Goal: Task Accomplishment & Management: Complete application form

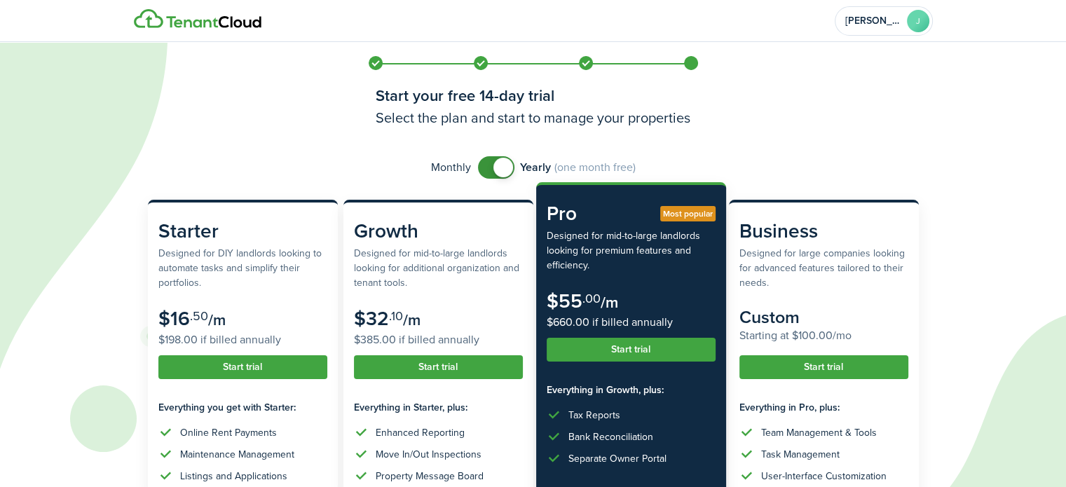
click at [675, 345] on button "Start trial" at bounding box center [631, 350] width 169 height 24
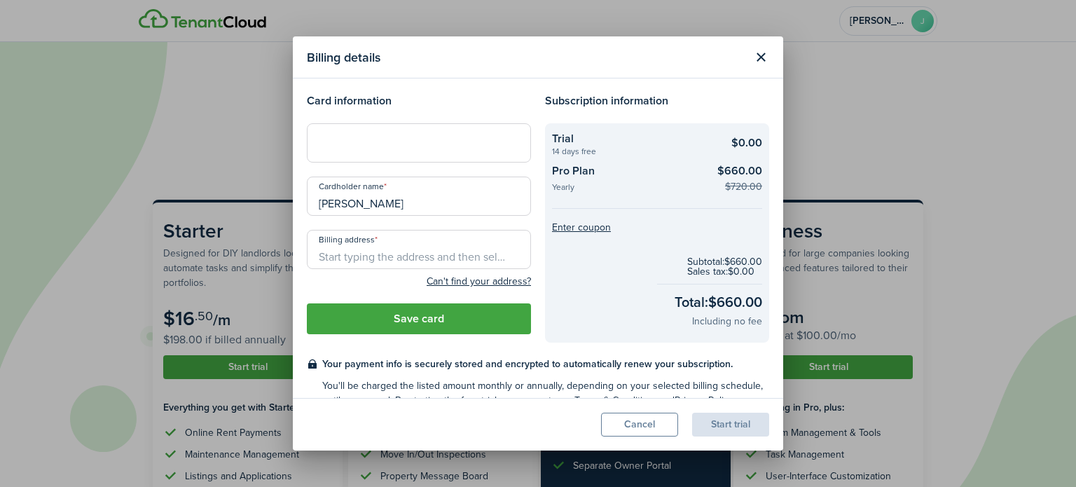
click at [757, 53] on button "Close modal" at bounding box center [761, 58] width 24 height 24
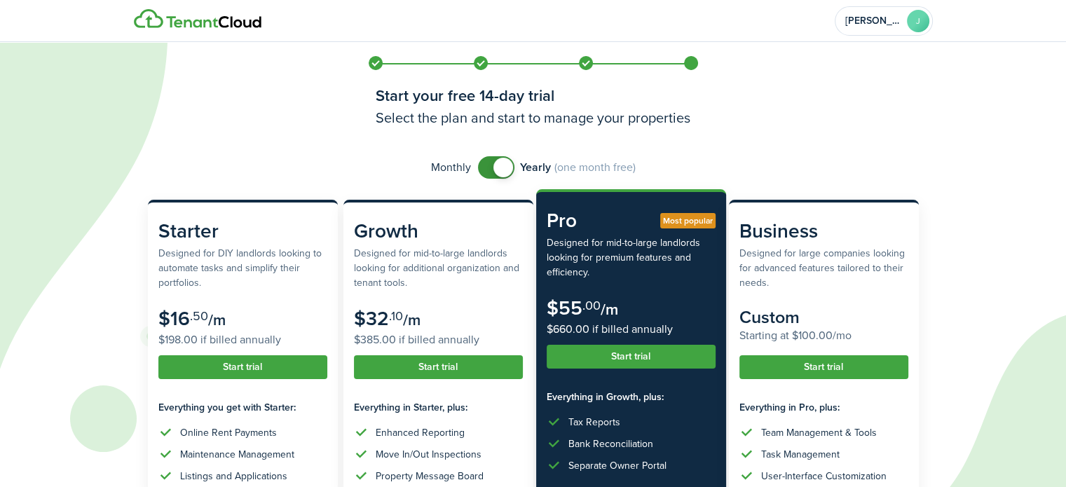
checkbox input "false"
click at [489, 167] on span at bounding box center [496, 167] width 14 height 22
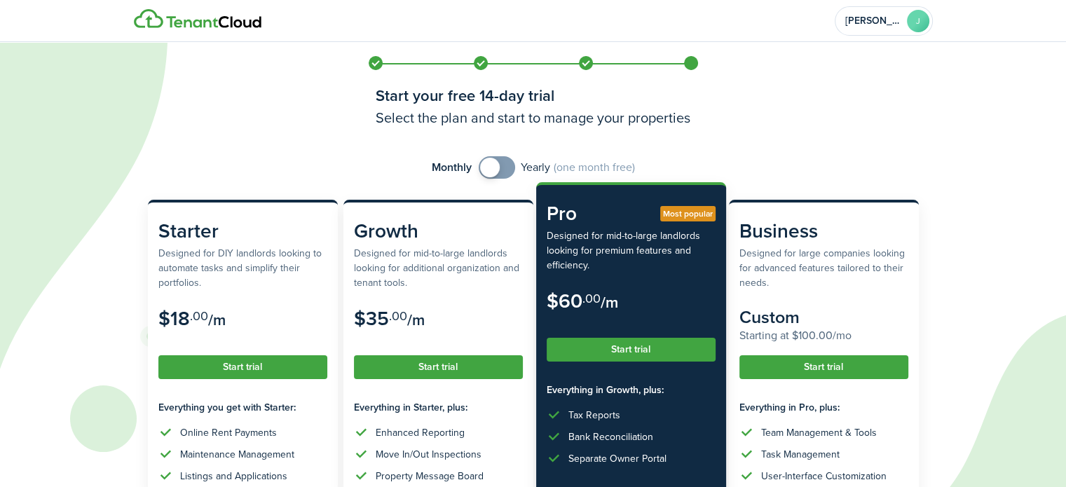
click at [627, 347] on button "Start trial" at bounding box center [631, 350] width 169 height 24
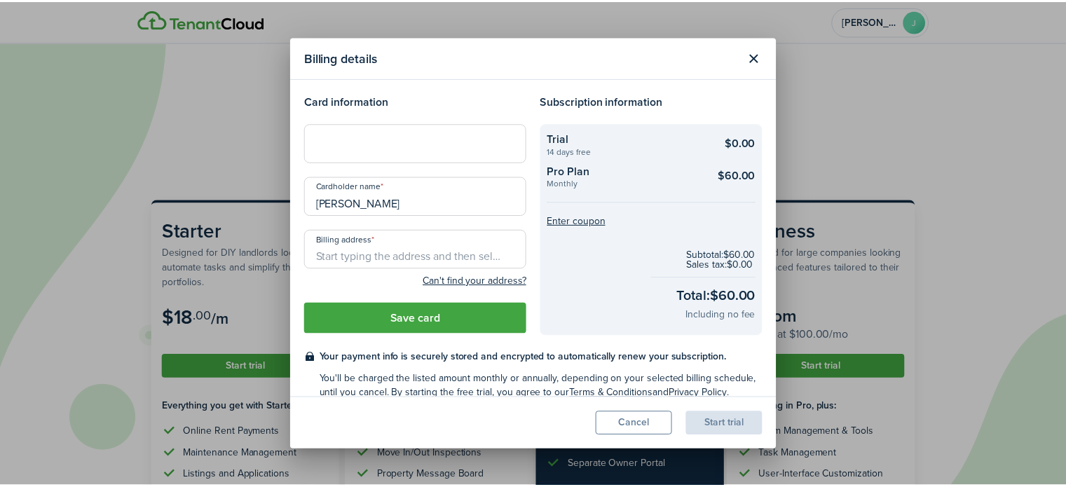
scroll to position [17, 0]
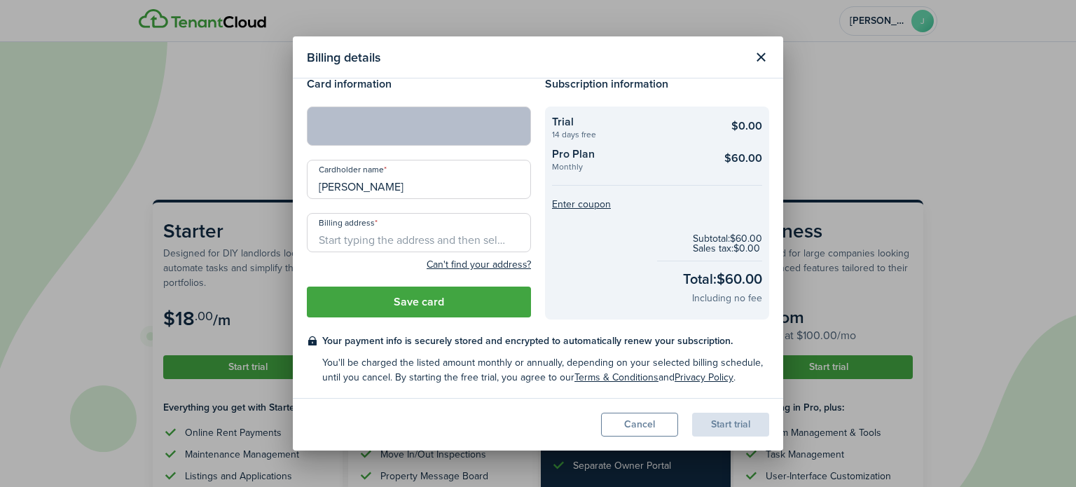
click at [449, 230] on input "Billing address" at bounding box center [419, 232] width 224 height 39
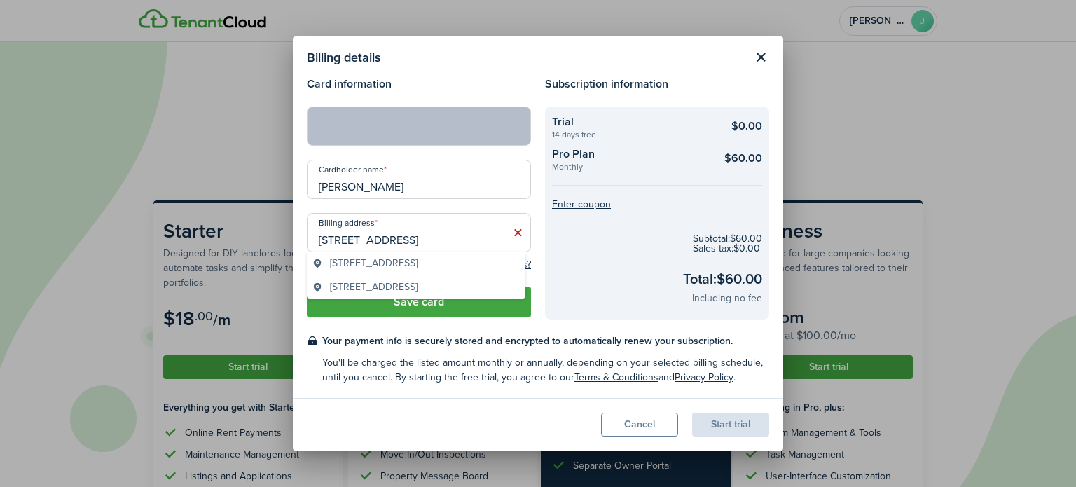
click at [418, 257] on span "[STREET_ADDRESS]" at bounding box center [374, 263] width 88 height 15
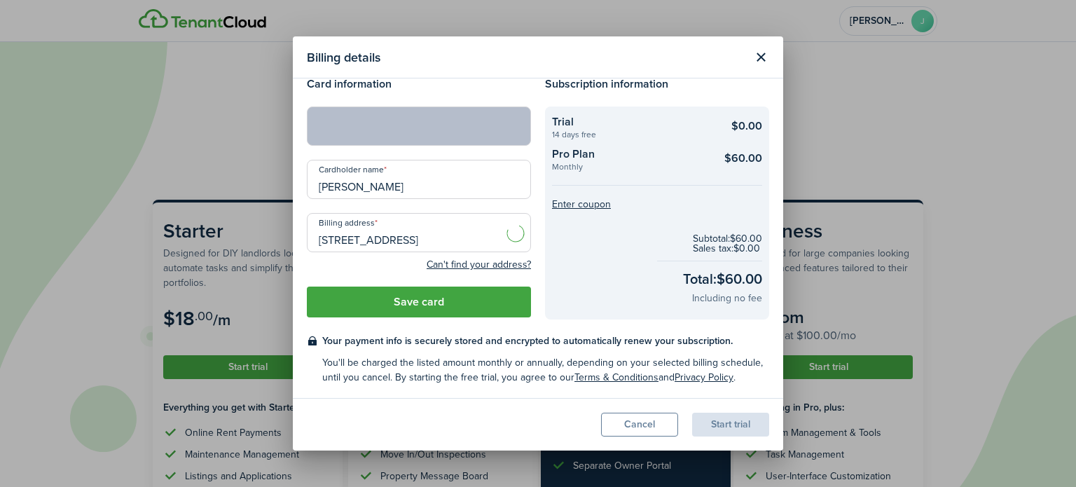
type input "[STREET_ADDRESS]"
click at [432, 301] on button "Save card" at bounding box center [419, 302] width 224 height 31
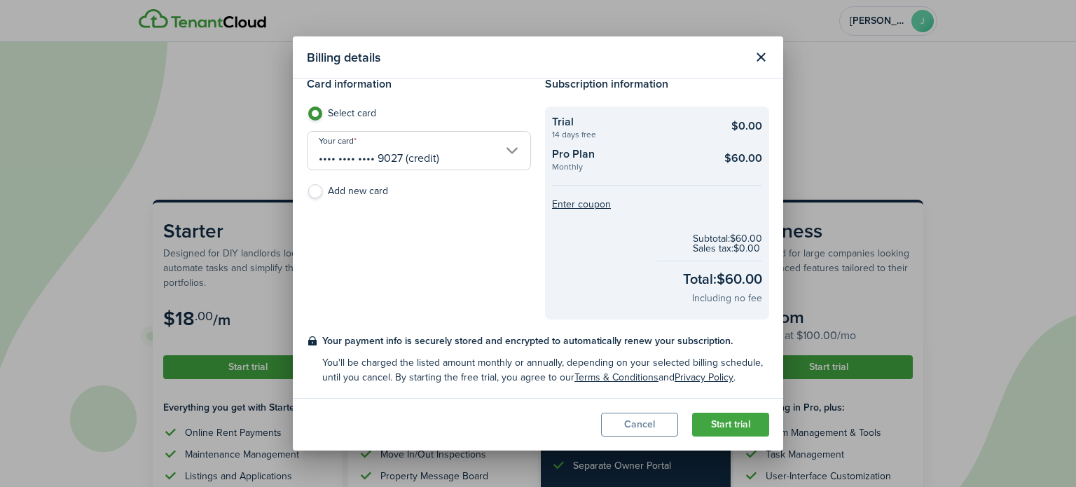
click at [730, 423] on button "Start trial" at bounding box center [730, 425] width 77 height 24
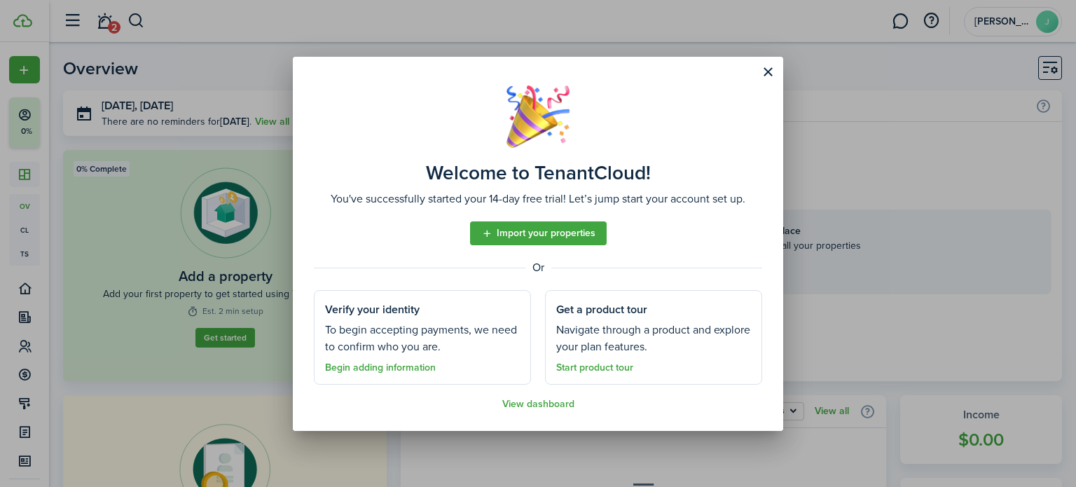
click at [566, 238] on link "Import your properties" at bounding box center [538, 233] width 137 height 24
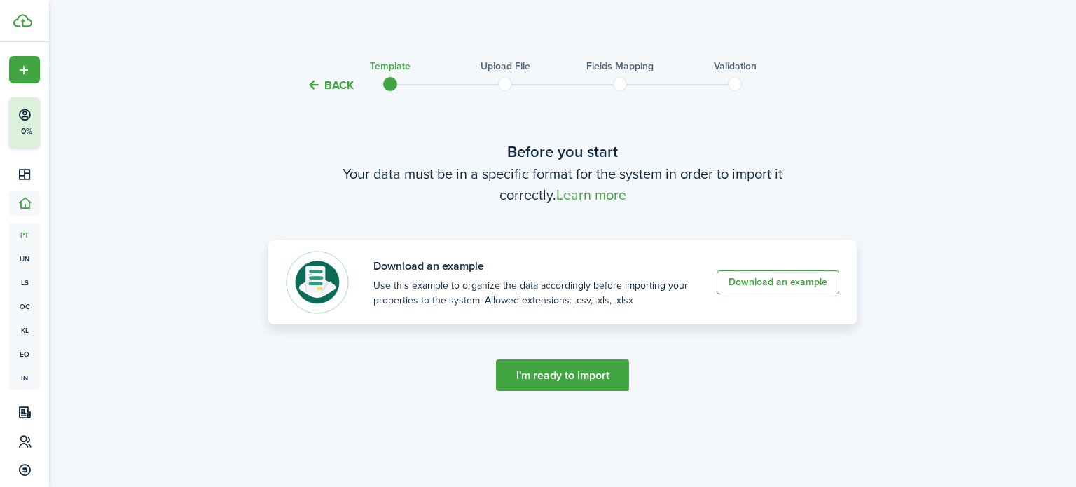
click at [764, 282] on link "Download an example" at bounding box center [778, 282] width 123 height 24
click at [655, 423] on tc-wizard-step "Before you start Your data must be in a specific format for the system in order…" at bounding box center [562, 280] width 589 height 336
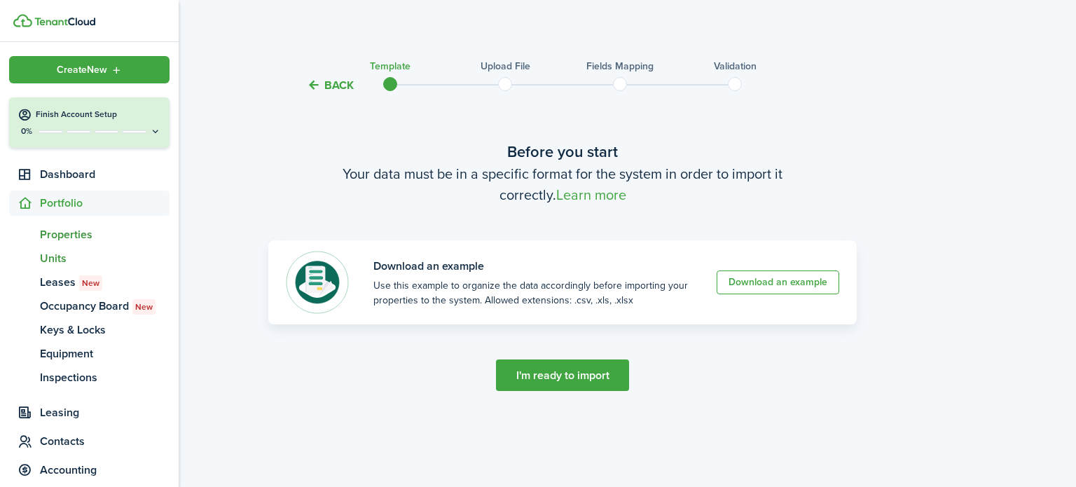
click at [54, 258] on span "Units" at bounding box center [105, 258] width 130 height 17
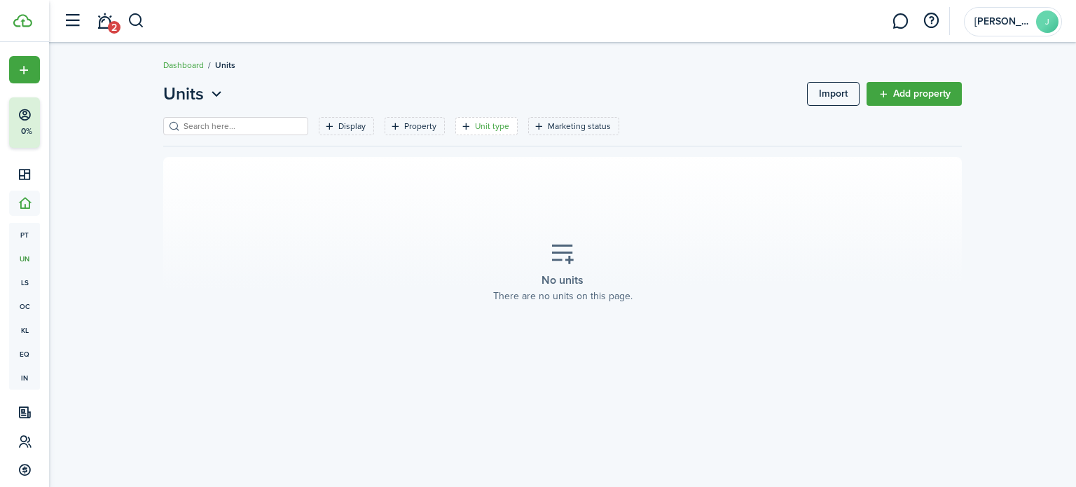
click at [474, 118] on filter-tag "Unit type" at bounding box center [487, 126] width 62 height 18
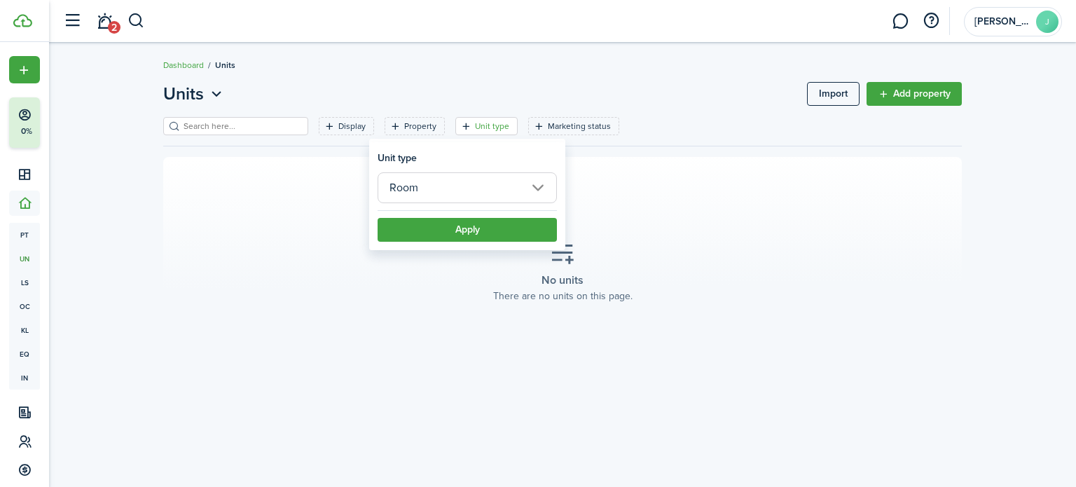
click at [541, 190] on input "Room" at bounding box center [467, 187] width 179 height 31
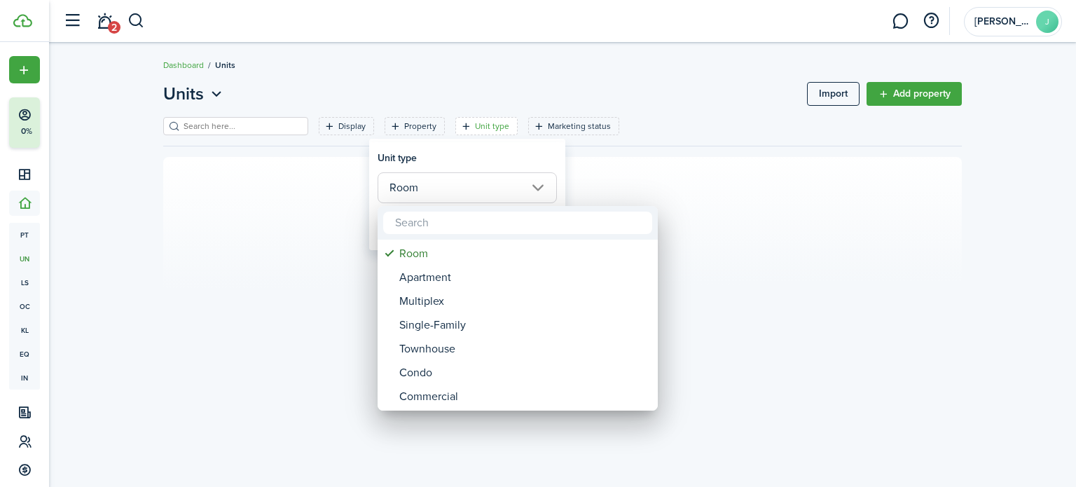
click at [738, 217] on div at bounding box center [538, 243] width 1301 height 711
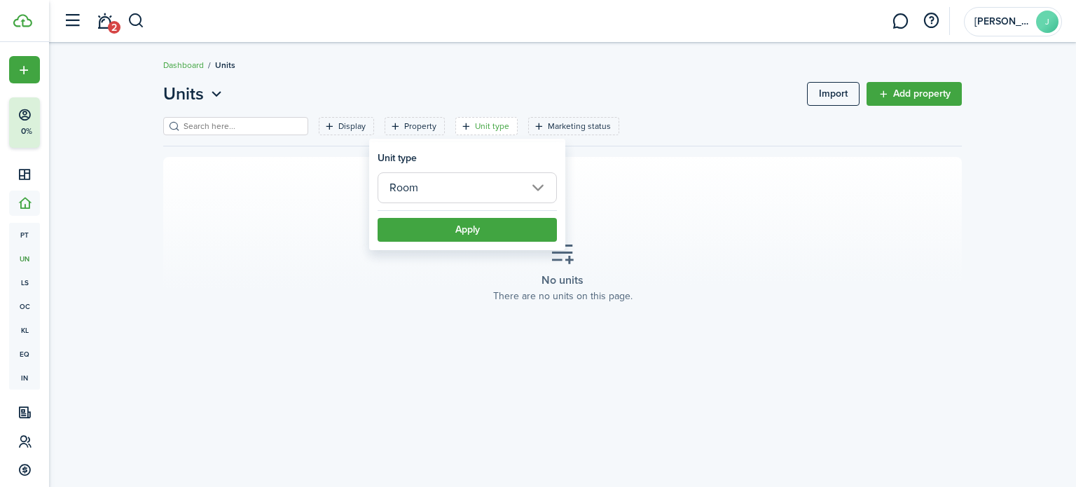
click at [924, 97] on link "Add property" at bounding box center [914, 94] width 95 height 24
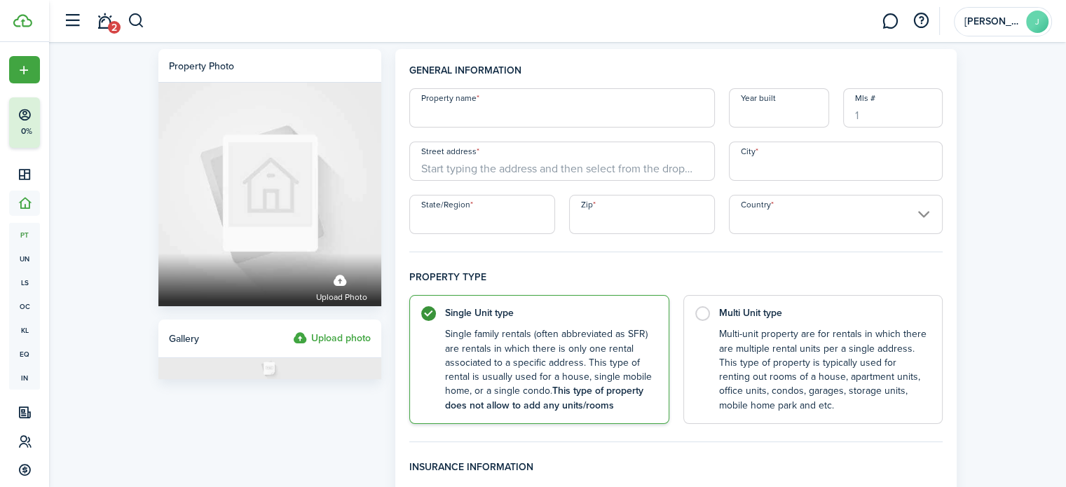
click at [580, 125] on input "Property name" at bounding box center [562, 107] width 306 height 39
type input "The Auburn"
click at [530, 167] on input "Street address" at bounding box center [562, 161] width 306 height 39
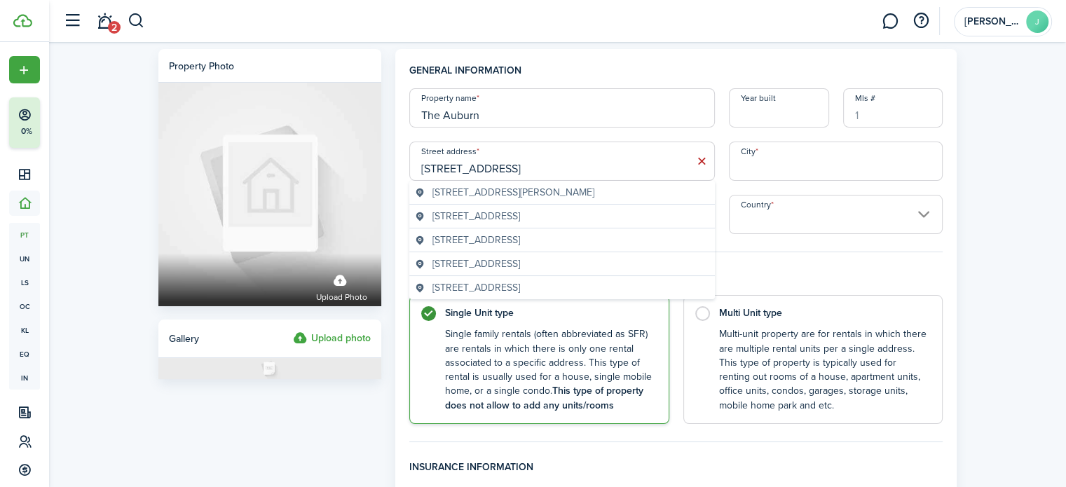
click at [527, 187] on span "[STREET_ADDRESS][PERSON_NAME]" at bounding box center [513, 192] width 162 height 15
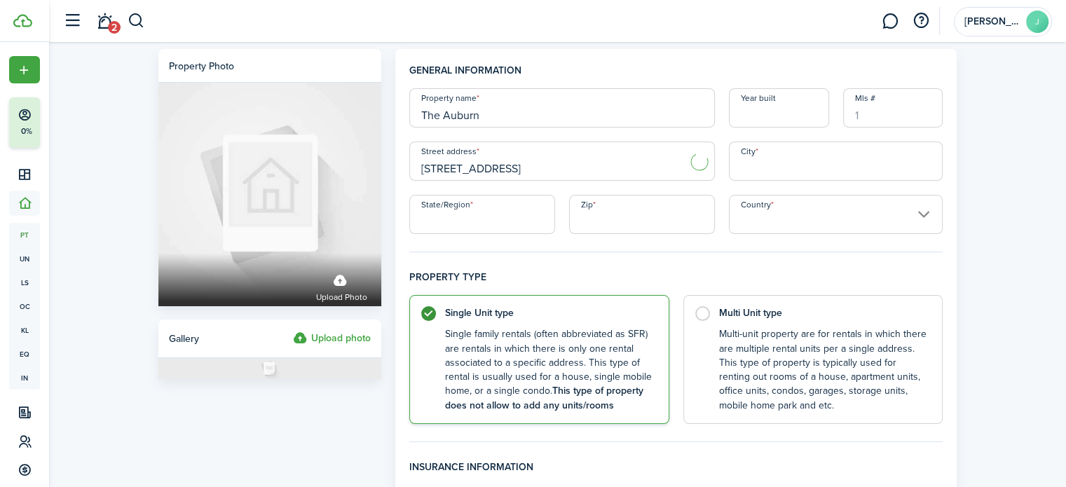
type input "[STREET_ADDRESS]"
type input "[PERSON_NAME]"
type input "NY"
type input "14564"
type input "[GEOGRAPHIC_DATA]"
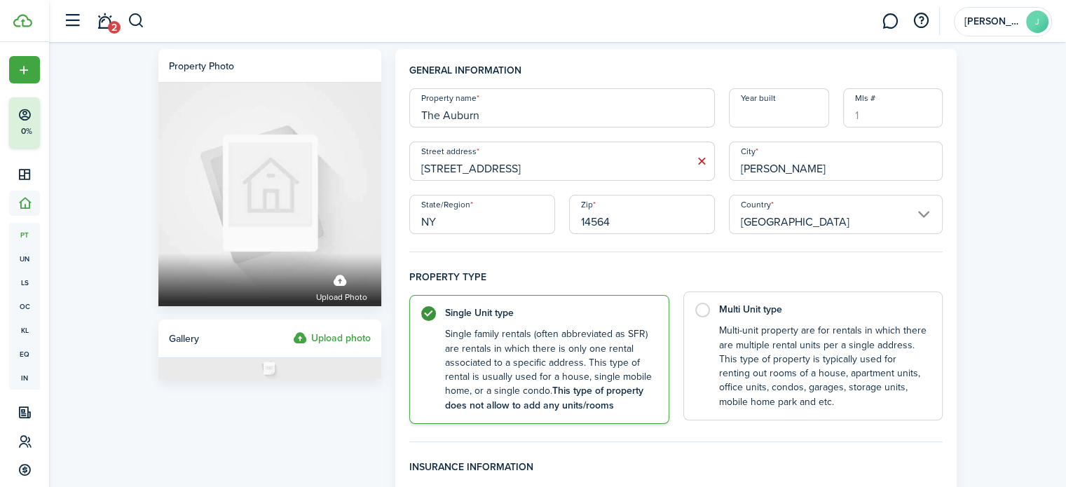
click at [711, 308] on label "Multi Unit type Multi-unit property are for rentals in which there are multiple…" at bounding box center [813, 356] width 260 height 129
radio input "false"
radio input "true"
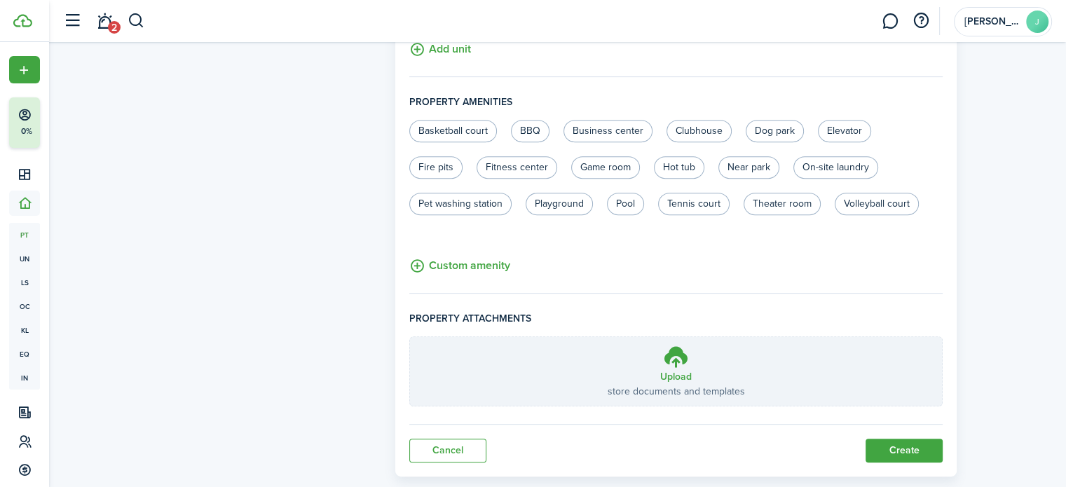
scroll to position [595, 0]
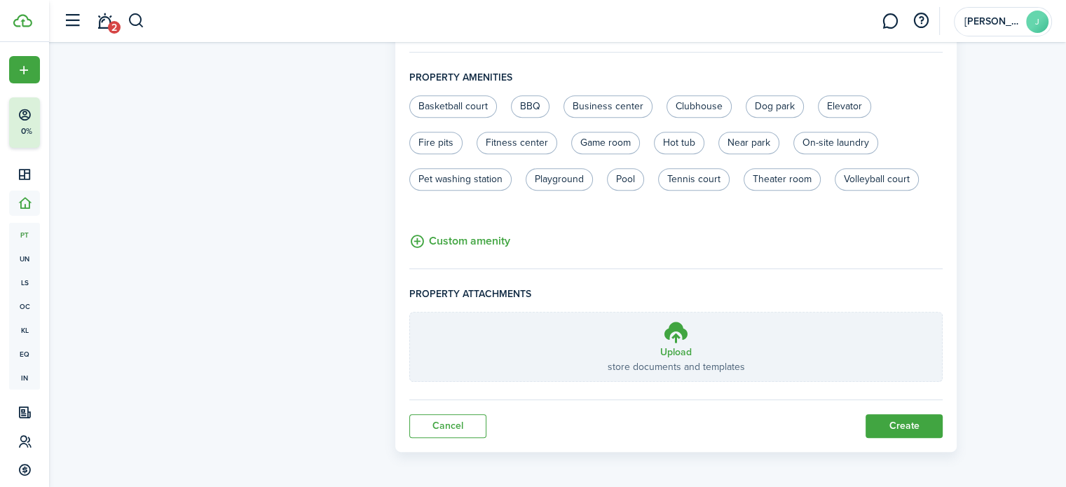
click at [908, 430] on button "Create" at bounding box center [903, 426] width 77 height 24
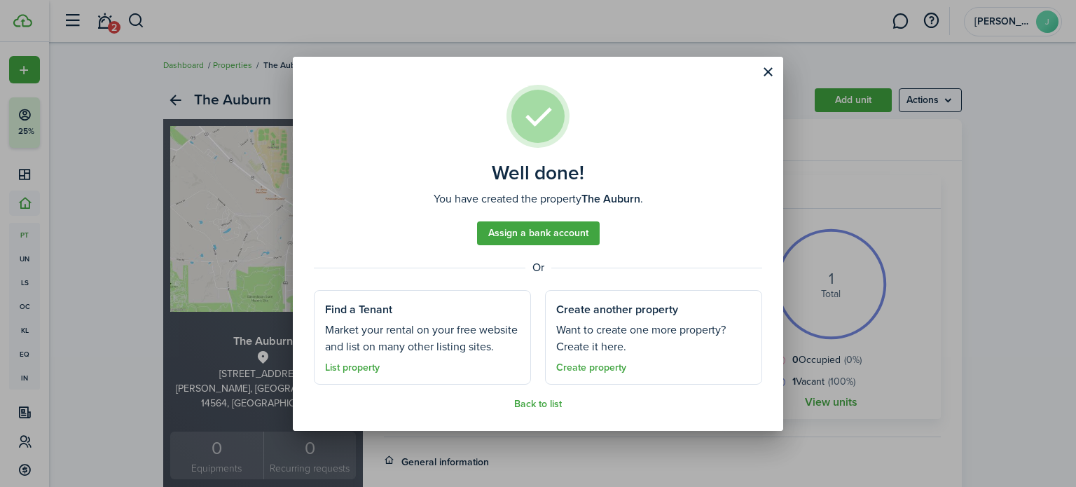
click at [764, 71] on button "Close modal" at bounding box center [768, 72] width 24 height 24
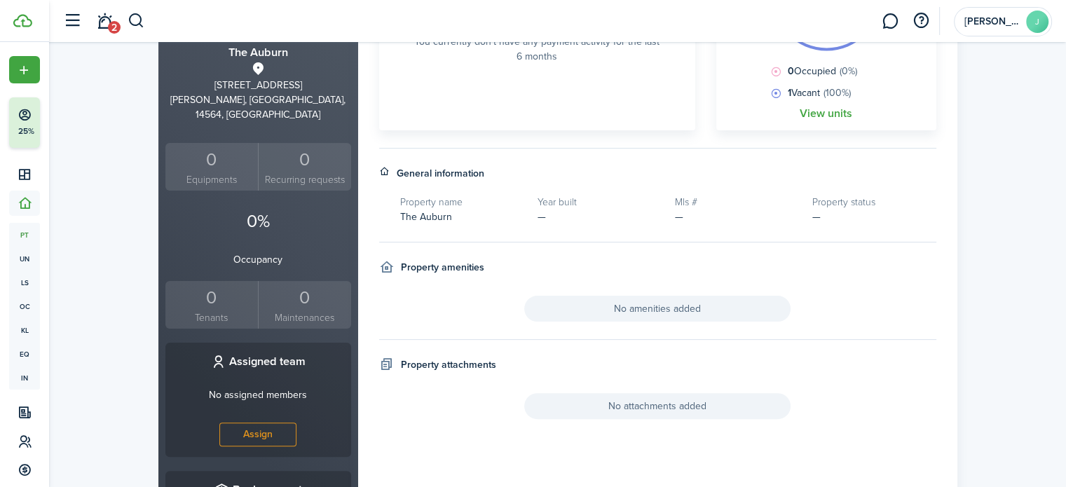
scroll to position [288, 0]
click at [443, 274] on h4 "Property amenities" at bounding box center [442, 268] width 83 height 15
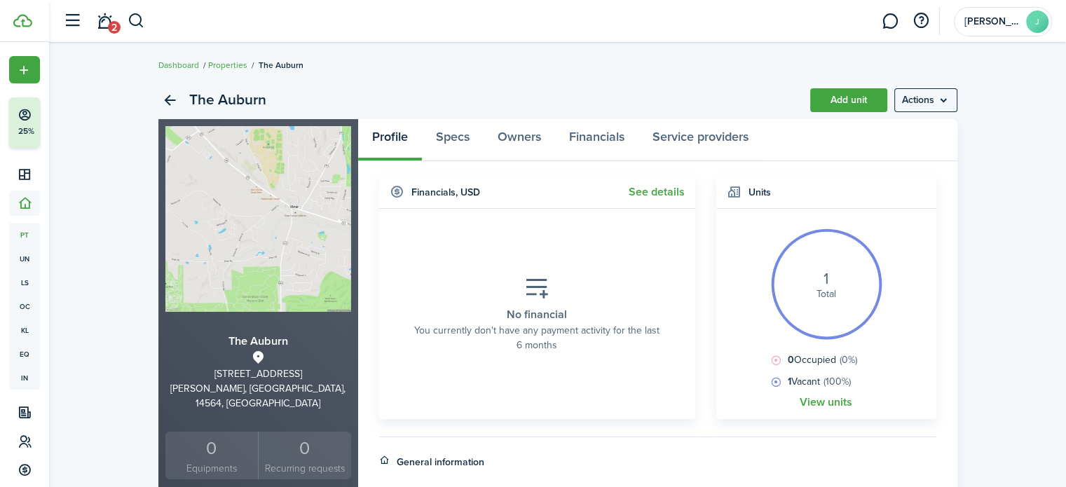
click at [942, 100] on menu-btn "Actions" at bounding box center [925, 100] width 63 height 24
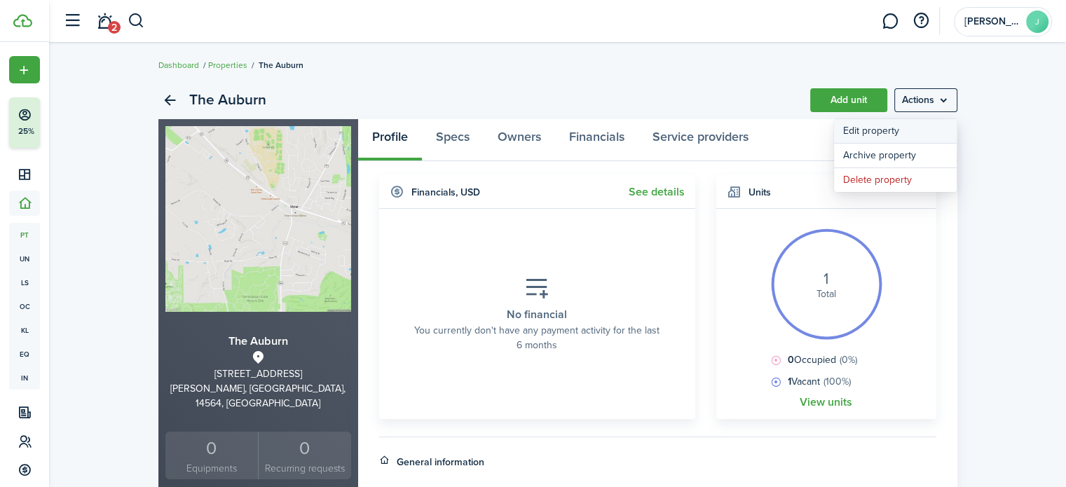
click at [905, 136] on link "Edit property" at bounding box center [895, 131] width 123 height 24
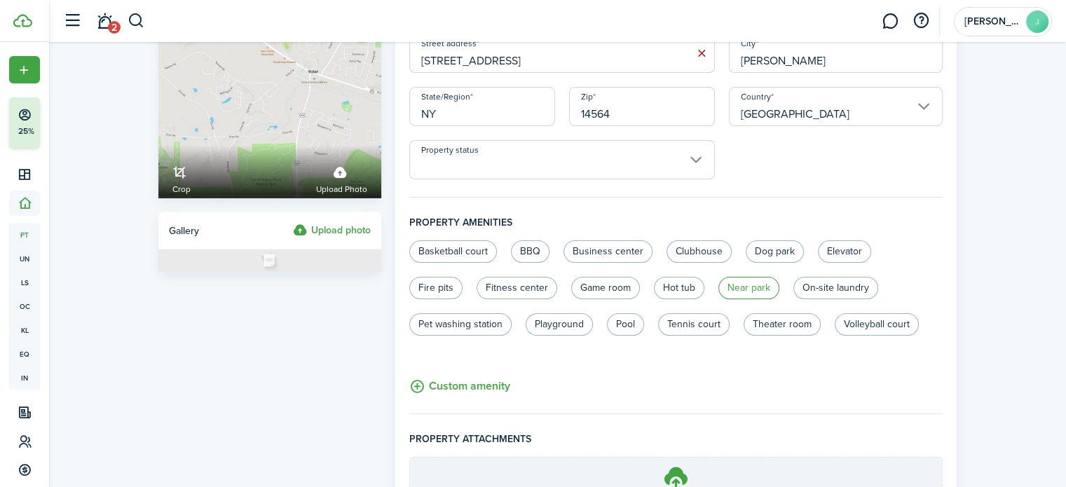
scroll to position [185, 0]
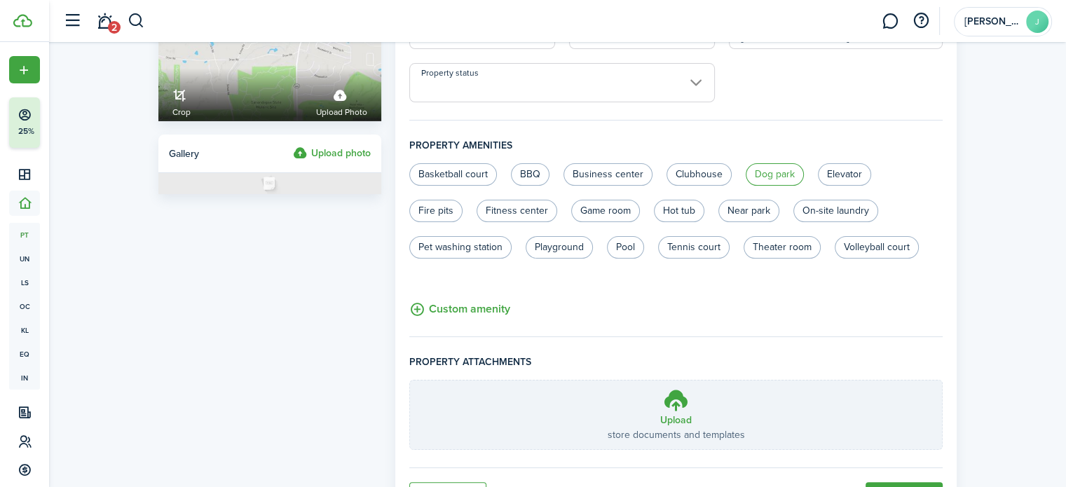
click at [767, 176] on label "Dog park" at bounding box center [775, 174] width 58 height 22
radio input "true"
click at [525, 210] on label "Fitness center" at bounding box center [517, 211] width 81 height 22
radio input "true"
click at [475, 299] on chip-control-group "Save Close Custom amenity" at bounding box center [459, 296] width 101 height 46
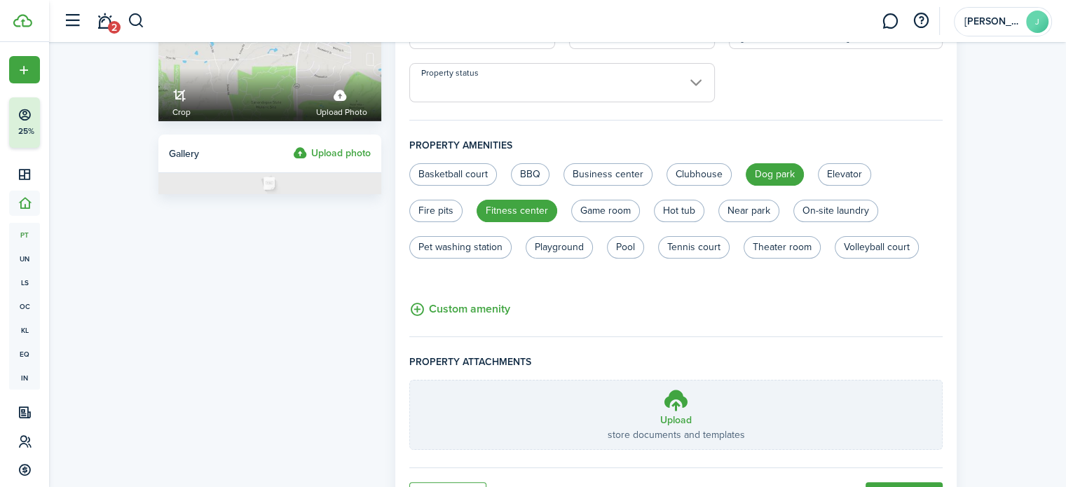
click at [472, 305] on button "Custom amenity" at bounding box center [459, 310] width 101 height 18
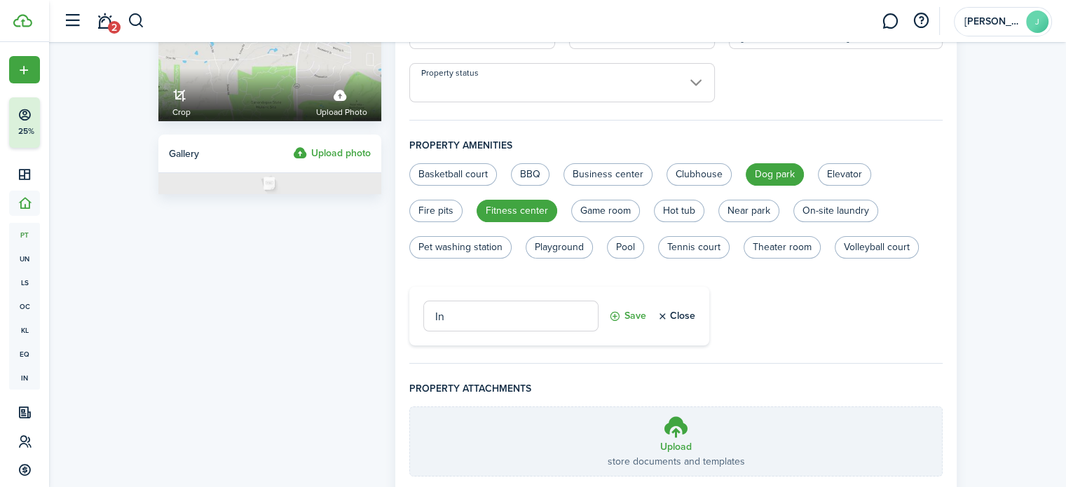
type input "I"
click at [619, 315] on button "Save" at bounding box center [627, 316] width 37 height 31
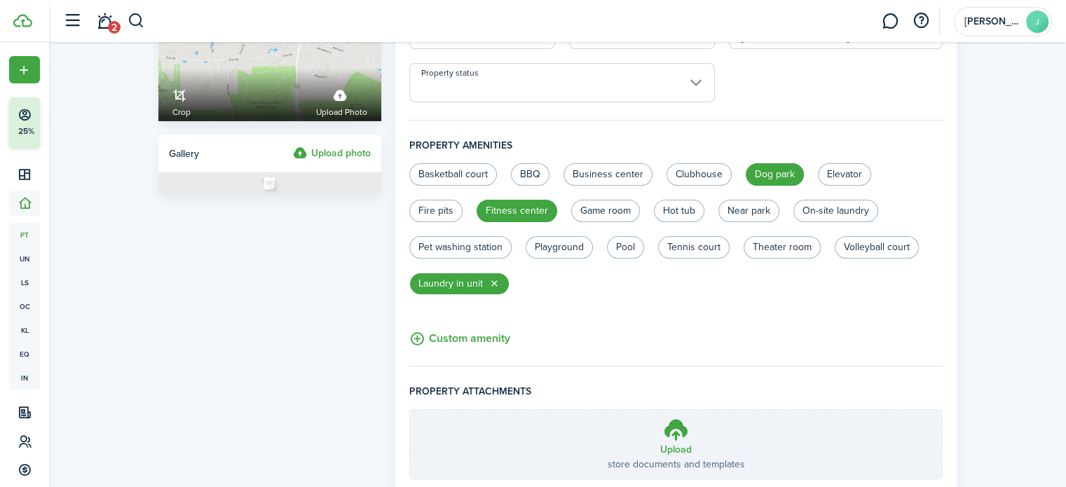
click at [458, 341] on button "Custom amenity" at bounding box center [459, 339] width 101 height 18
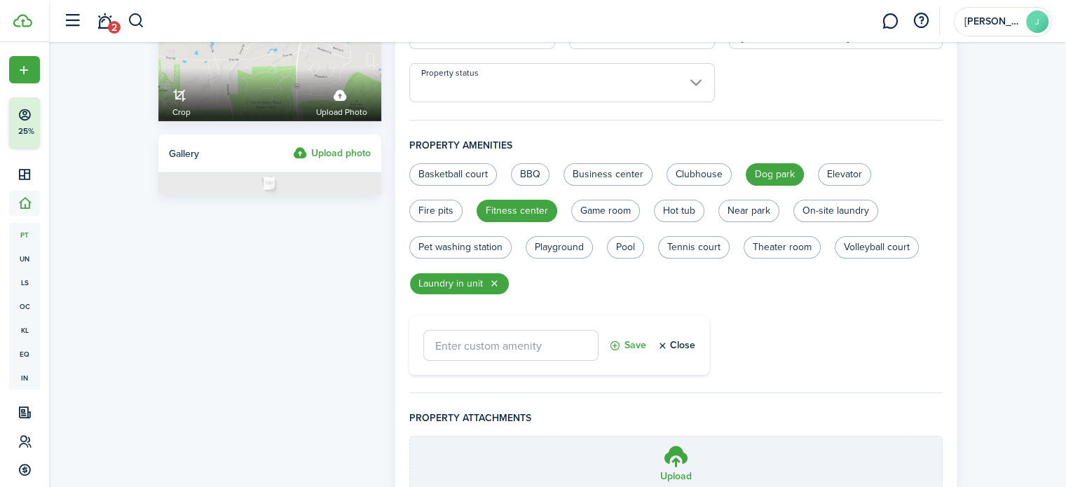
type input "S"
click at [691, 344] on button "Close" at bounding box center [676, 345] width 39 height 31
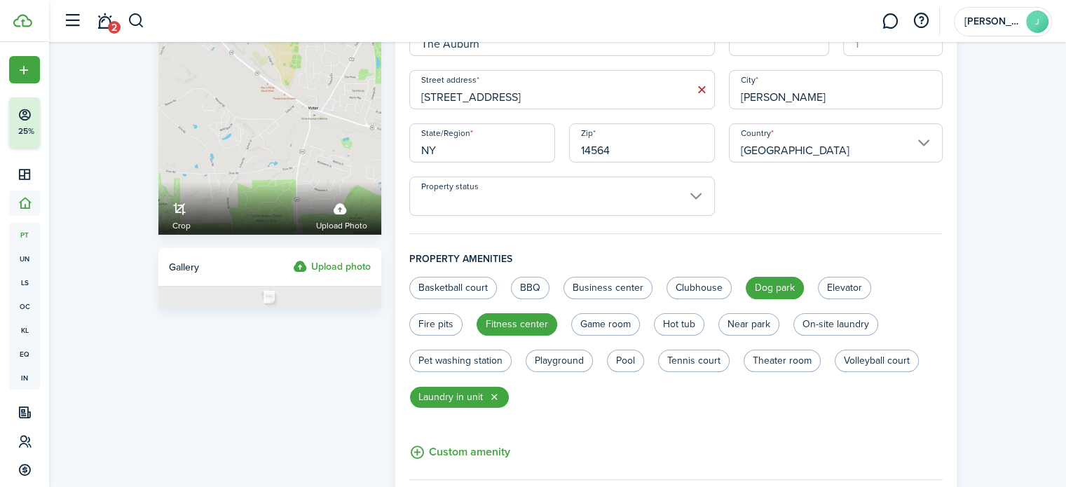
scroll to position [70, 0]
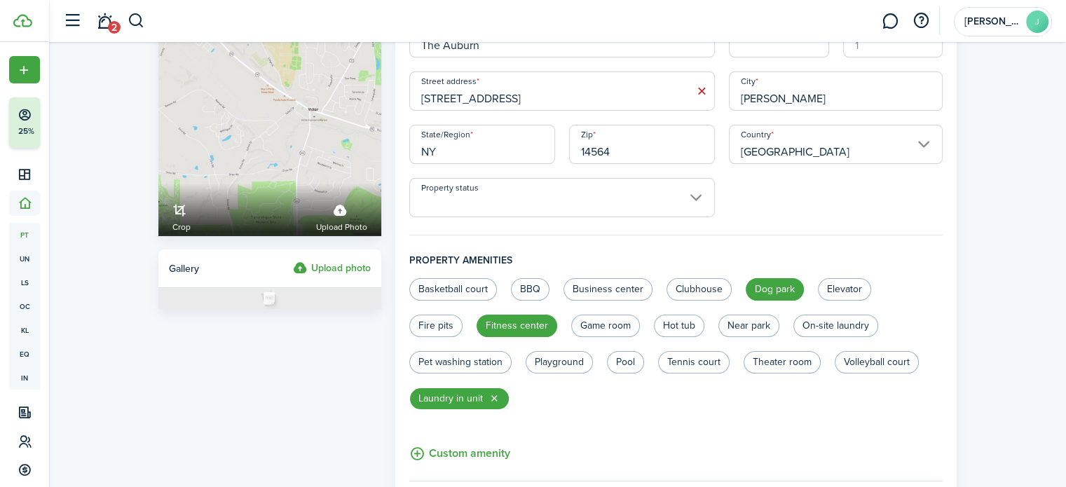
click at [681, 200] on input "Property status" at bounding box center [562, 197] width 306 height 39
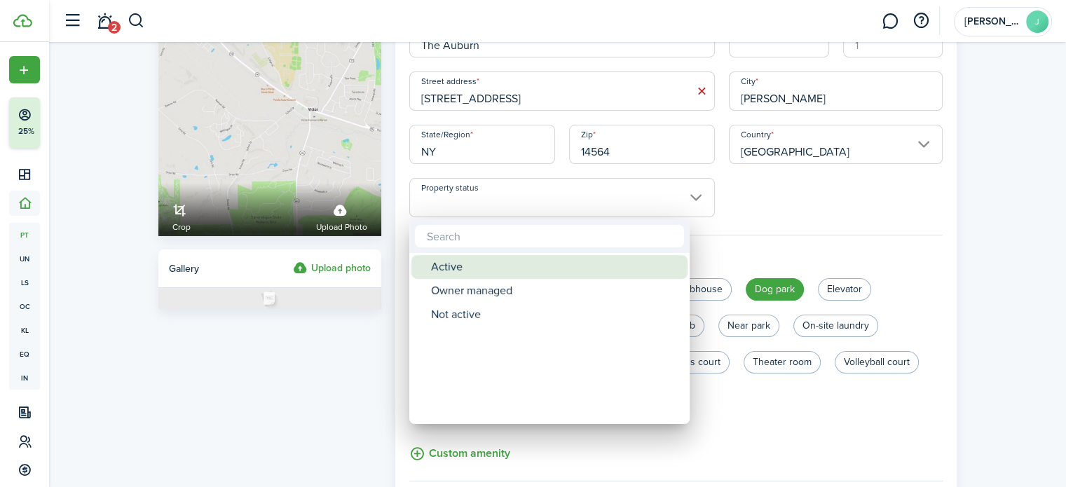
click at [587, 267] on div "Active" at bounding box center [555, 267] width 248 height 24
type input "Active"
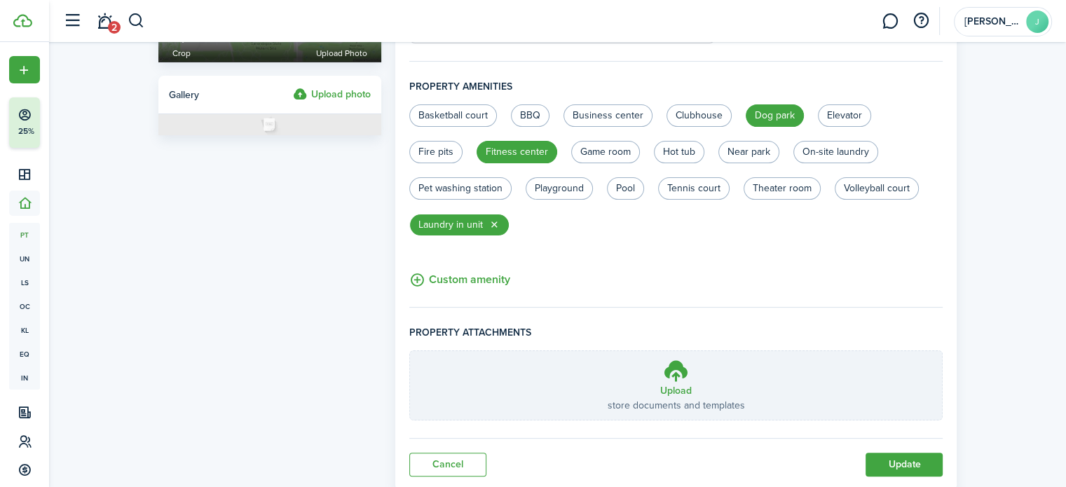
scroll to position [284, 0]
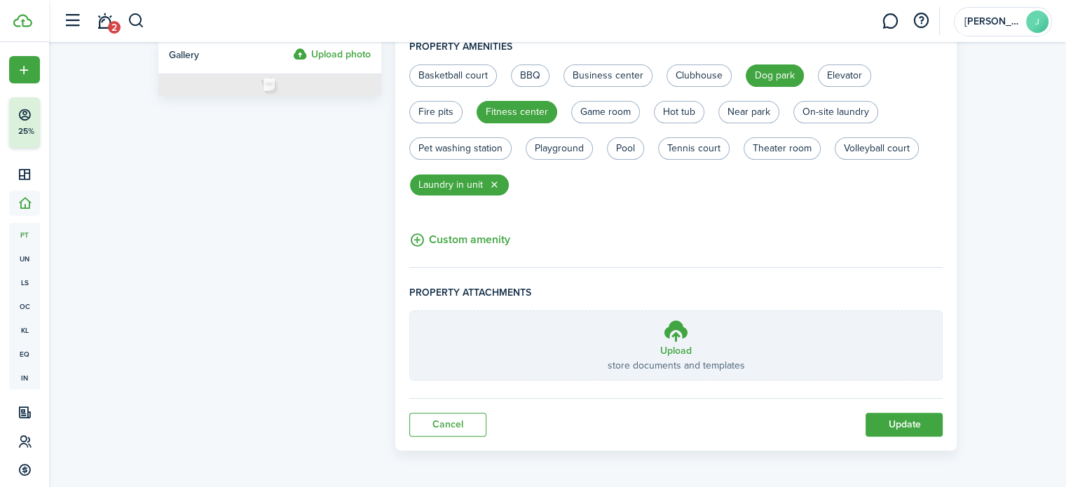
click at [905, 413] on button "Update" at bounding box center [903, 425] width 77 height 24
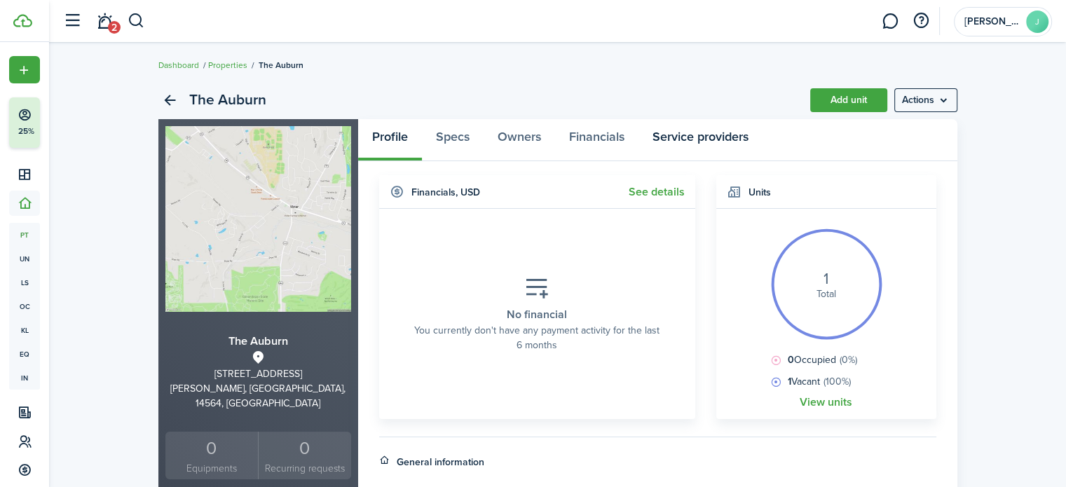
click at [704, 139] on link "Service providers" at bounding box center [700, 140] width 124 height 42
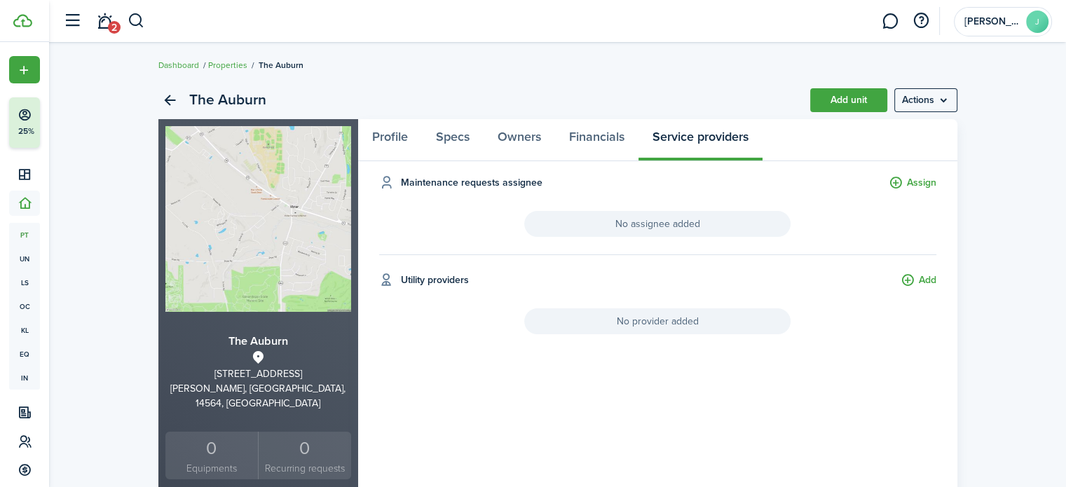
click at [917, 184] on button "Assign" at bounding box center [913, 183] width 48 height 16
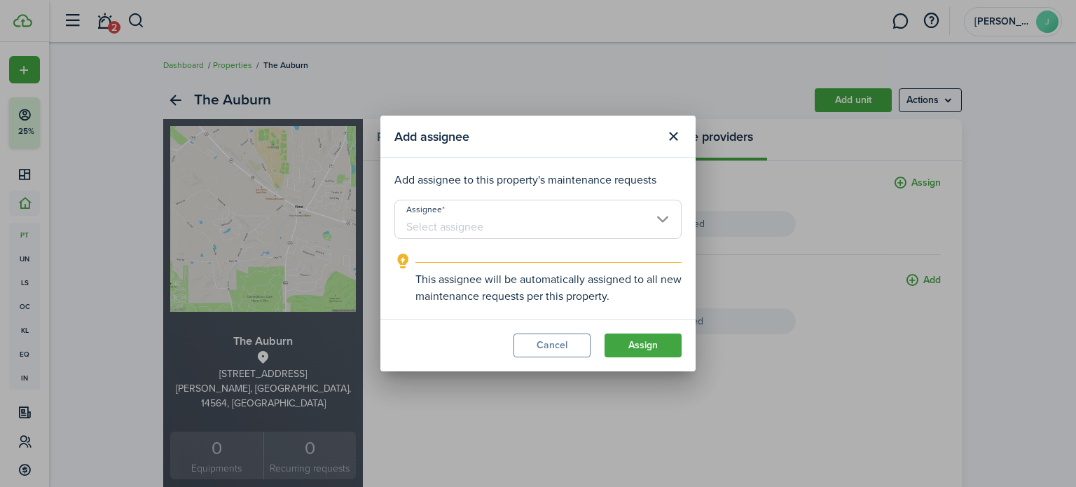
click at [665, 218] on input "Assignee" at bounding box center [538, 219] width 287 height 39
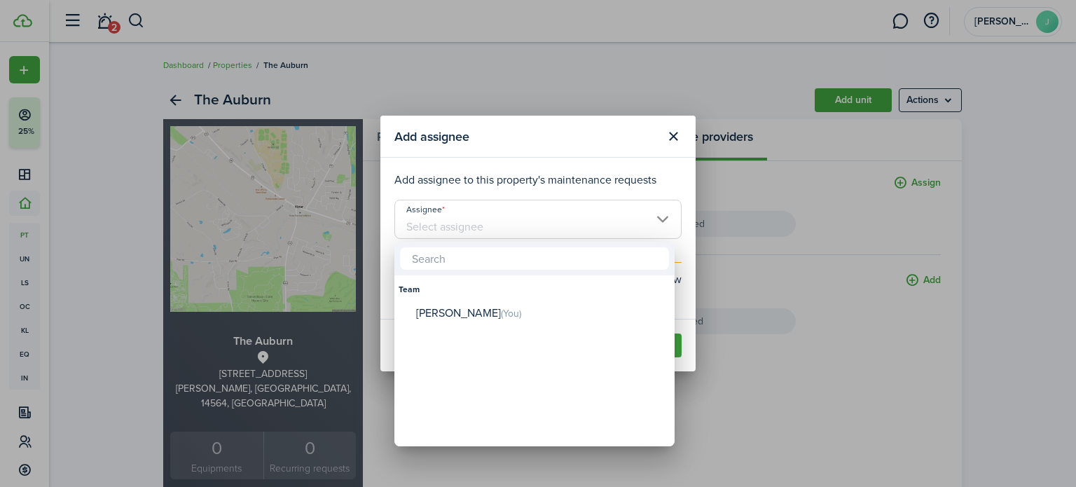
click at [631, 157] on div at bounding box center [538, 243] width 1301 height 711
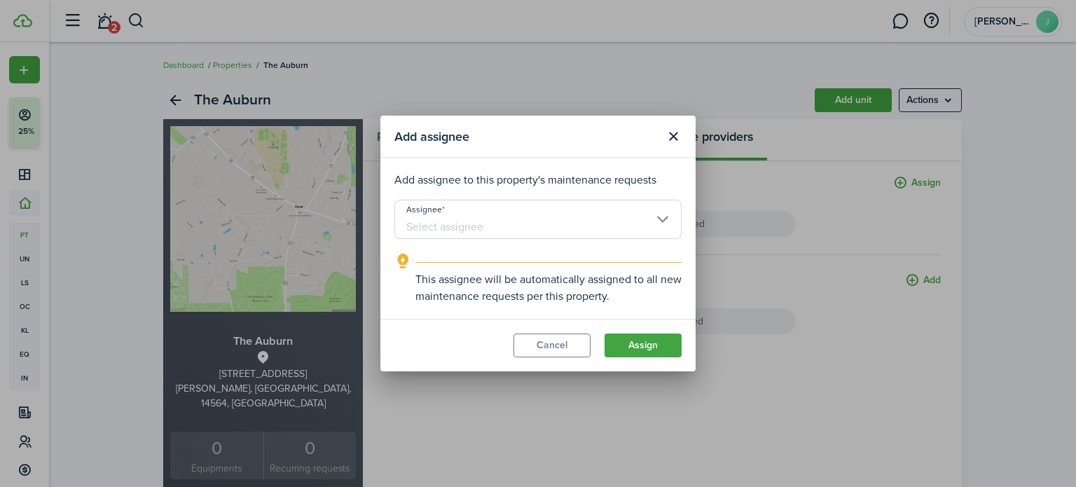
click at [666, 143] on button "Close modal" at bounding box center [674, 137] width 24 height 24
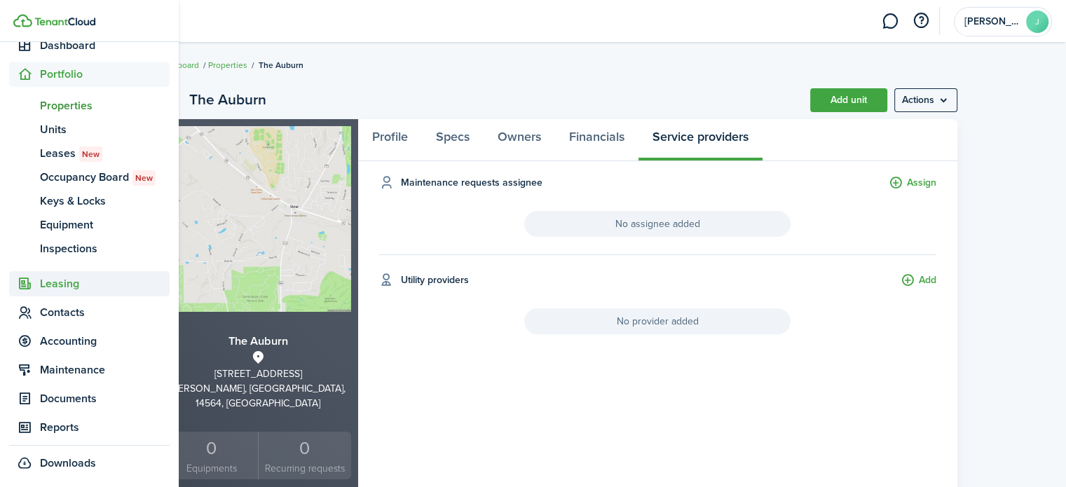
scroll to position [186, 0]
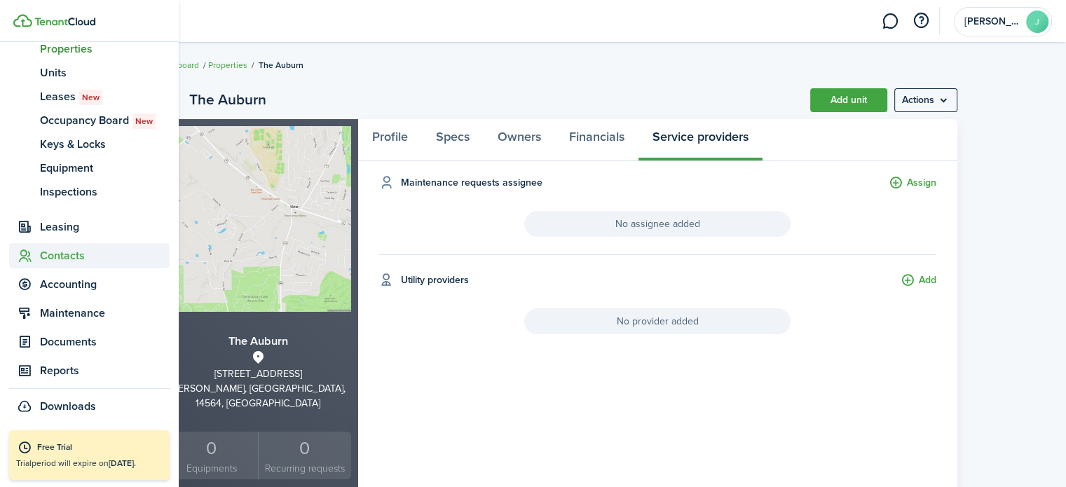
click at [67, 254] on span "Contacts" at bounding box center [105, 255] width 130 height 17
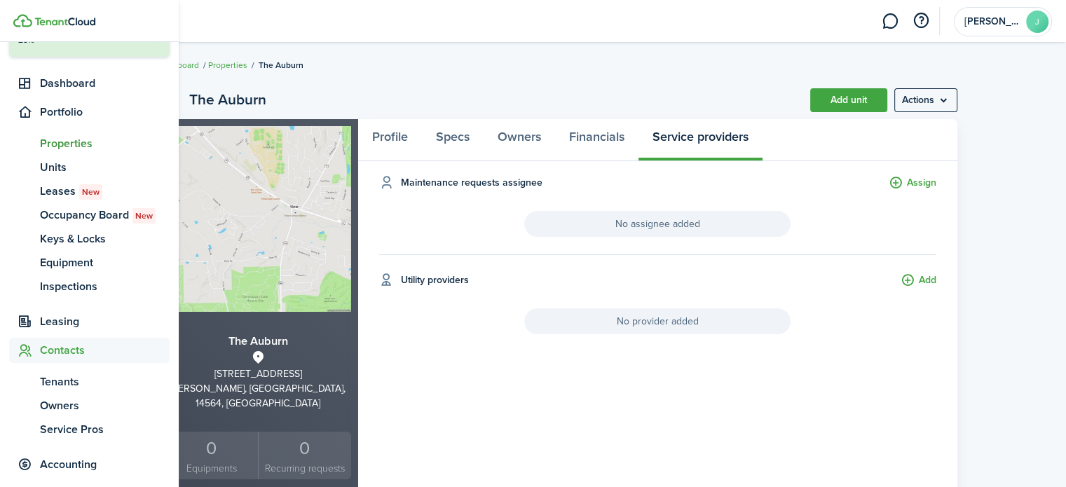
scroll to position [90, 0]
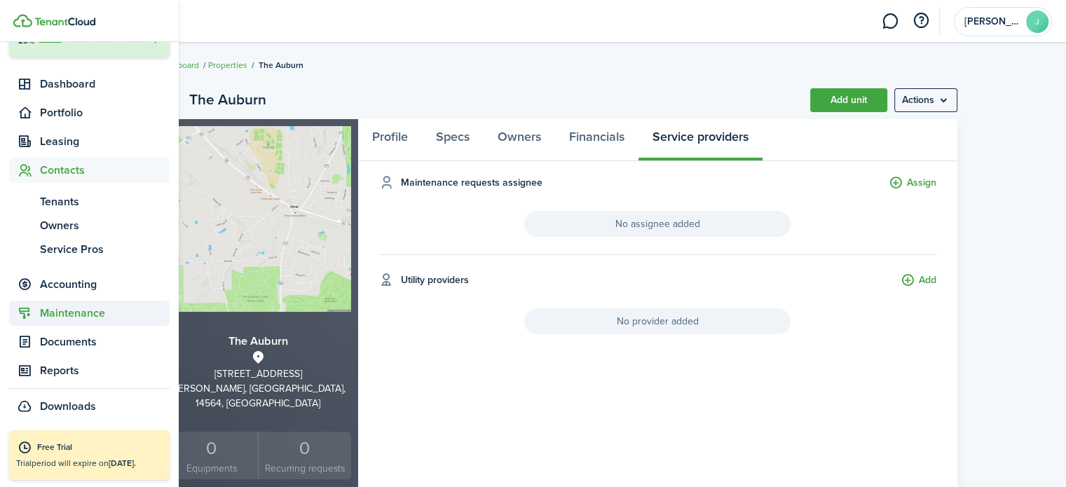
click at [66, 308] on span "Maintenance" at bounding box center [105, 313] width 130 height 17
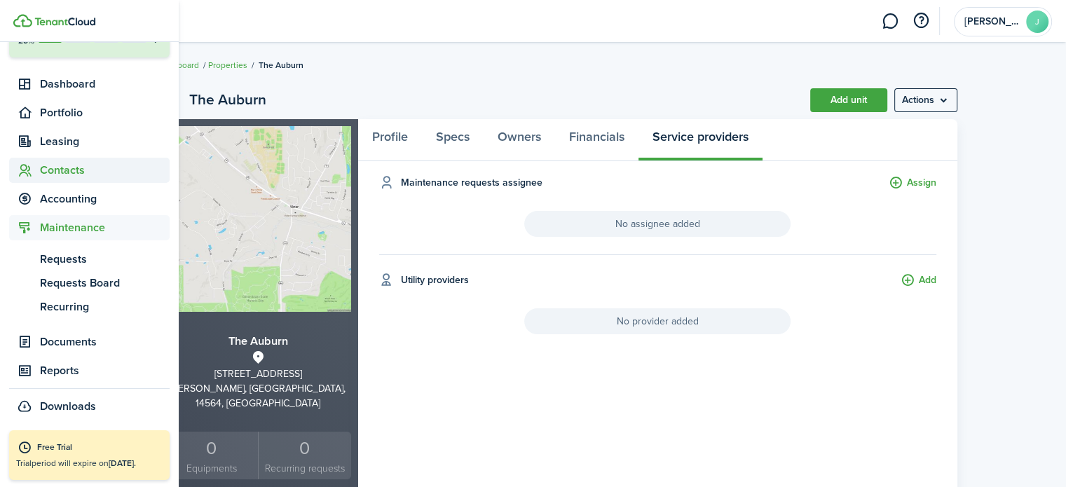
click at [71, 167] on span "Contacts" at bounding box center [105, 170] width 130 height 17
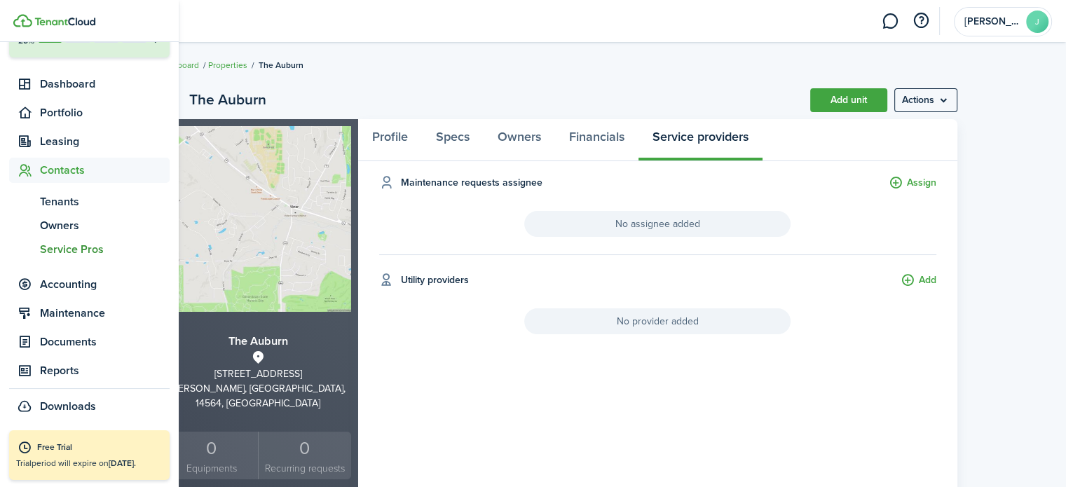
click at [62, 248] on span "Service Pros" at bounding box center [105, 249] width 130 height 17
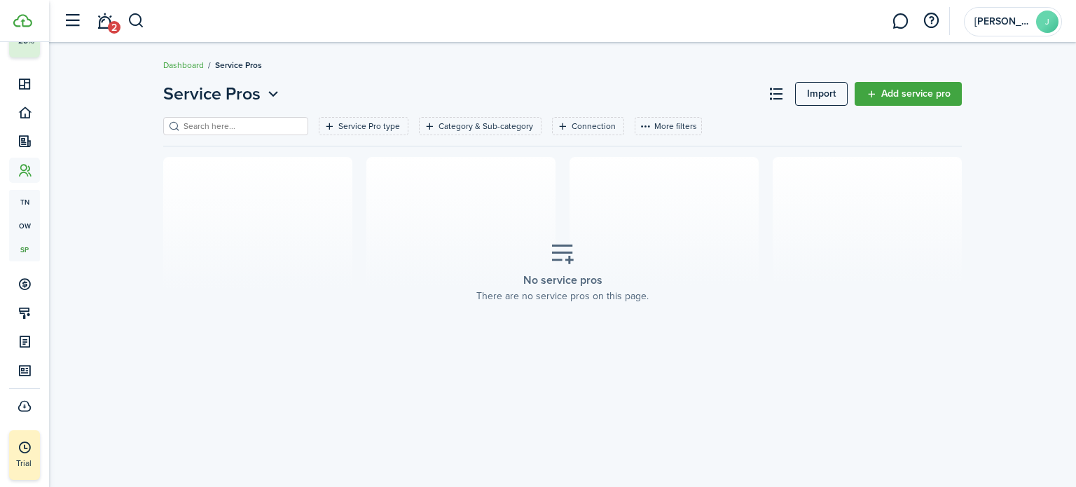
click at [934, 99] on link "Add service pro" at bounding box center [908, 94] width 107 height 24
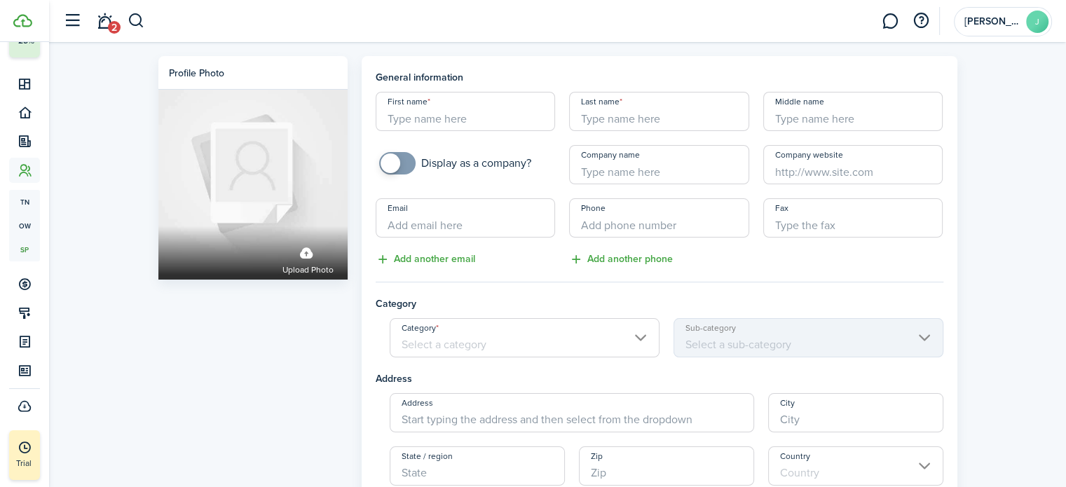
click at [493, 128] on input "First name" at bounding box center [466, 111] width 180 height 39
type input "[PERSON_NAME]"
type input "Neu"
click at [603, 167] on input "Company name" at bounding box center [659, 164] width 180 height 39
type input "Integrated Facility Solutions"
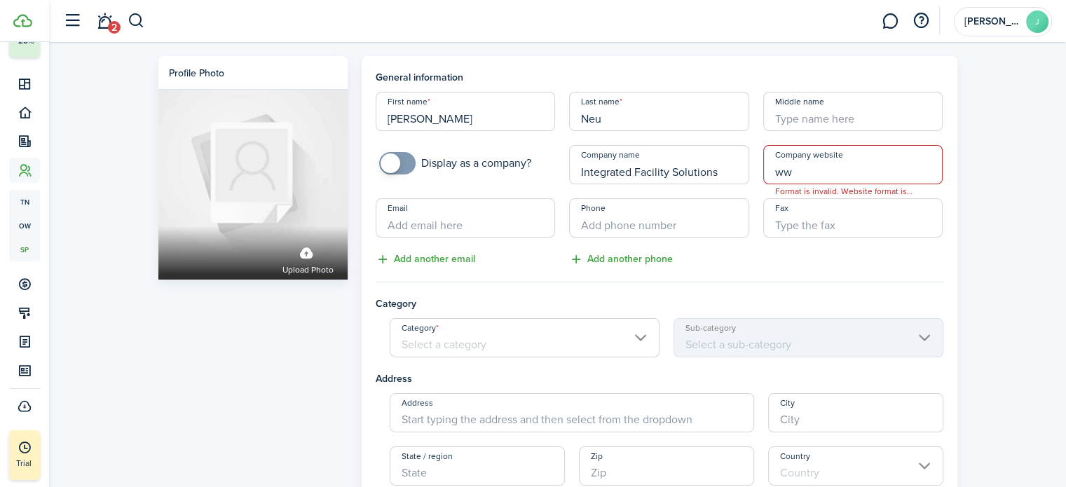
type input "w"
type input "i"
type input "[URL][DOMAIN_NAME]"
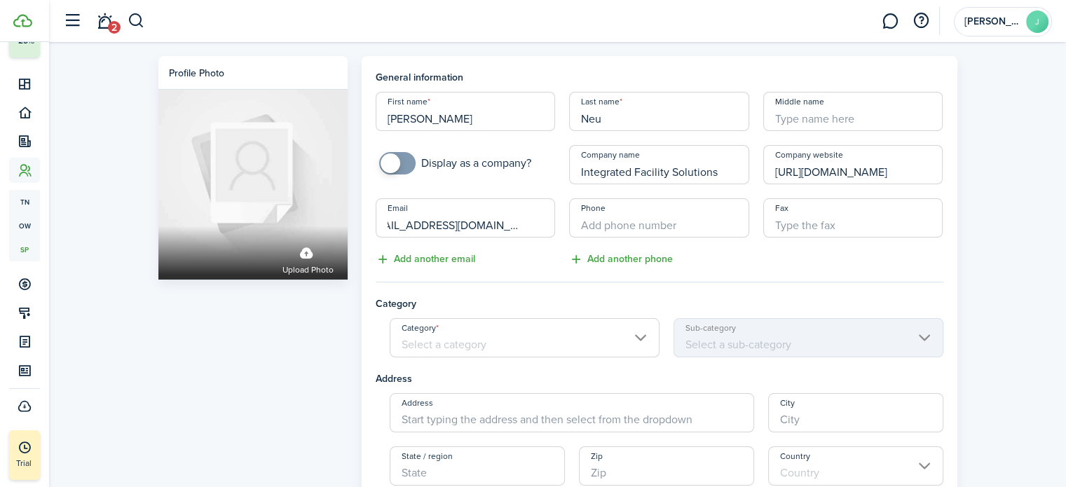
type input "[EMAIL_ADDRESS][DOMAIN_NAME]"
click at [655, 234] on input "+1" at bounding box center [659, 217] width 180 height 39
paste input "[PHONE_NUMBER]"
click at [560, 338] on input "Category" at bounding box center [525, 337] width 270 height 39
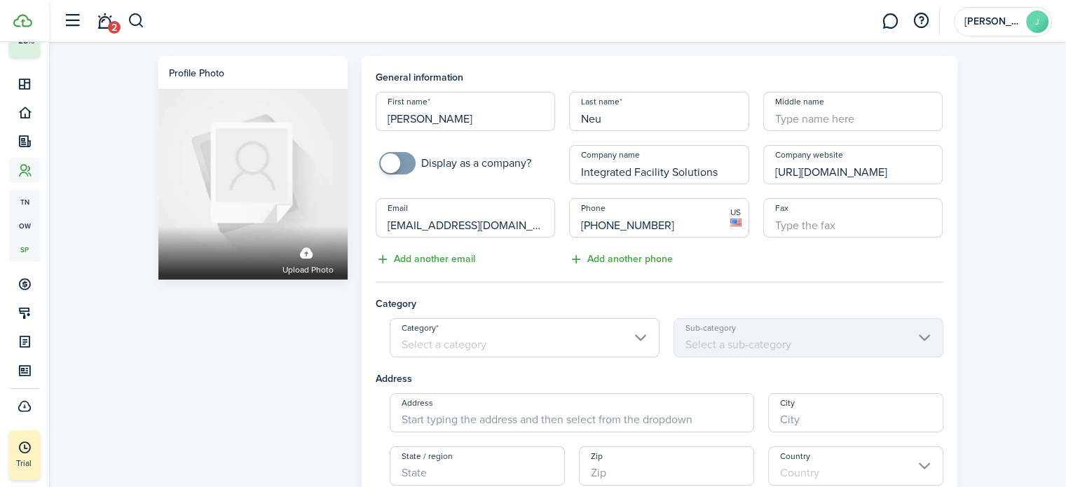
type input "[PHONE_NUMBER]"
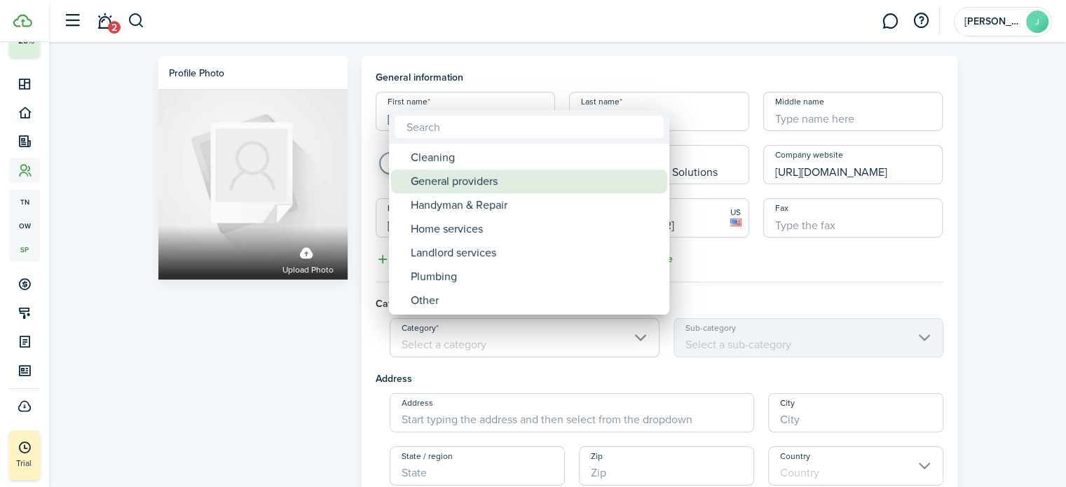
click at [493, 172] on div "General providers" at bounding box center [535, 182] width 248 height 24
type input "General providers"
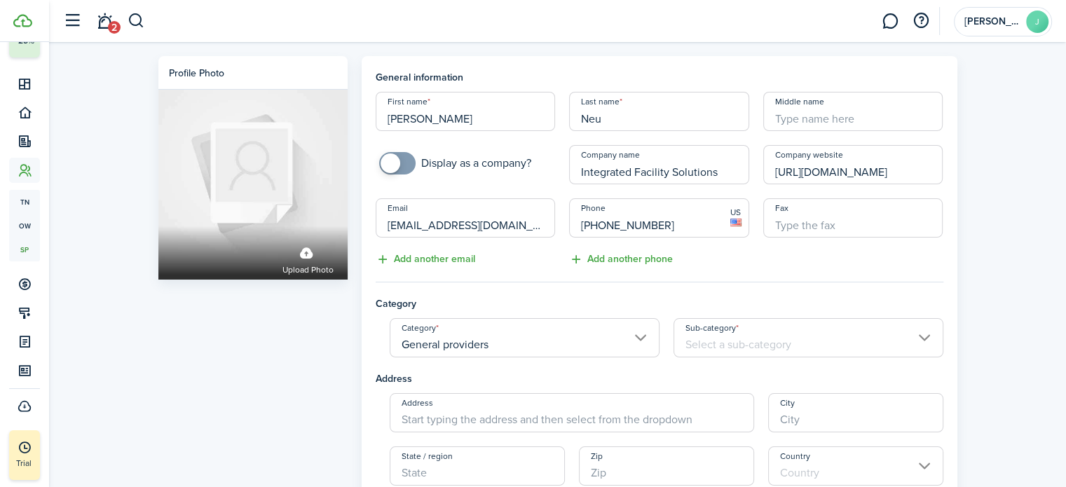
click at [711, 334] on input "Sub-category" at bounding box center [808, 337] width 270 height 39
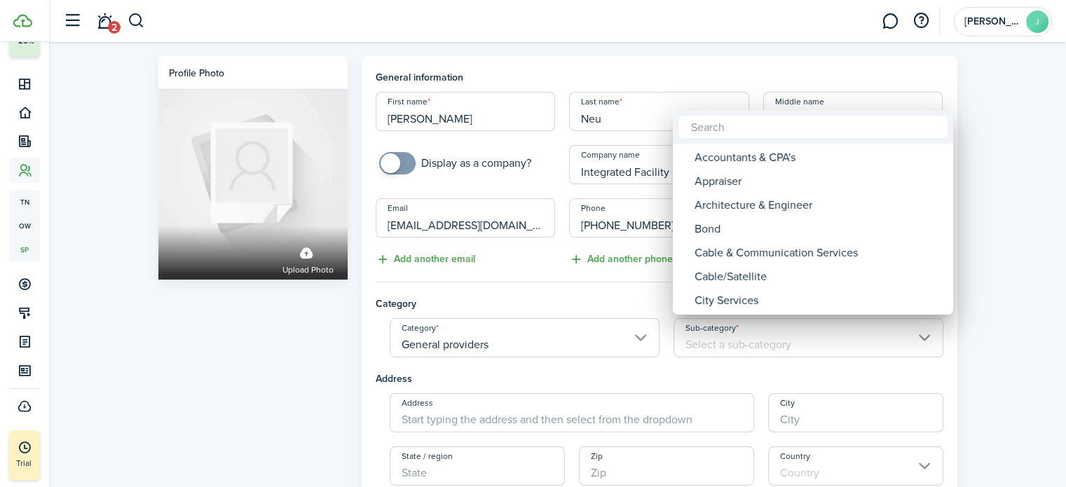
click at [910, 358] on div at bounding box center [533, 243] width 1290 height 711
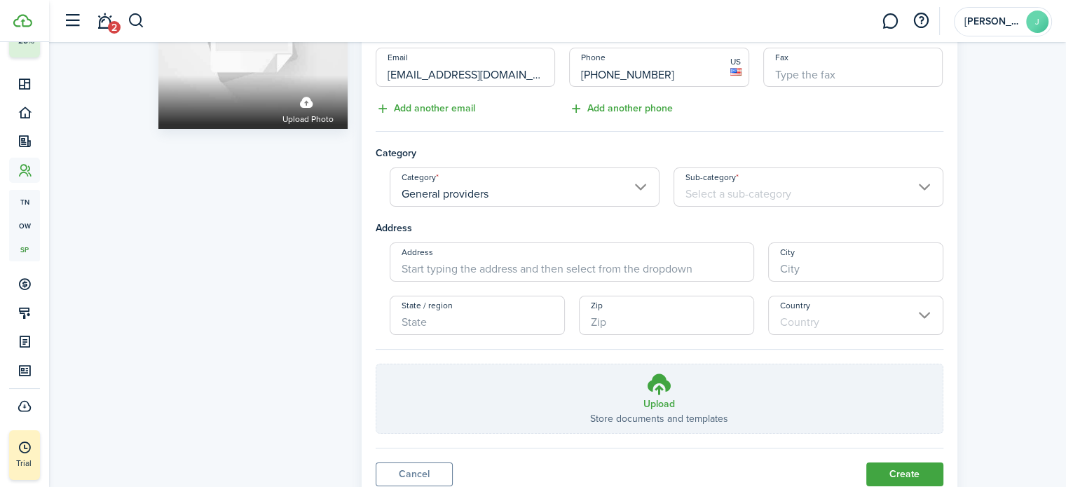
scroll to position [161, 0]
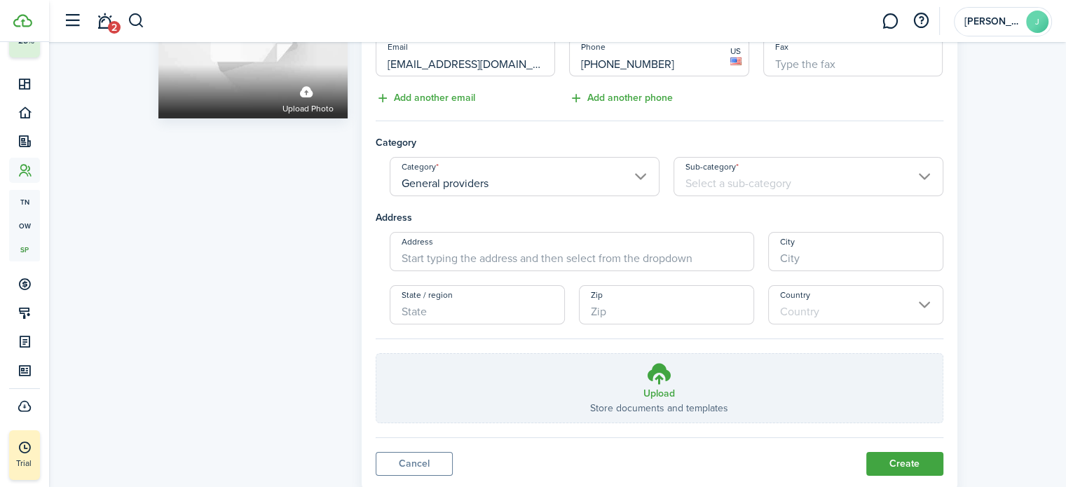
click at [670, 254] on input "Address" at bounding box center [572, 251] width 364 height 39
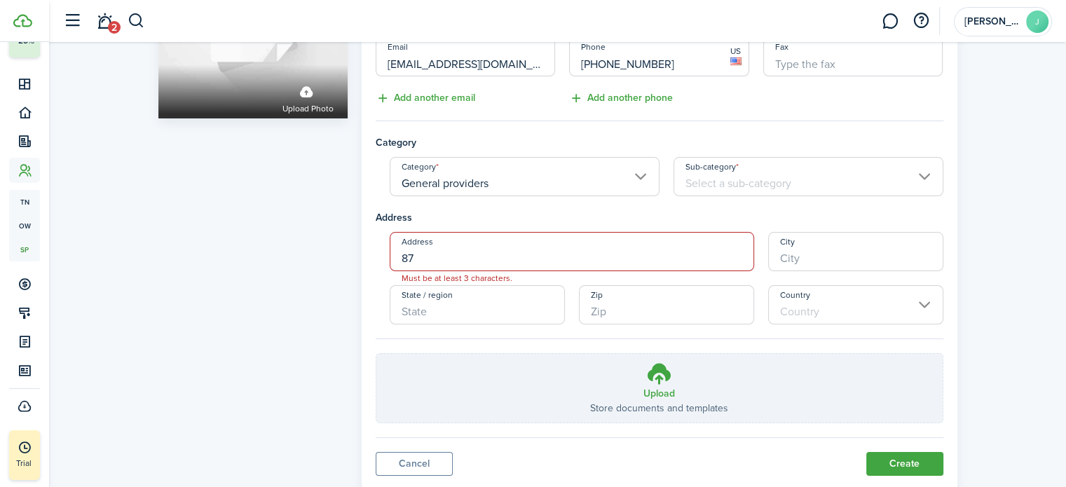
type input "8"
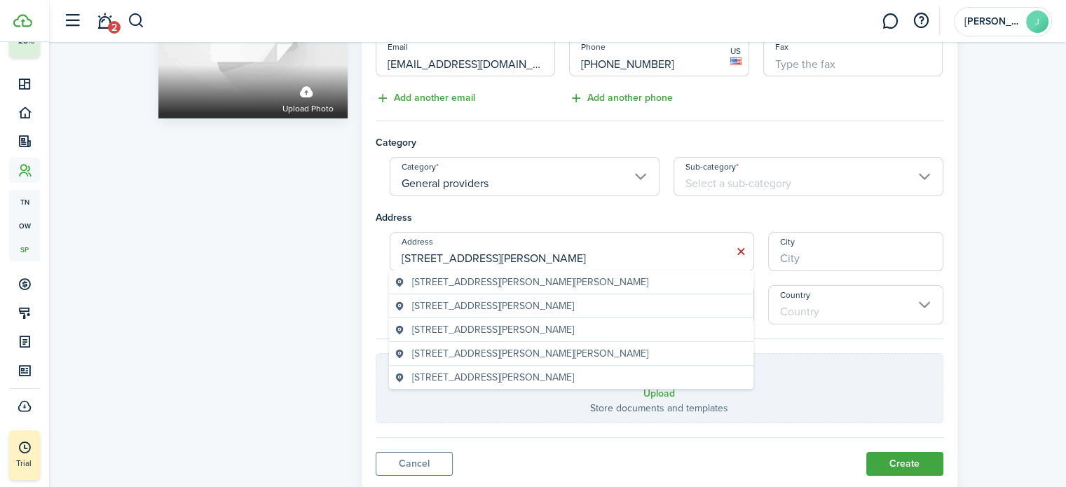
type input "[STREET_ADDRESS][PERSON_NAME]"
click at [566, 278] on geo-item "[STREET_ADDRESS][PERSON_NAME][PERSON_NAME]" at bounding box center [571, 282] width 353 height 15
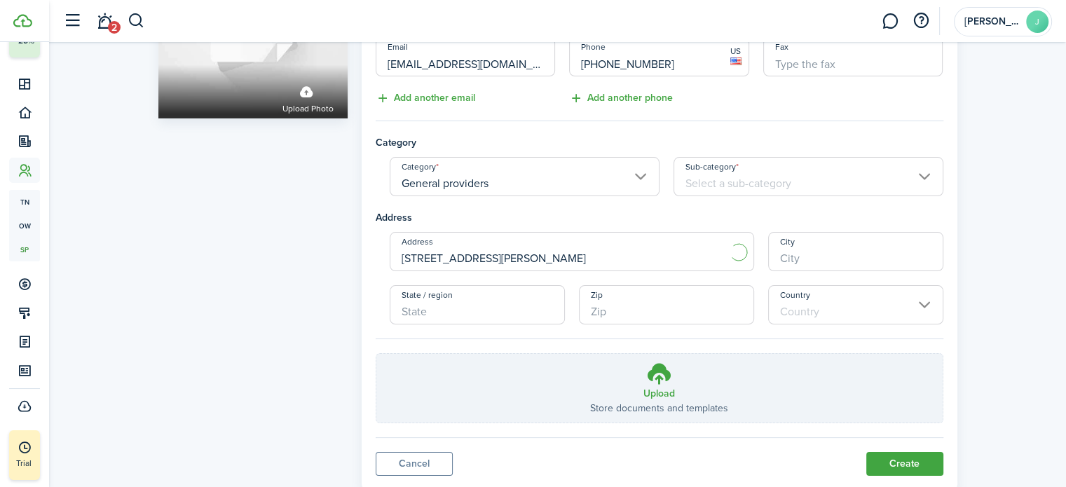
type input "[PERSON_NAME]"
type input "NY"
type input "14580"
type input "[GEOGRAPHIC_DATA]"
click at [905, 460] on button "Create" at bounding box center [904, 464] width 77 height 24
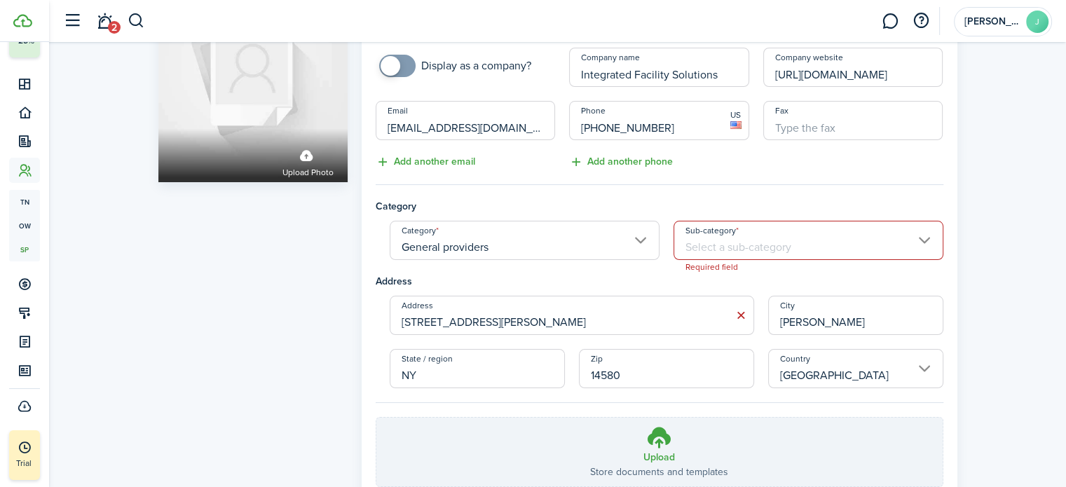
scroll to position [93, 0]
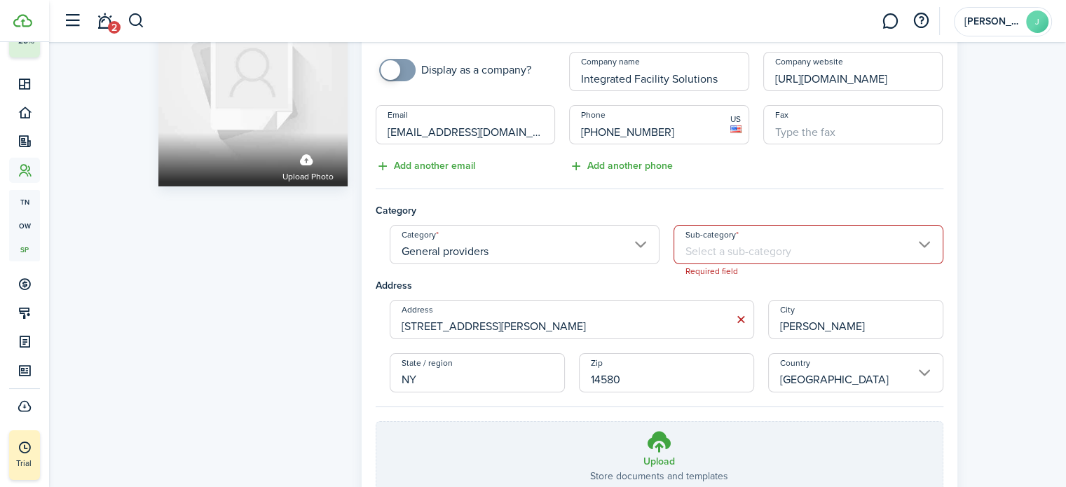
click at [823, 246] on input "Sub-category" at bounding box center [808, 244] width 270 height 39
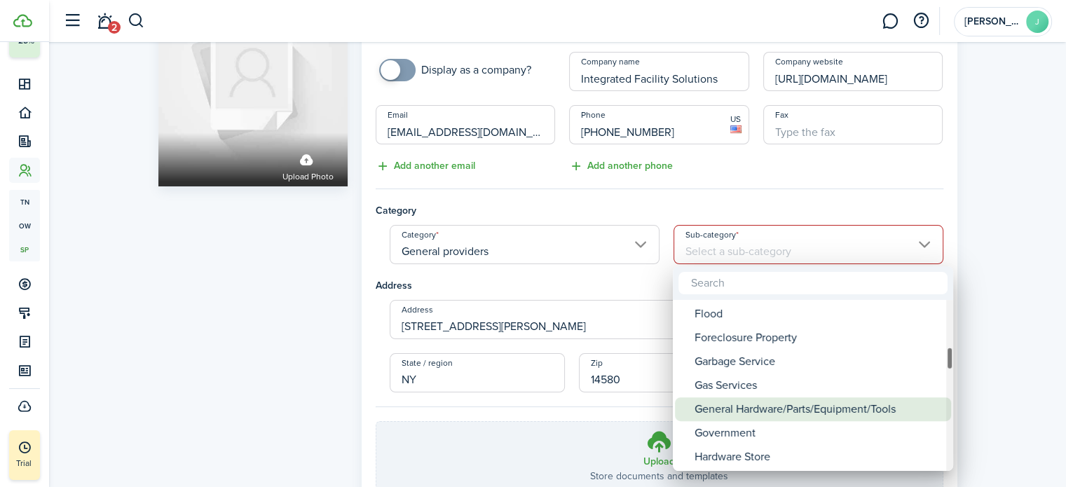
click at [823, 407] on div "General Hardware/Parts/Equipment/Tools" at bounding box center [818, 409] width 248 height 24
type input "General Hardware/Parts/Equipment/Tools"
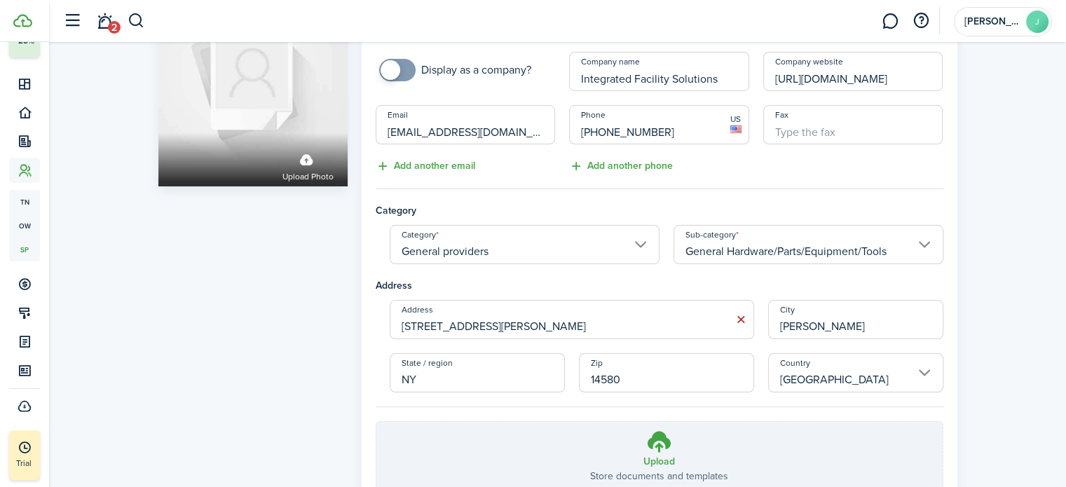
scroll to position [201, 0]
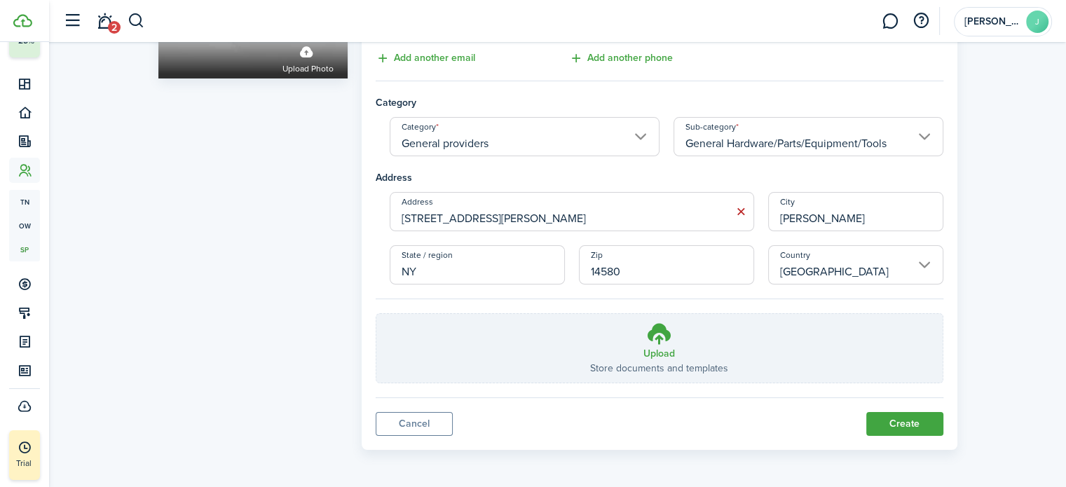
click at [905, 415] on button "Create" at bounding box center [904, 424] width 77 height 24
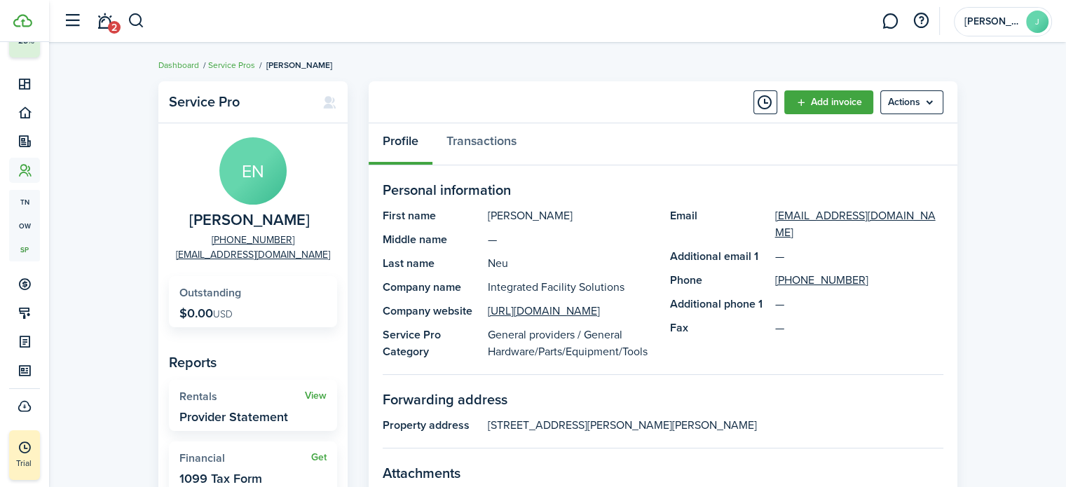
click at [890, 157] on div "Profile Transactions" at bounding box center [663, 144] width 589 height 42
click at [905, 109] on menu-btn "Actions" at bounding box center [911, 102] width 63 height 24
click at [630, 148] on div "Profile Transactions" at bounding box center [663, 144] width 589 height 42
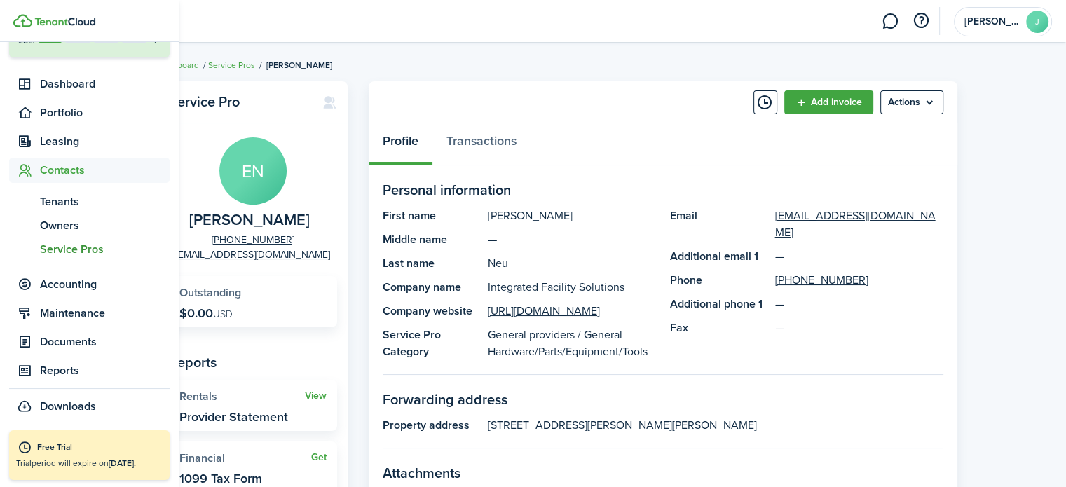
click at [93, 254] on span "Service Pros" at bounding box center [105, 249] width 130 height 17
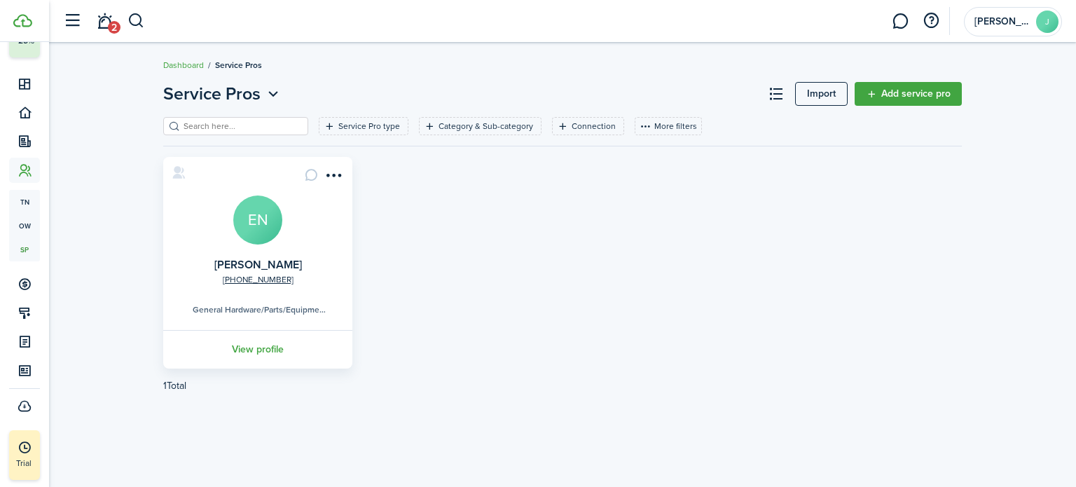
click at [933, 97] on link "Add service pro" at bounding box center [908, 94] width 107 height 24
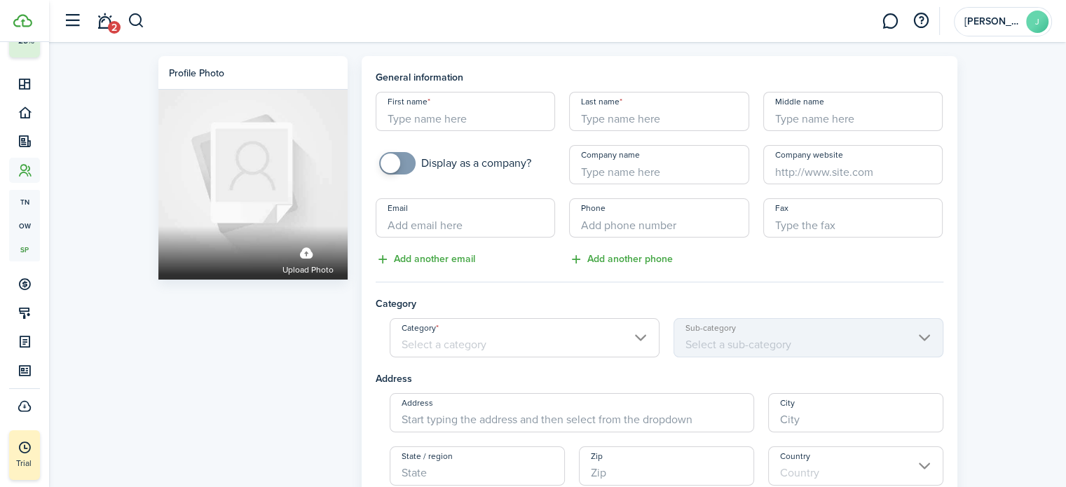
click at [481, 123] on input "First name" at bounding box center [466, 111] width 180 height 39
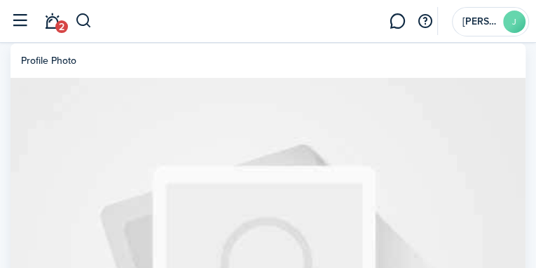
type input "Fil"
type input "[PERSON_NAME]"
checkbox input "true"
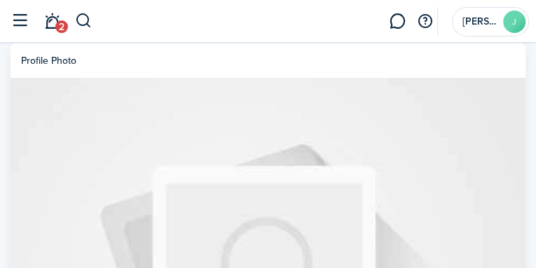
type input "Radec Electric"
type input "[URL][DOMAIN_NAME]"
paste input "[EMAIL_ADDRESS][DOMAIN_NAME]"
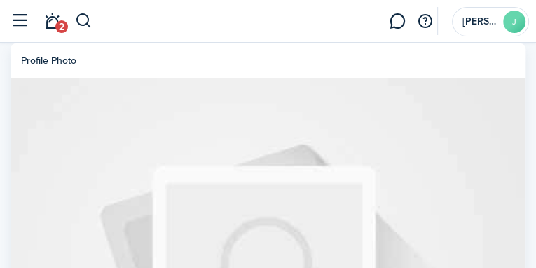
type input "[EMAIL_ADDRESS][DOMAIN_NAME]"
type input "[PHONE_NUMBER]"
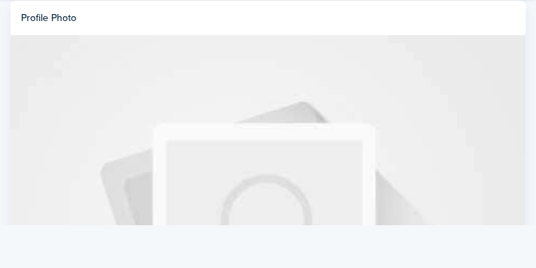
scroll to position [135, 0]
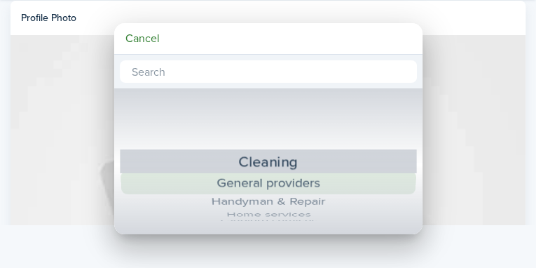
click at [326, 186] on div "General providers" at bounding box center [267, 182] width 249 height 23
type input "General providers"
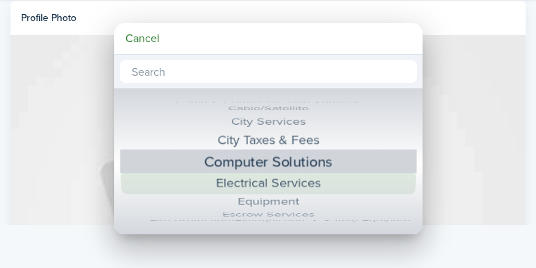
click at [326, 189] on div "Electrical Services" at bounding box center [267, 182] width 249 height 23
type input "Electrical Services"
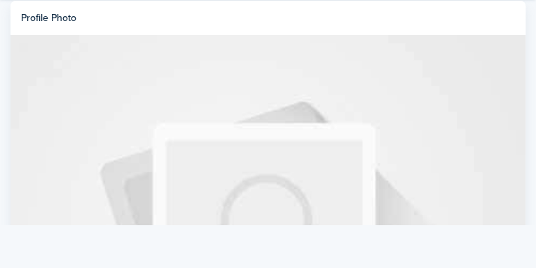
scroll to position [280, 0]
type input "[STREET_ADDRESS]"
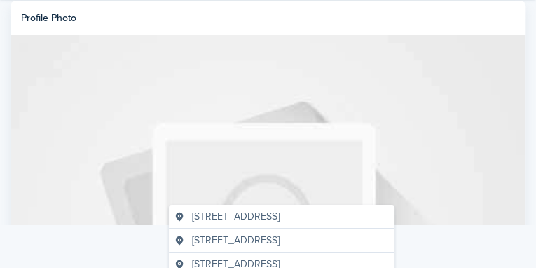
click at [226, 219] on span "[STREET_ADDRESS]" at bounding box center [236, 216] width 88 height 15
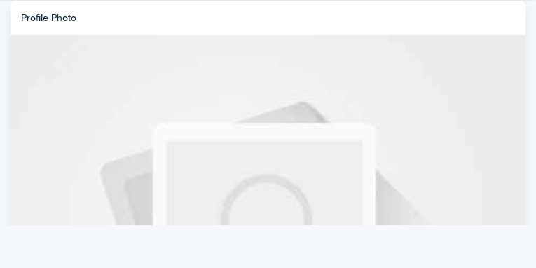
type input "[GEOGRAPHIC_DATA]"
type input "NY"
type input "14610"
type input "[GEOGRAPHIC_DATA]"
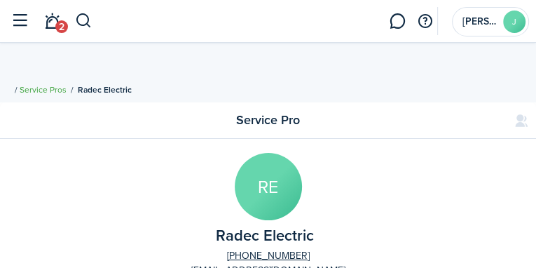
click at [67, 83] on link "Service Pros" at bounding box center [43, 89] width 47 height 13
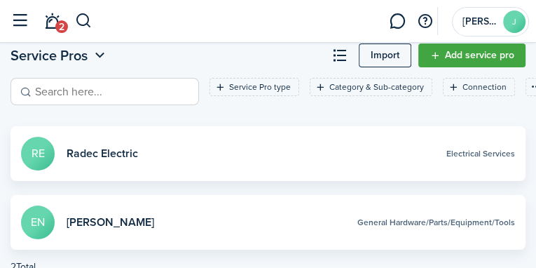
click at [499, 67] on link "Add service pro" at bounding box center [471, 55] width 107 height 24
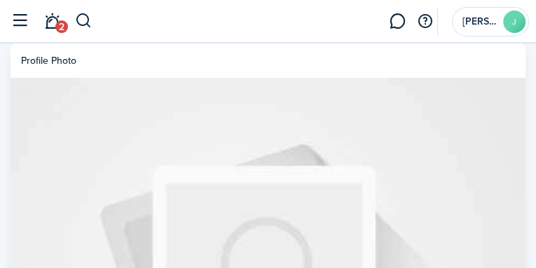
type input "[PERSON_NAME]"
checkbox input "true"
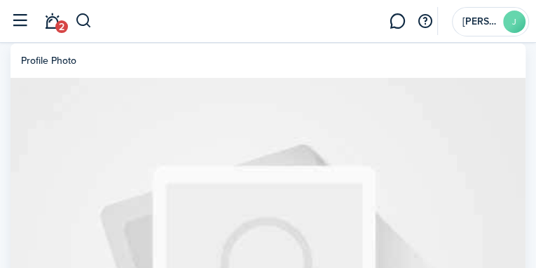
type input "[PERSON_NAME] Plumbing"
type input "[URL][DOMAIN_NAME]"
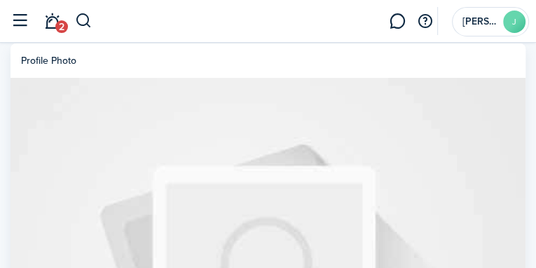
paste input "[PERSON_NAME][EMAIL_ADDRESS][DOMAIN_NAME]"
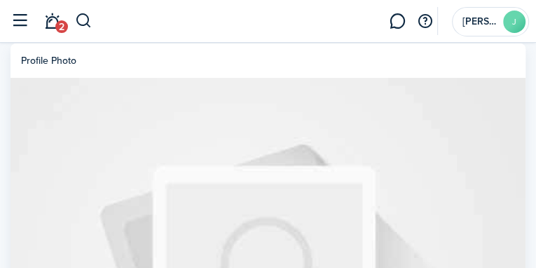
type input "[PERSON_NAME][EMAIL_ADDRESS][DOMAIN_NAME]"
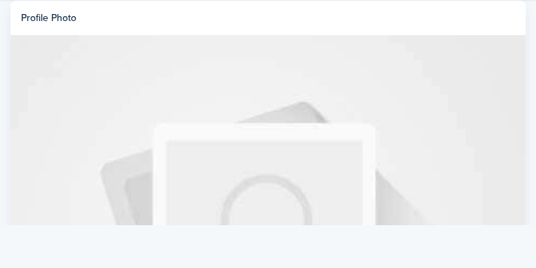
scroll to position [165, 0]
type input "[PHONE_NUMBER]"
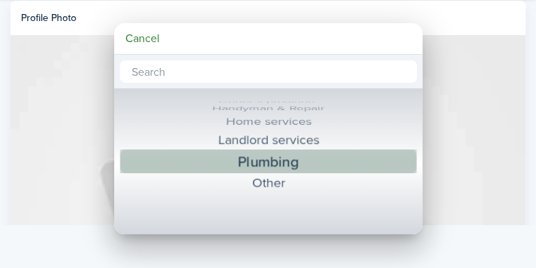
click at [306, 161] on div "Plumbing" at bounding box center [268, 161] width 245 height 25
type input "Plumbing"
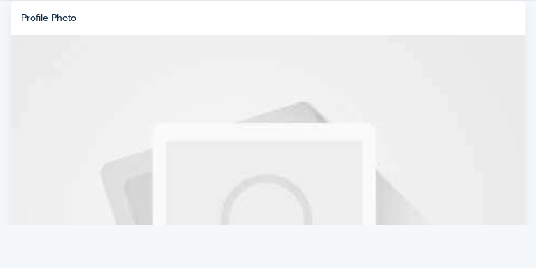
scroll to position [200, 0]
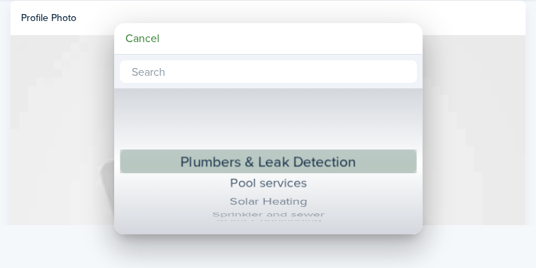
click at [308, 162] on div "Plumbers & Leak Detection" at bounding box center [268, 161] width 245 height 25
type input "Plumbers & Leak Detection"
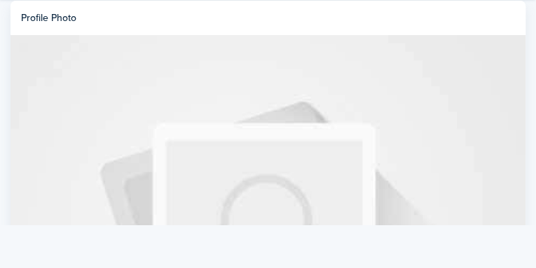
scroll to position [306, 0]
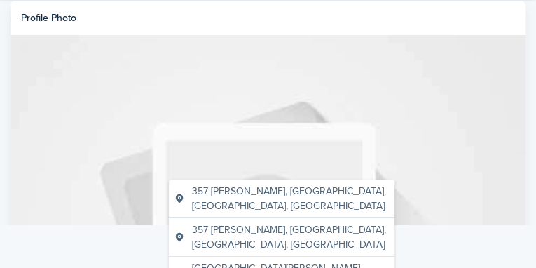
type input "357 [PERSON_NAME]"
click at [273, 191] on span "357 [PERSON_NAME], [GEOGRAPHIC_DATA], [GEOGRAPHIC_DATA], [GEOGRAPHIC_DATA]" at bounding box center [290, 198] width 197 height 29
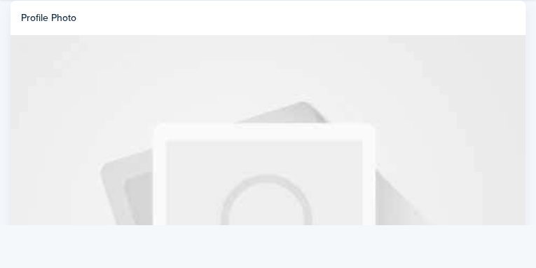
type input "[GEOGRAPHIC_DATA]"
type input "NY"
type input "14519"
type input "[GEOGRAPHIC_DATA]"
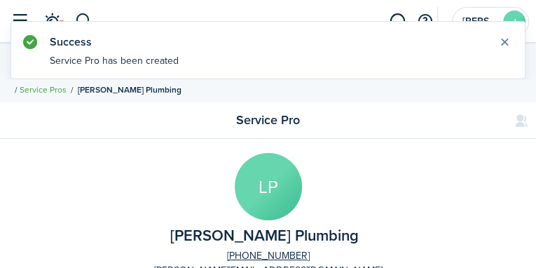
click at [67, 83] on link "Service Pros" at bounding box center [43, 89] width 47 height 13
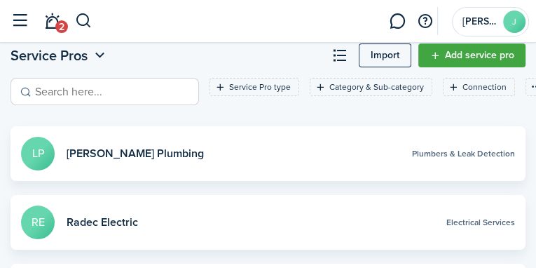
click at [453, 67] on link "Add service pro" at bounding box center [471, 55] width 107 height 24
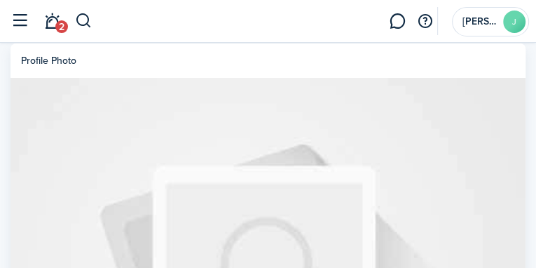
type input "[PERSON_NAME]"
type input "DePonceau"
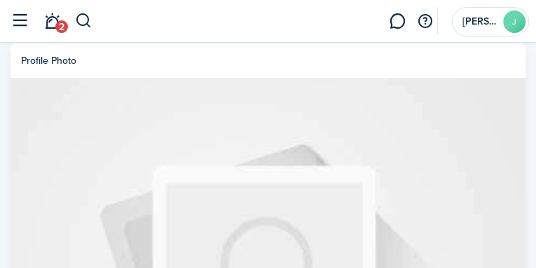
checkbox input "true"
type input "[PERSON_NAME] Mechanical"
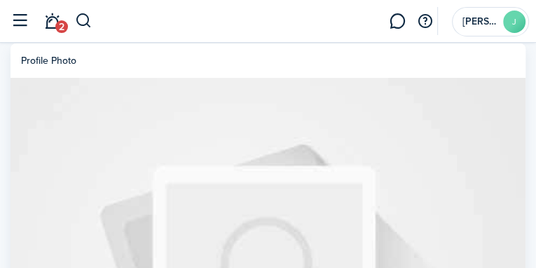
scroll to position [0, 0]
drag, startPoint x: 444, startPoint y: 171, endPoint x: 386, endPoint y: 167, distance: 57.6
type input "[URL][DOMAIN_NAME]"
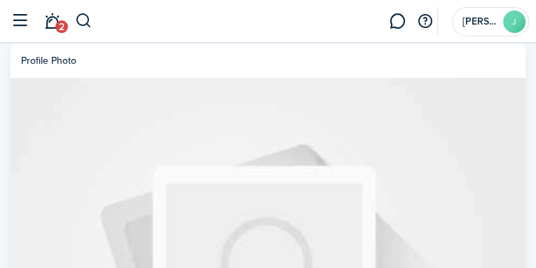
paste input "[EMAIL_ADDRESS][DOMAIN_NAME]"
type input "[EMAIL_ADDRESS][DOMAIN_NAME]"
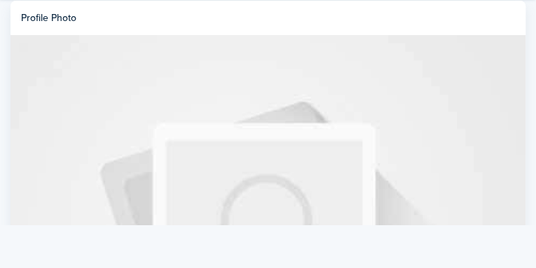
scroll to position [135, 0]
type input "[PHONE_NUMBER]"
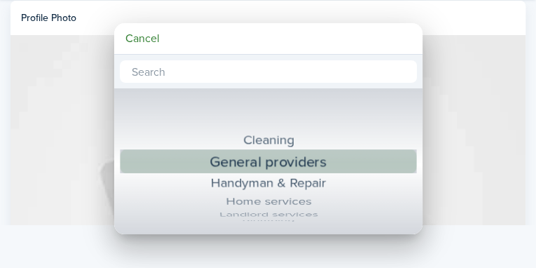
click at [289, 164] on div "General providers" at bounding box center [268, 161] width 245 height 25
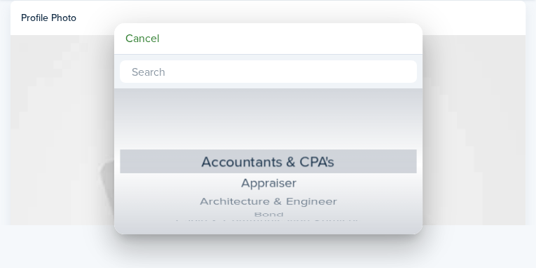
click at [104, 176] on div at bounding box center [268, 134] width 760 height 492
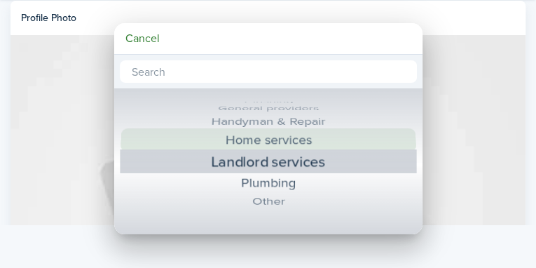
click at [286, 145] on div "Home services" at bounding box center [267, 139] width 249 height 23
type input "Home services"
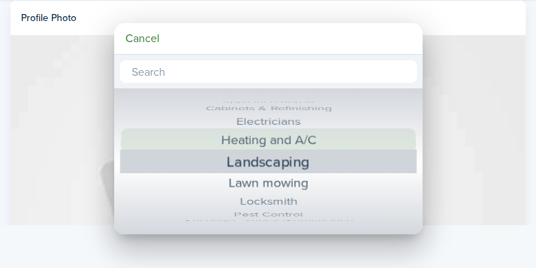
click at [322, 137] on div "Heating and A/C" at bounding box center [267, 139] width 249 height 23
type input "Heating and A/C"
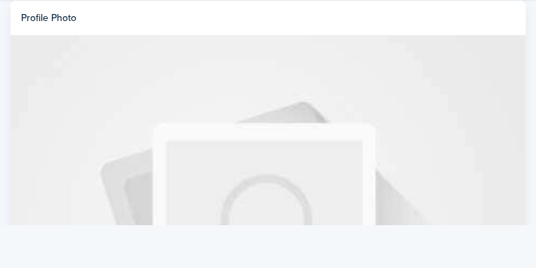
scroll to position [270, 0]
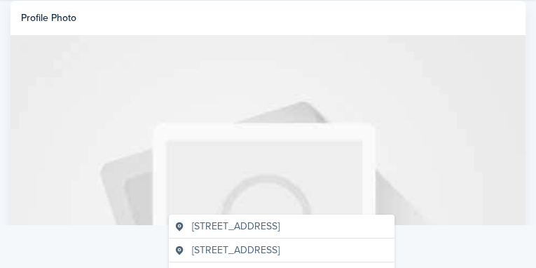
click at [242, 228] on span "[STREET_ADDRESS]" at bounding box center [236, 226] width 88 height 15
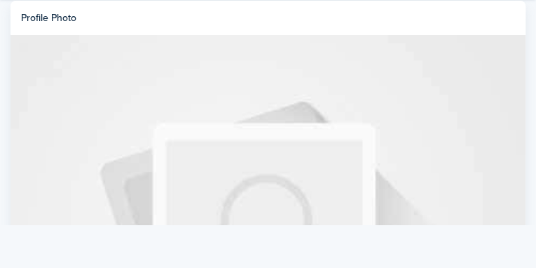
type input "[STREET_ADDRESS]"
type input "[GEOGRAPHIC_DATA]"
type input "NY"
type input "14620"
type input "[GEOGRAPHIC_DATA]"
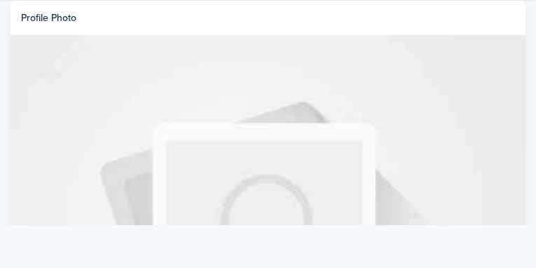
scroll to position [474, 0]
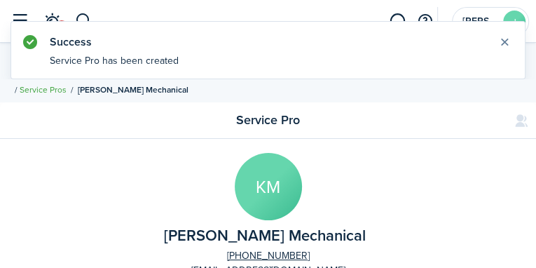
click at [505, 49] on button "Close notify" at bounding box center [505, 42] width 20 height 20
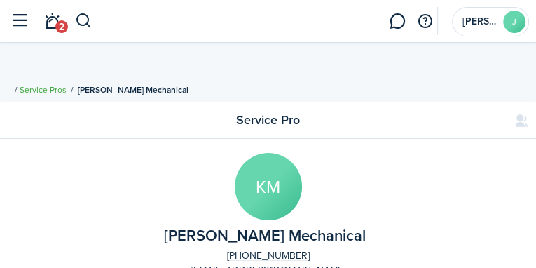
click at [67, 83] on link "Service Pros" at bounding box center [43, 89] width 47 height 13
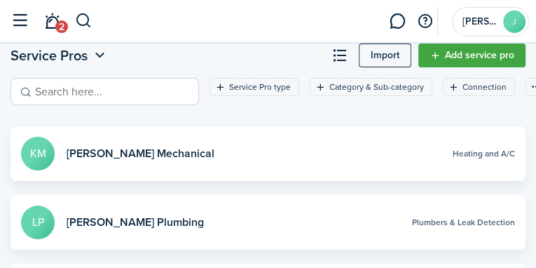
click at [465, 67] on link "Add service pro" at bounding box center [471, 55] width 107 height 24
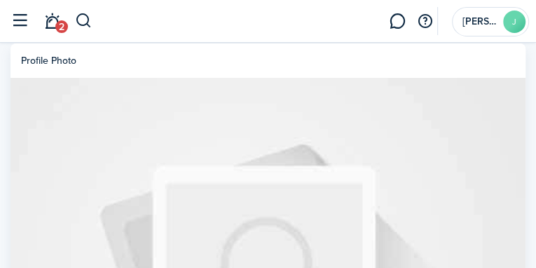
type input "[PERSON_NAME]"
checkbox input "true"
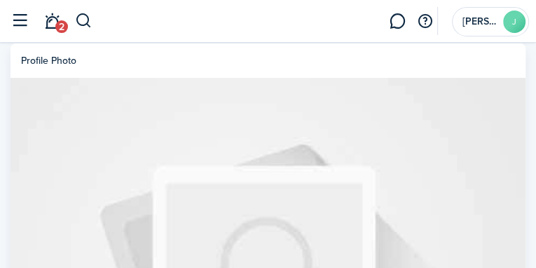
type input "West Fire"
type input "[URL][DOMAIN_NAME]"
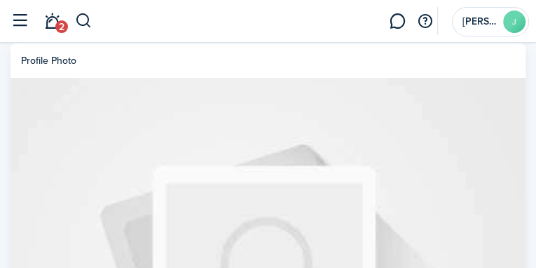
paste input "[EMAIL_ADDRESS][DOMAIN_NAME]"
type input "[EMAIL_ADDRESS][DOMAIN_NAME]"
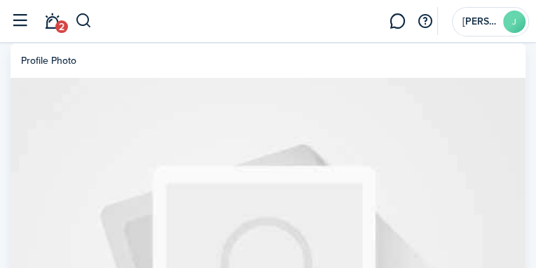
scroll to position [0, 20]
type input "[PHONE_NUMBER]"
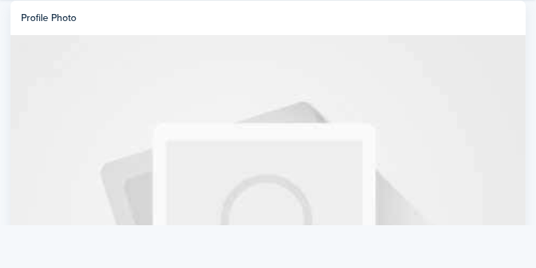
scroll to position [123, 0]
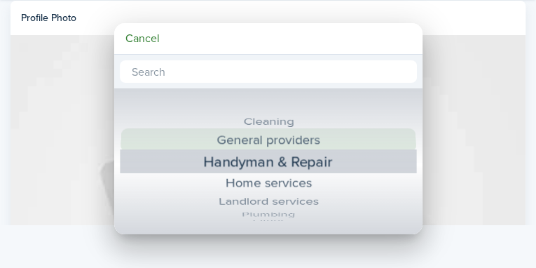
click at [293, 143] on div "General providers" at bounding box center [267, 139] width 249 height 23
type input "General providers"
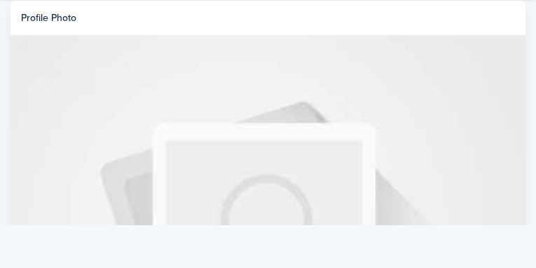
scroll to position [192, 0]
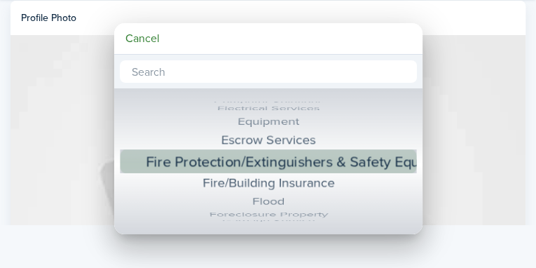
click at [294, 158] on div "Fire Protection/Extinguishers & Safety Equipment" at bounding box center [268, 161] width 245 height 25
type input "Fire Protection/Extinguishers & Safety Equipment"
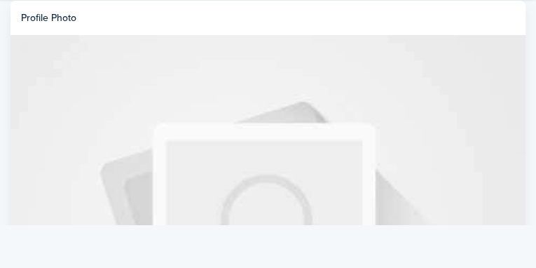
scroll to position [353, 0]
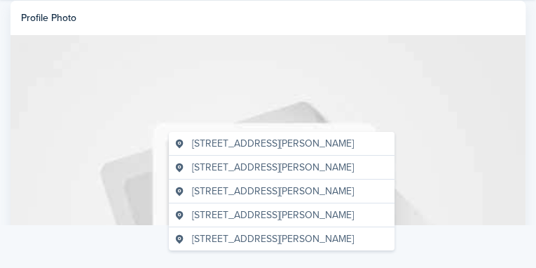
click at [261, 222] on span "[STREET_ADDRESS][PERSON_NAME]" at bounding box center [273, 214] width 162 height 15
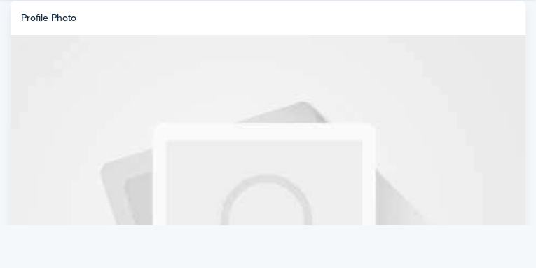
type input "[STREET_ADDRESS][PERSON_NAME]"
type input "[GEOGRAPHIC_DATA]"
type input "NY"
type input "14624"
type input "[GEOGRAPHIC_DATA]"
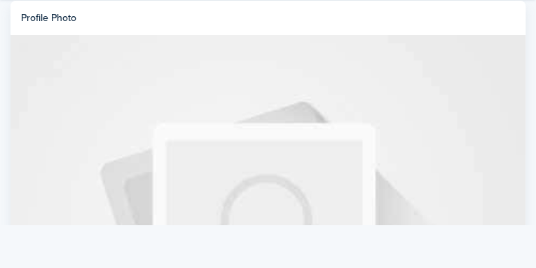
scroll to position [437, 0]
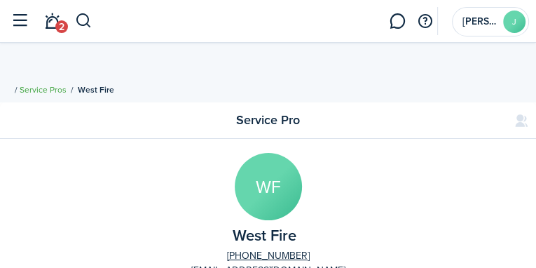
click at [67, 83] on link "Service Pros" at bounding box center [43, 89] width 47 height 13
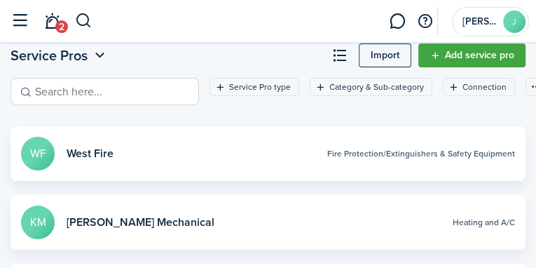
click at [469, 67] on link "Add service pro" at bounding box center [471, 55] width 107 height 24
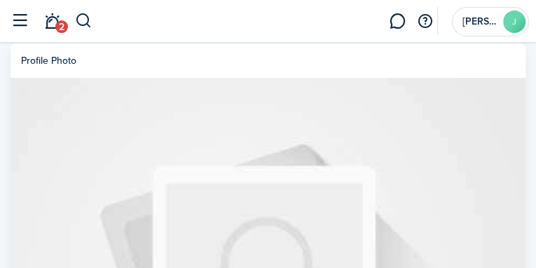
checkbox input "true"
type input "[PERSON_NAME] Elevator"
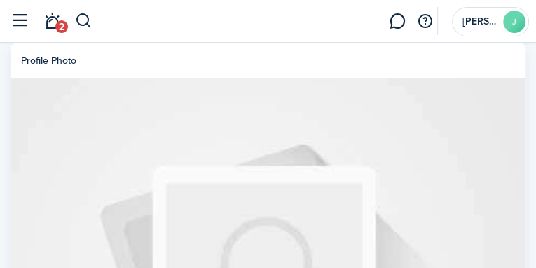
paste input "[PHONE_NUMBER]"
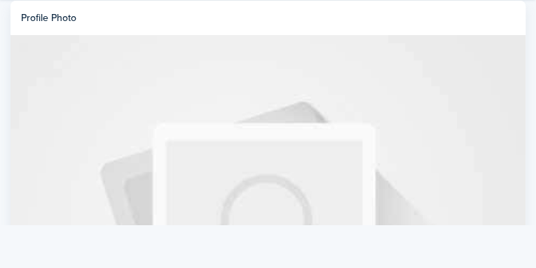
scroll to position [230, 0]
type input "[PHONE_NUMBER]"
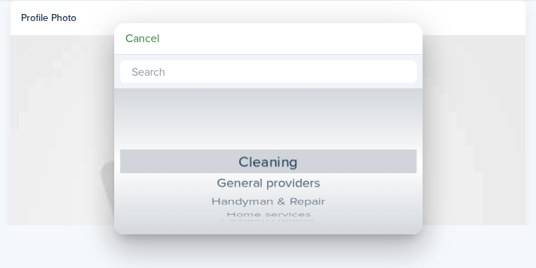
scroll to position [0, 0]
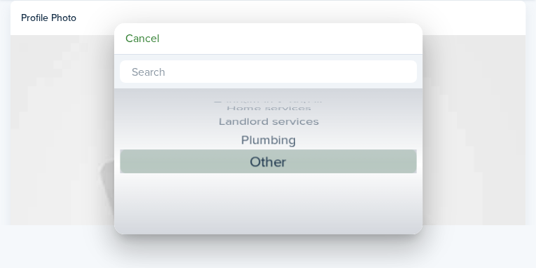
click at [350, 171] on div "Other" at bounding box center [268, 161] width 245 height 25
type input "Other"
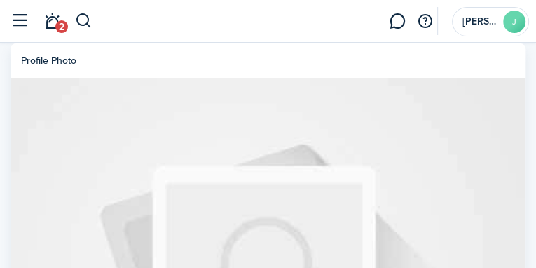
paste input "NBR589637"
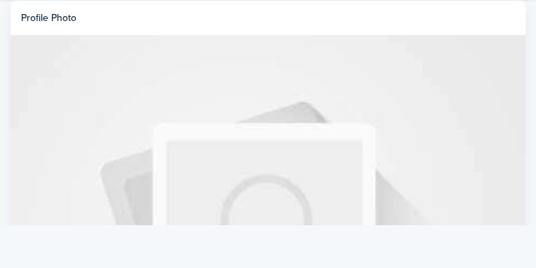
scroll to position [474, 0]
type input "Building ID NBR589637"
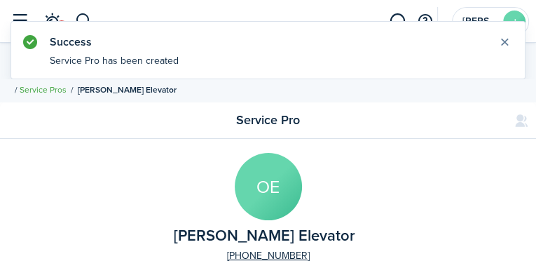
click at [505, 52] on button "Close notify" at bounding box center [505, 42] width 20 height 20
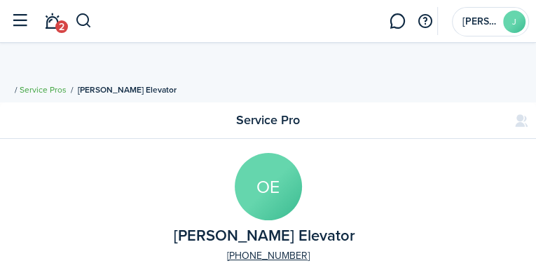
click at [67, 83] on link "Service Pros" at bounding box center [43, 89] width 47 height 13
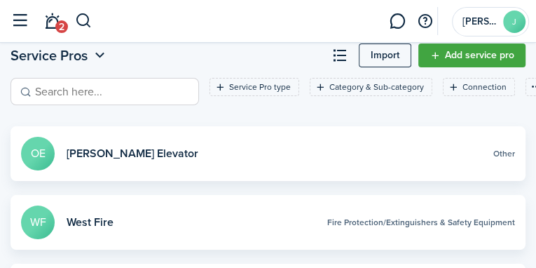
click at [468, 67] on link "Add service pro" at bounding box center [471, 55] width 107 height 24
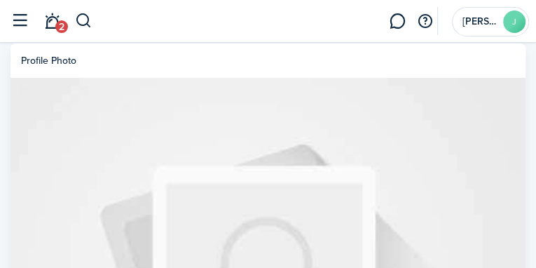
type input "[PERSON_NAME]"
checkbox input "true"
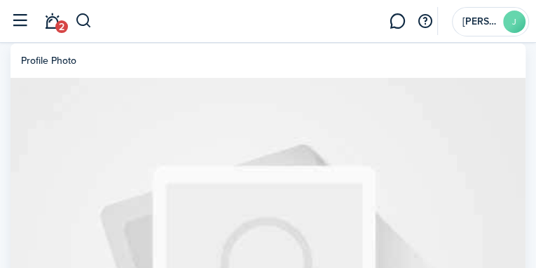
type input "Lilac Snow Plowing"
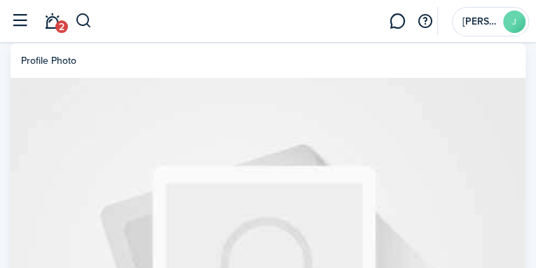
paste input "[PERSON_NAME][EMAIL_ADDRESS][DOMAIN_NAME]"
type input "[PERSON_NAME][EMAIL_ADDRESS][DOMAIN_NAME]"
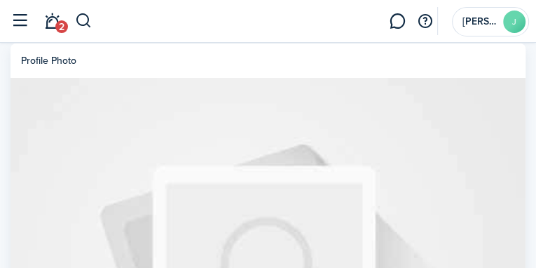
scroll to position [0, 19]
type input "[PHONE_NUMBER]"
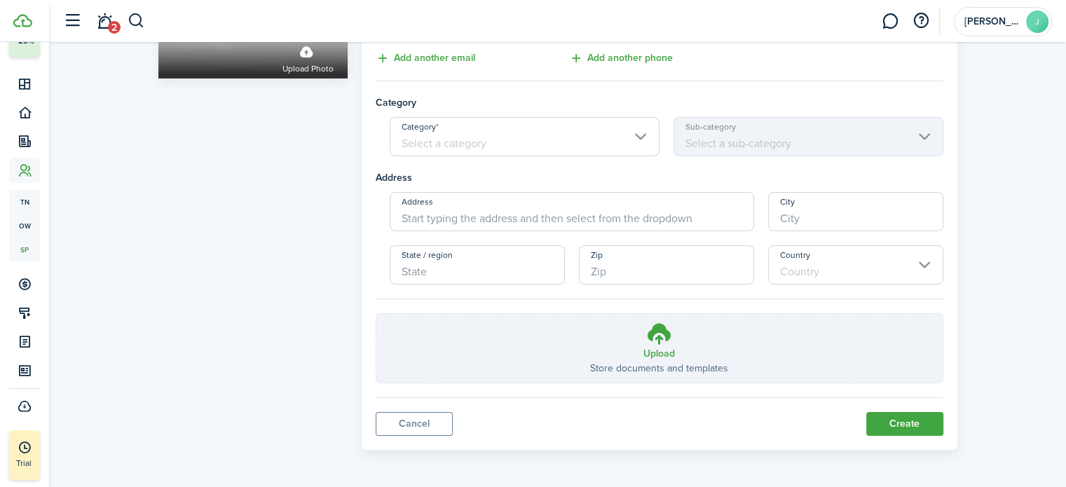
scroll to position [200, 0]
click at [906, 424] on button "Create" at bounding box center [904, 425] width 77 height 24
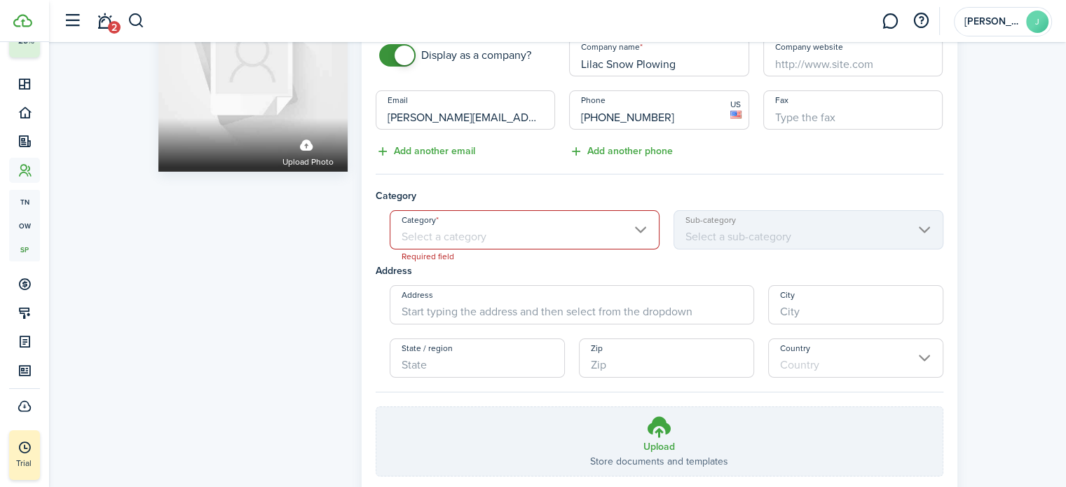
scroll to position [93, 0]
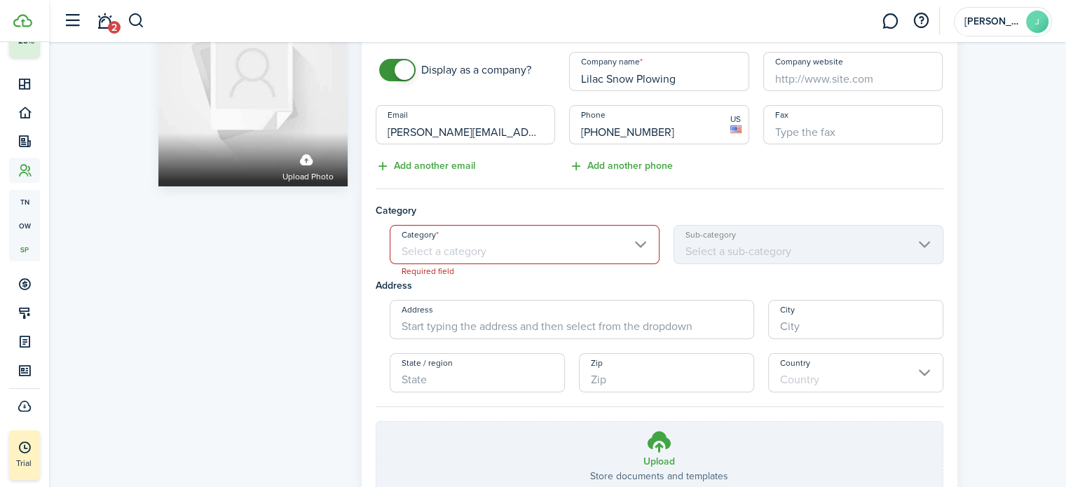
click at [626, 229] on input "Category" at bounding box center [525, 244] width 270 height 39
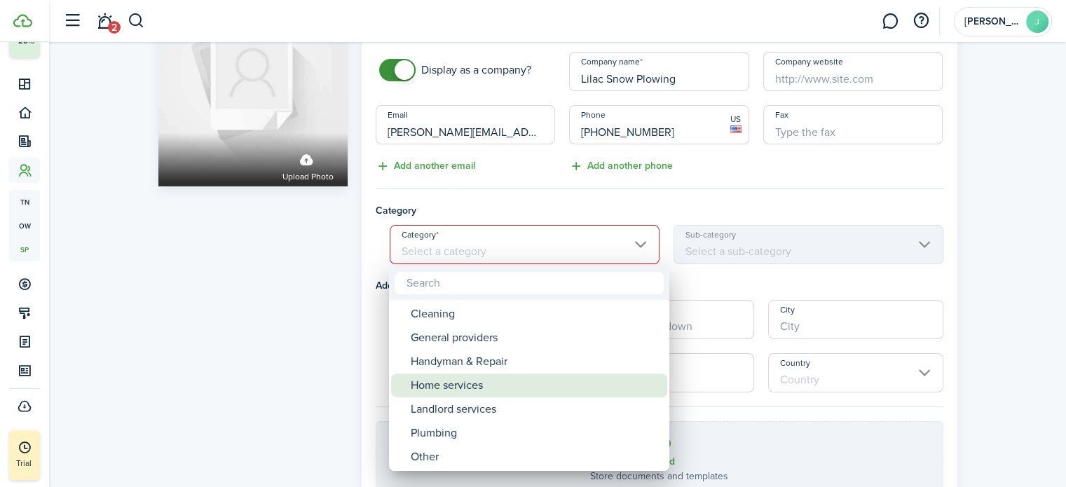
click at [519, 389] on div "Home services" at bounding box center [535, 386] width 248 height 24
type input "Home services"
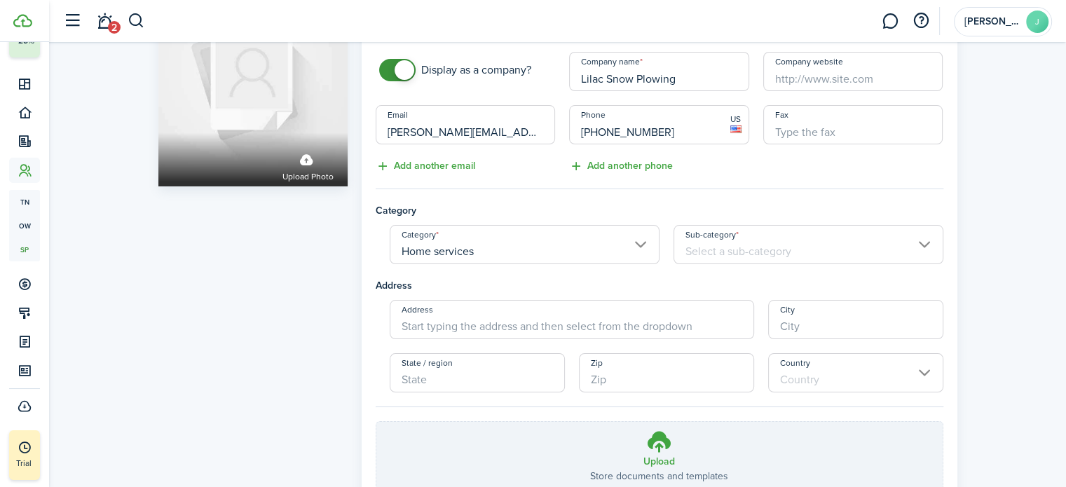
click at [708, 250] on input "Sub-category" at bounding box center [808, 244] width 270 height 39
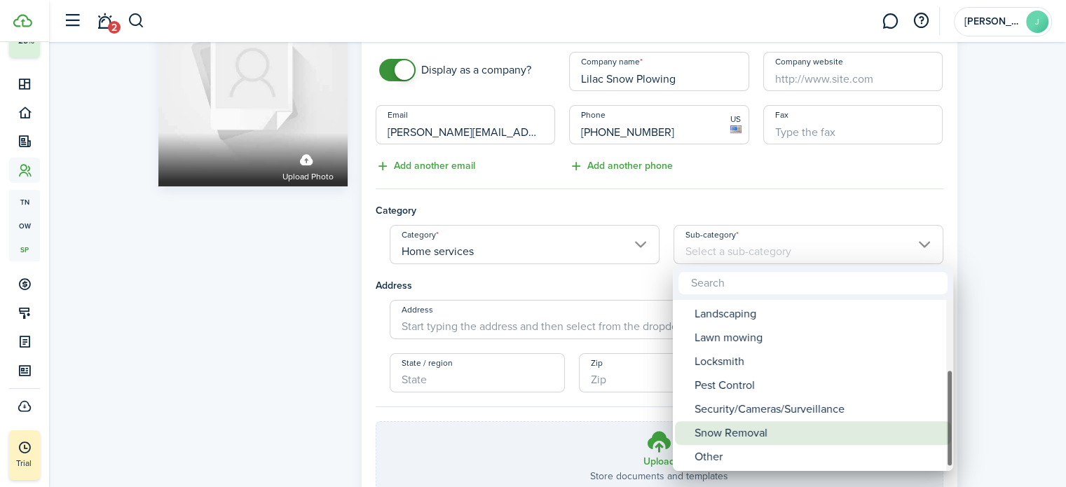
click at [729, 440] on div "Snow Removal" at bounding box center [818, 433] width 248 height 24
type input "Snow Removal"
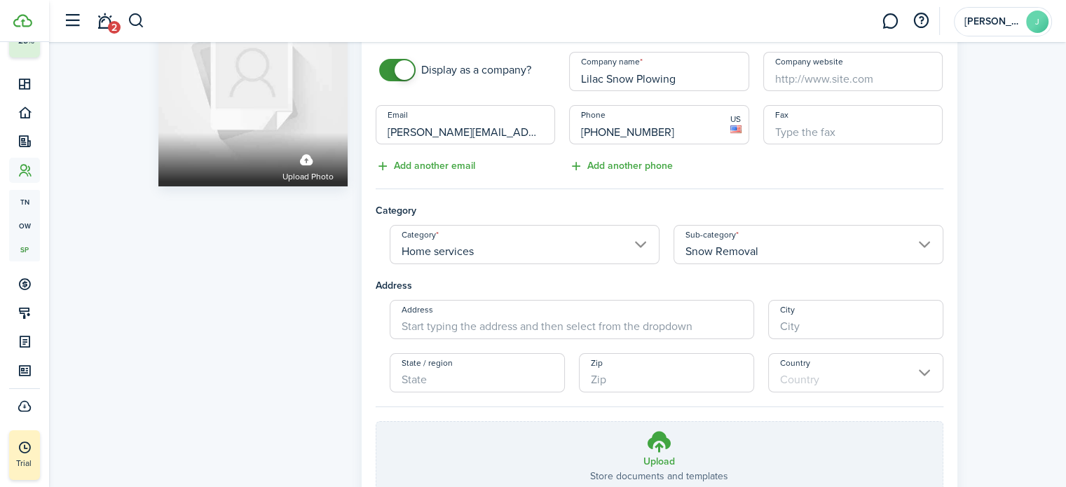
scroll to position [201, 0]
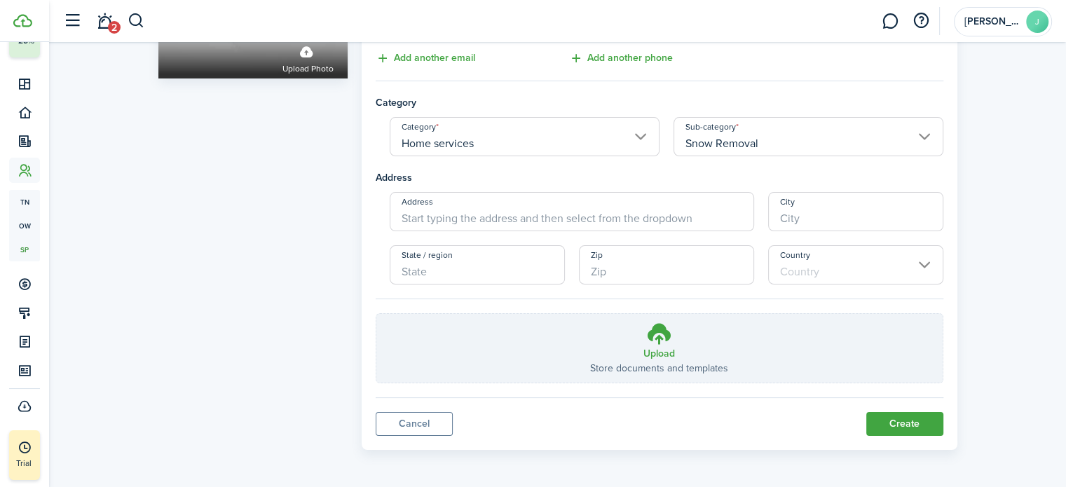
click at [907, 421] on button "Create" at bounding box center [904, 424] width 77 height 24
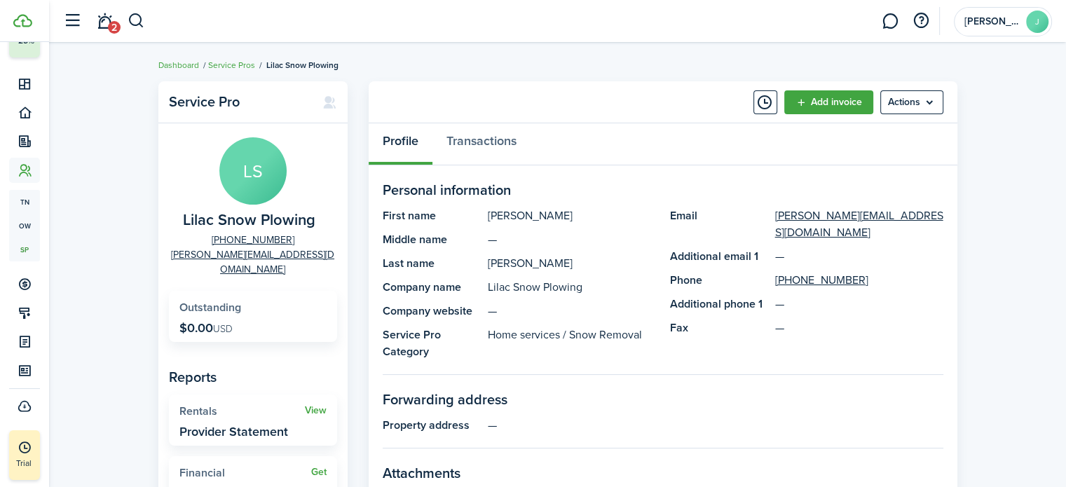
click at [1033, 46] on dashboard-content "Dashboard Service Pros Lilac Snow Plowing Service Pro LS Lilac Snow Plowing [PH…" at bounding box center [557, 314] width 1017 height 628
click at [238, 59] on link "Service Pros" at bounding box center [231, 65] width 47 height 13
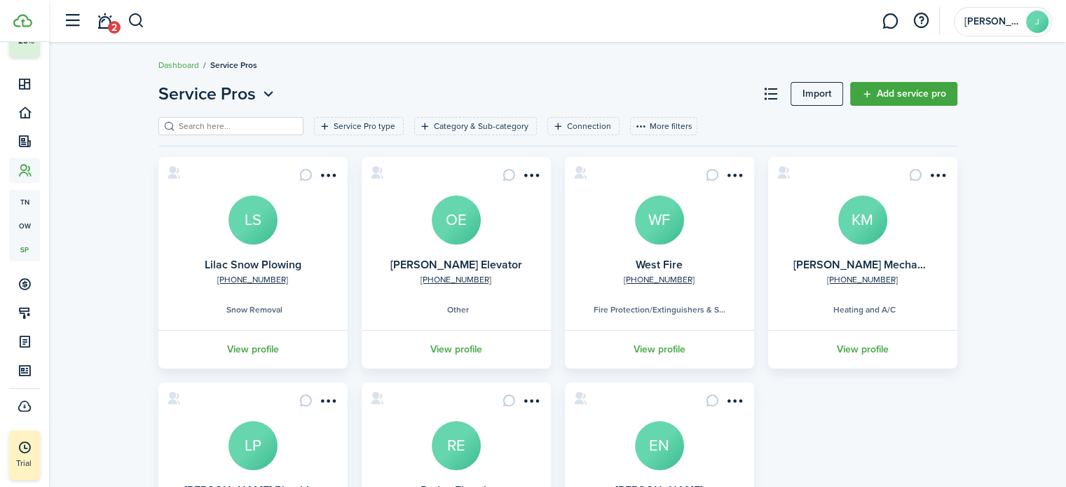
click at [907, 89] on link "Add service pro" at bounding box center [903, 94] width 107 height 24
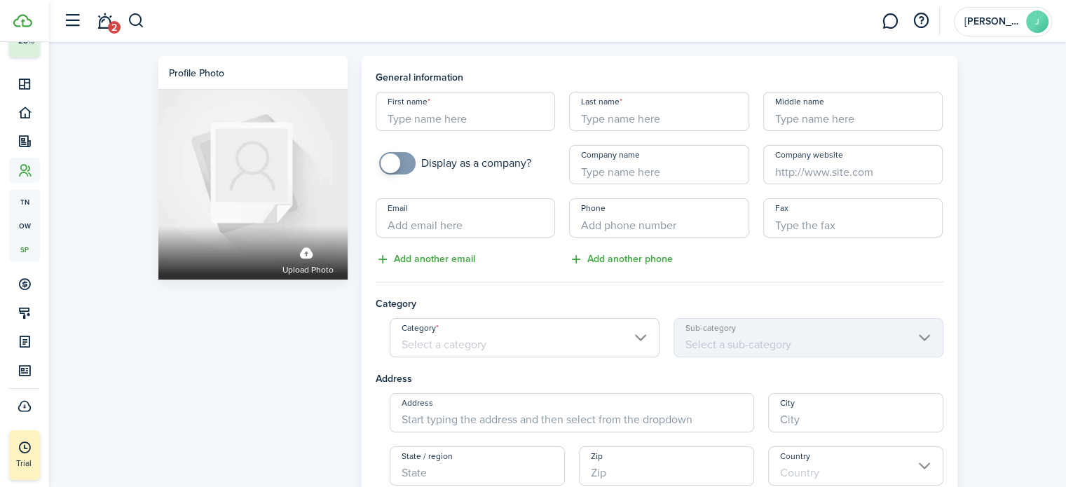
checkbox input "true"
click at [404, 173] on span at bounding box center [397, 163] width 14 height 22
click at [611, 165] on input "Company name" at bounding box center [659, 164] width 180 height 39
type input "[PERSON_NAME] Waste Servives"
click at [655, 207] on input "+1" at bounding box center [659, 217] width 180 height 39
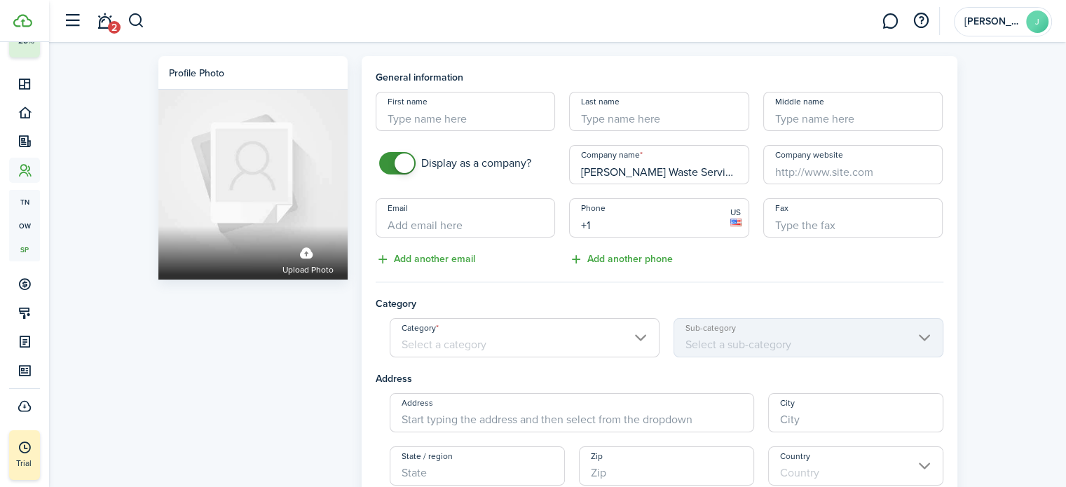
paste input "[PHONE_NUMBER]"
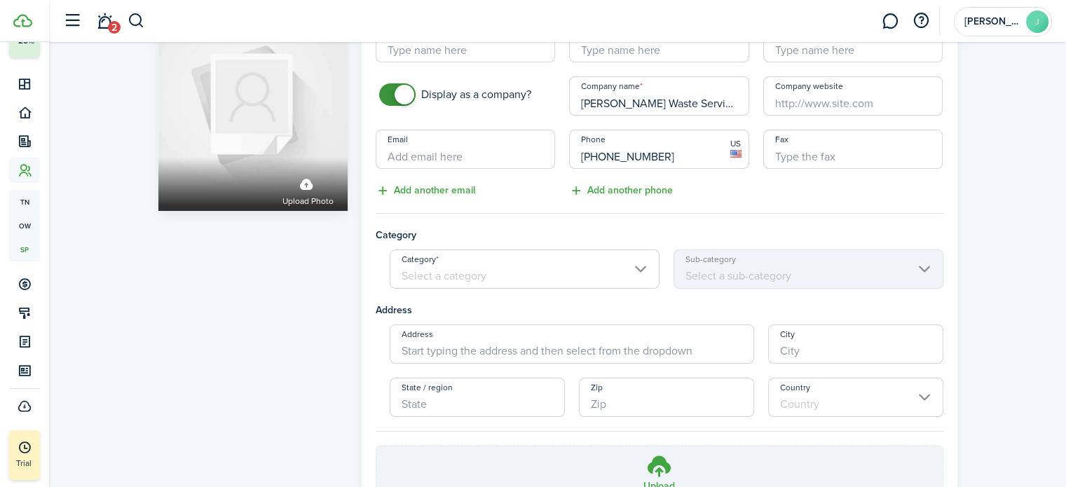
scroll to position [90, 0]
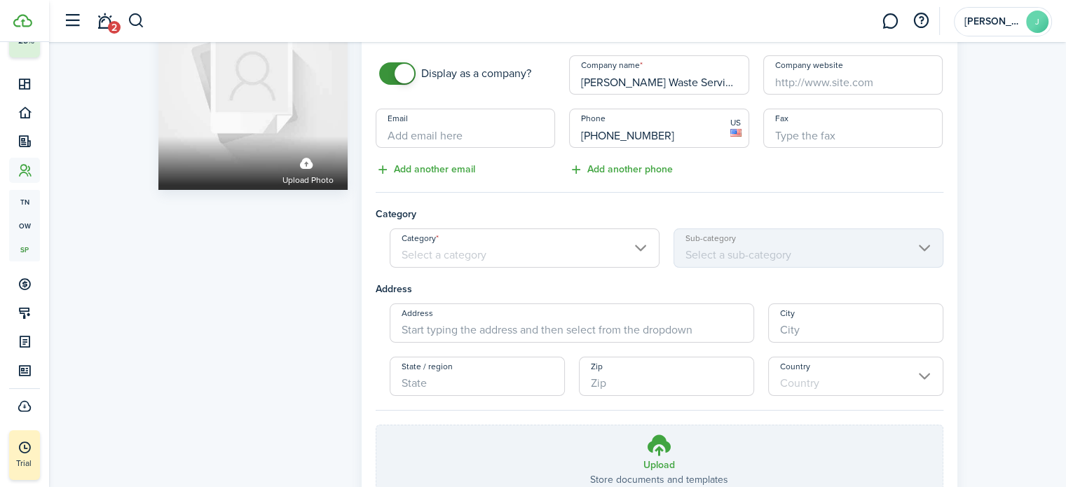
click at [649, 249] on input "Category" at bounding box center [525, 247] width 270 height 39
type input "[PHONE_NUMBER]"
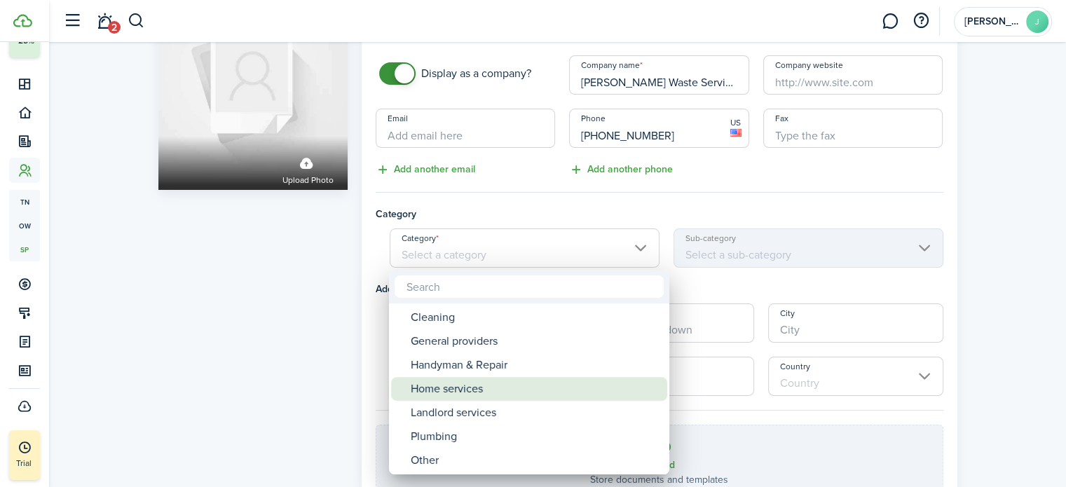
click at [464, 381] on div "Home services" at bounding box center [535, 389] width 248 height 24
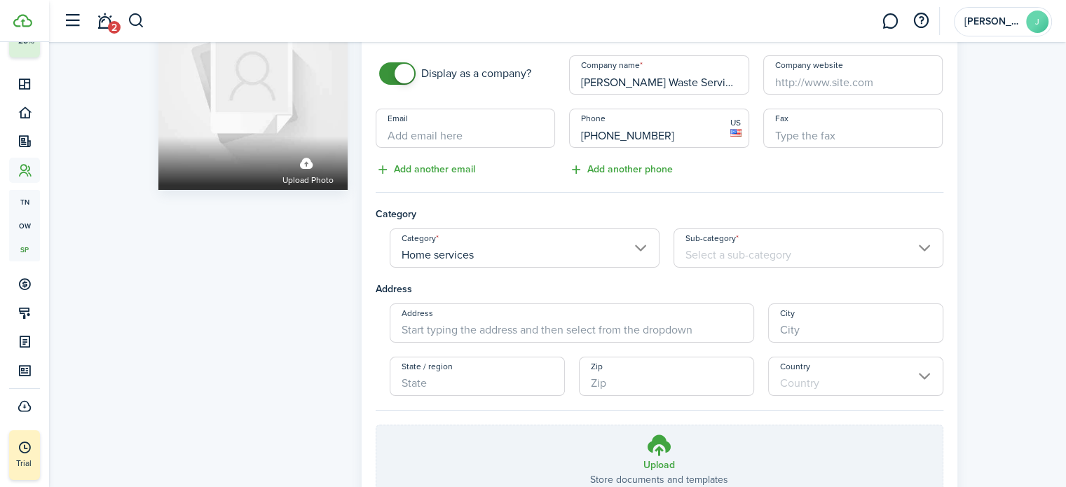
click at [737, 266] on input "Sub-category" at bounding box center [808, 247] width 270 height 39
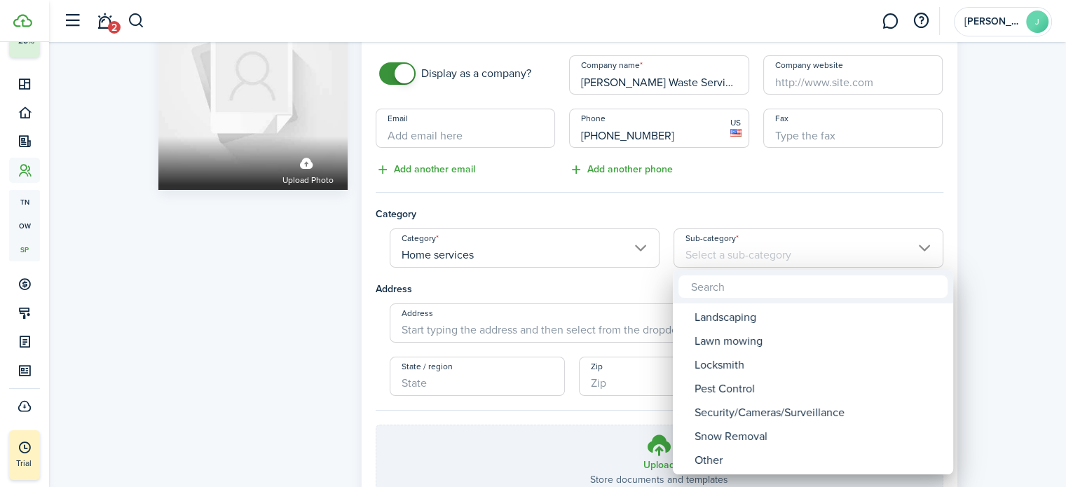
click at [561, 245] on div at bounding box center [533, 243] width 1290 height 711
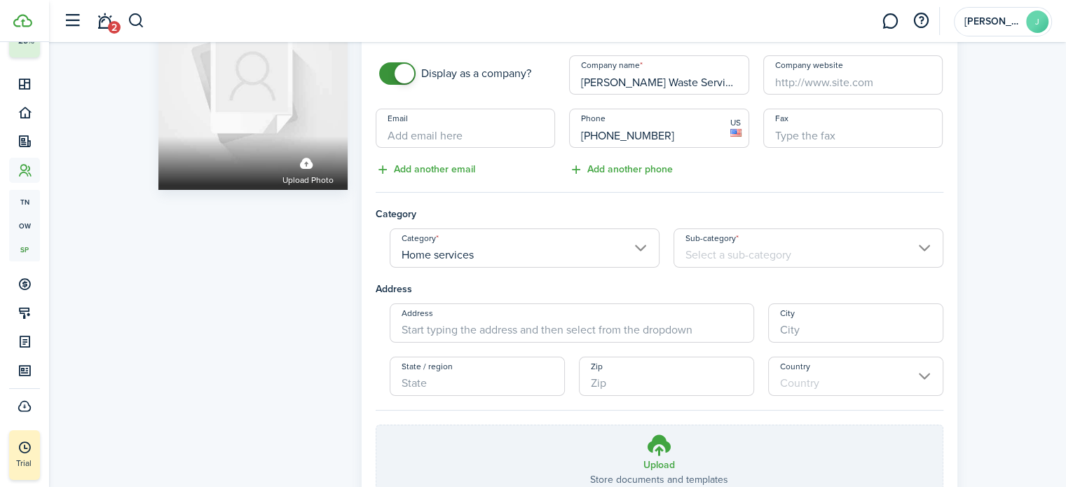
click at [561, 245] on input "Home services" at bounding box center [525, 247] width 270 height 39
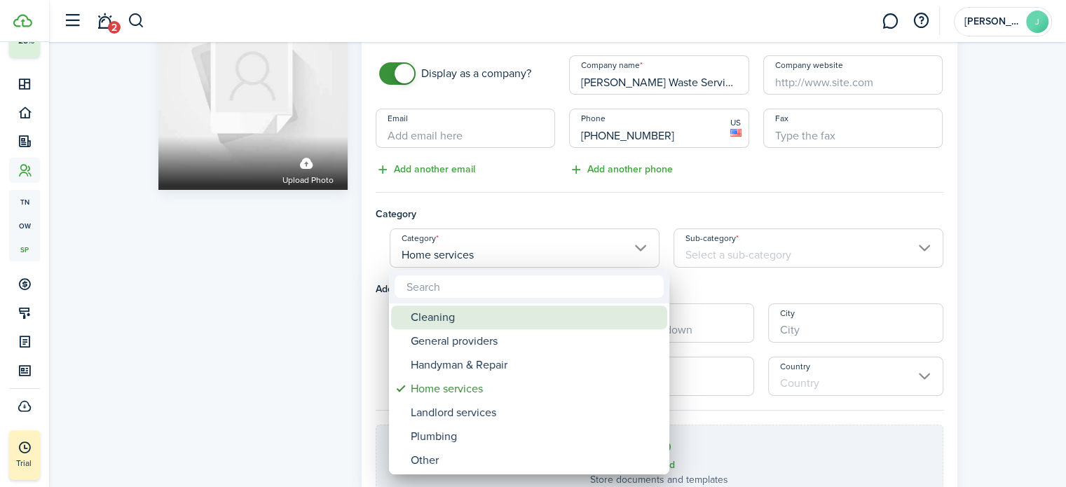
click at [517, 312] on div "Cleaning" at bounding box center [535, 318] width 248 height 24
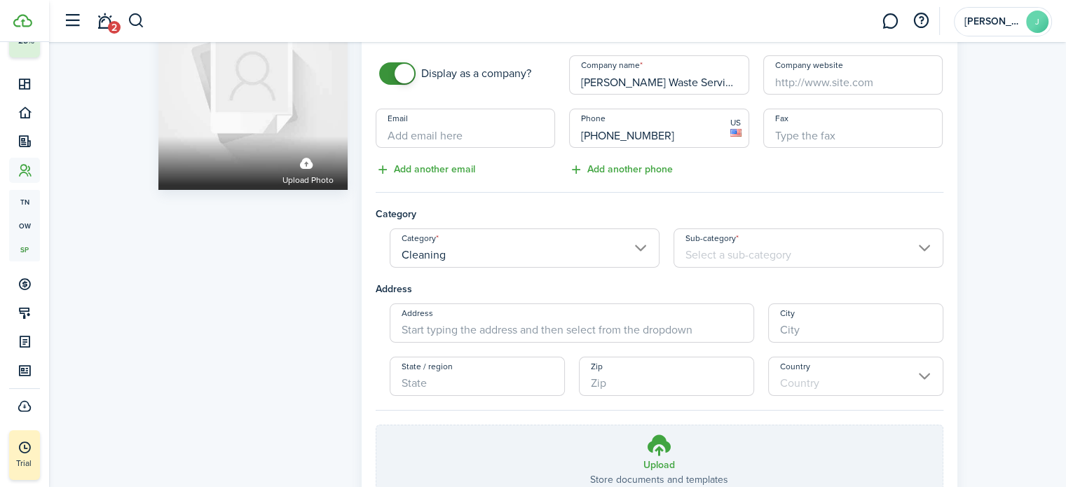
click at [734, 250] on input "Sub-category" at bounding box center [808, 247] width 270 height 39
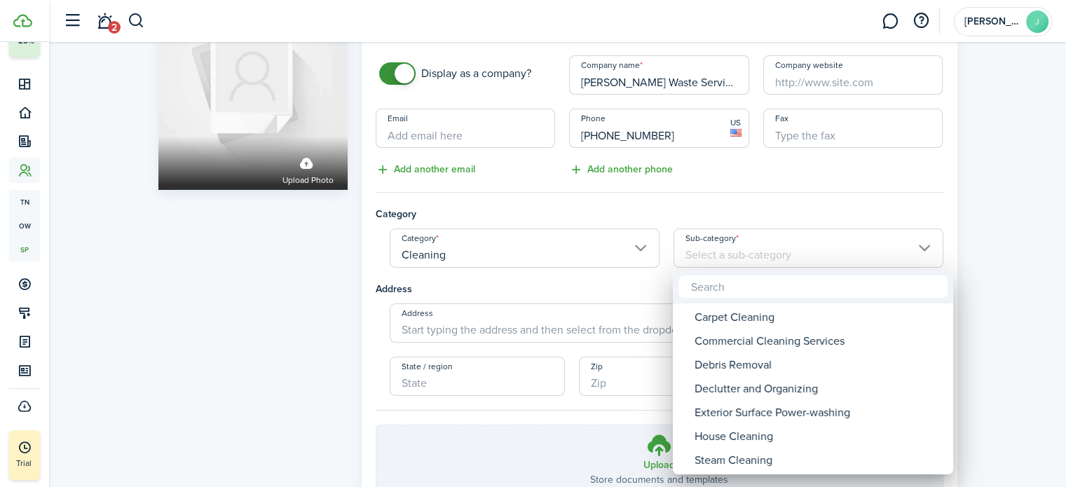
click at [636, 249] on div at bounding box center [533, 243] width 1290 height 711
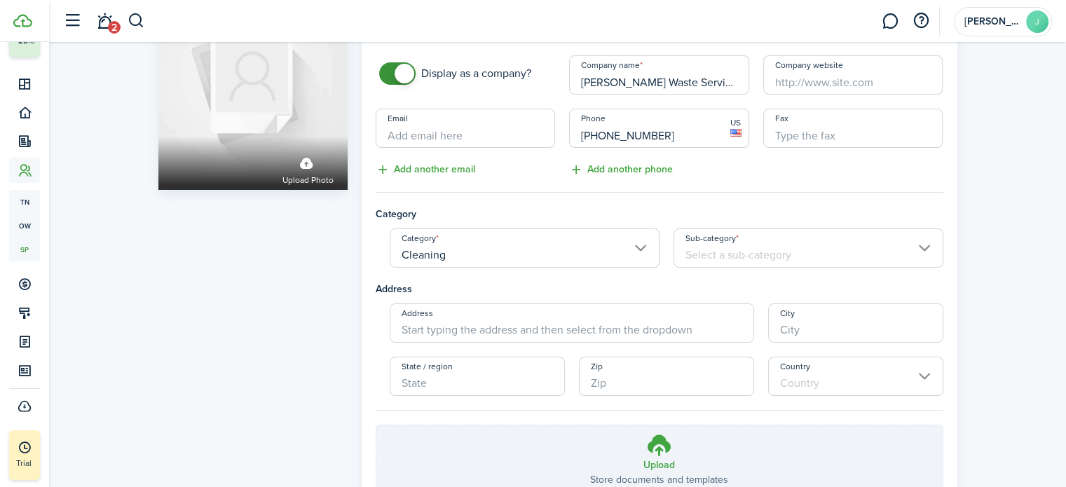
click at [636, 249] on input "Cleaning" at bounding box center [525, 247] width 270 height 39
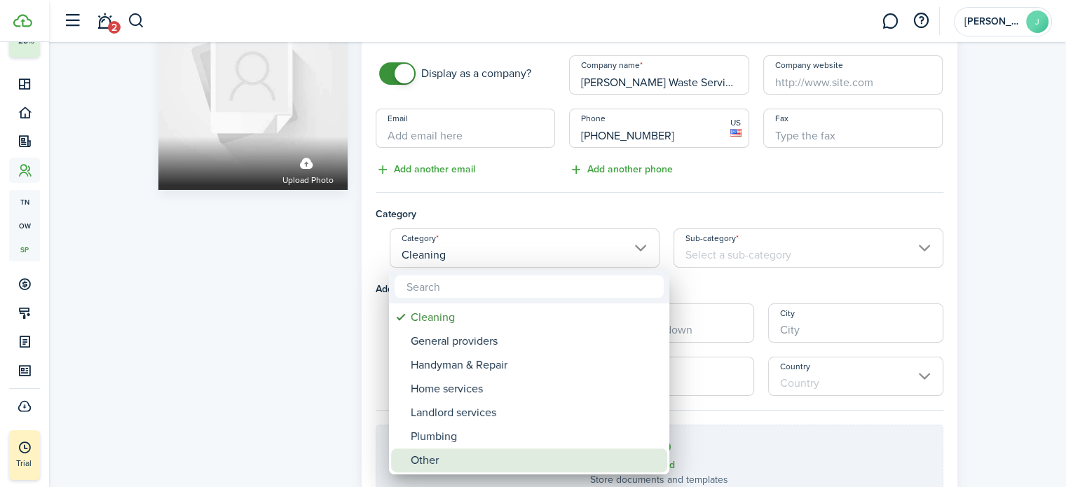
click at [484, 454] on div "Other" at bounding box center [535, 460] width 248 height 24
type input "Other"
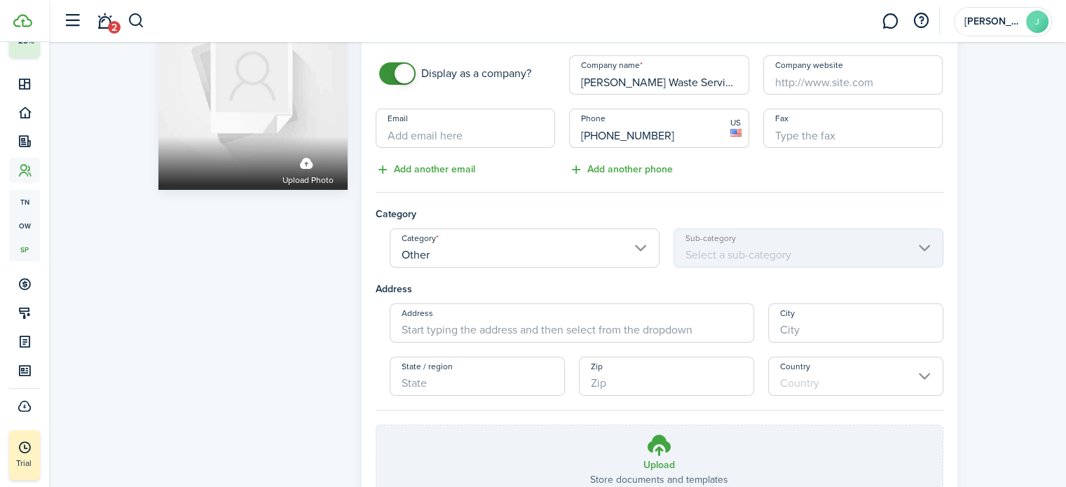
scroll to position [201, 0]
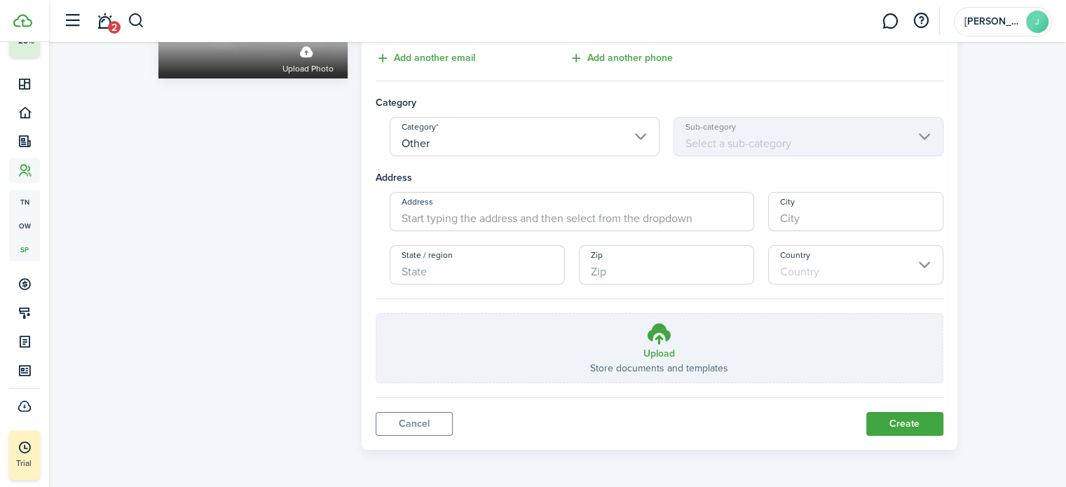
click at [907, 420] on button "Create" at bounding box center [904, 424] width 77 height 24
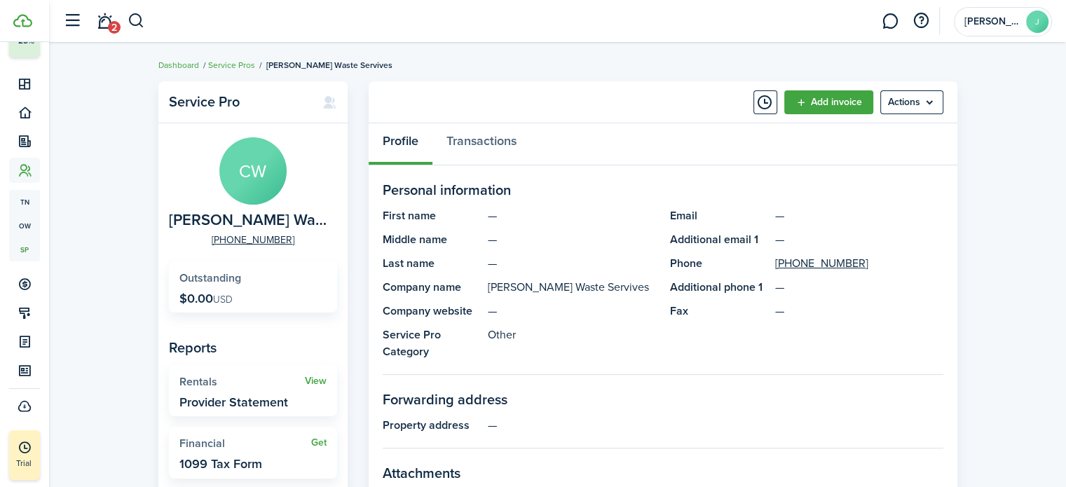
click at [926, 104] on menu-btn "Actions" at bounding box center [911, 102] width 63 height 24
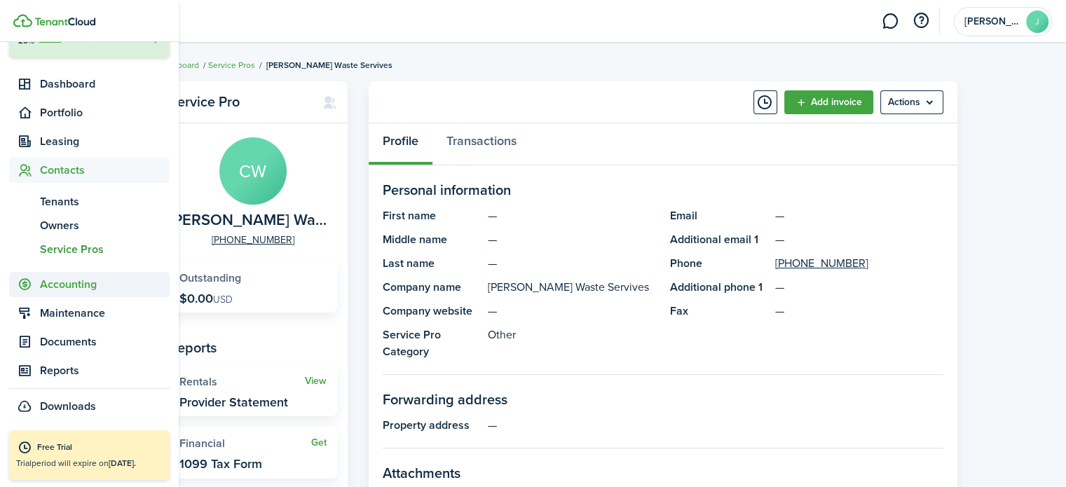
click at [43, 280] on span "Accounting" at bounding box center [105, 284] width 130 height 17
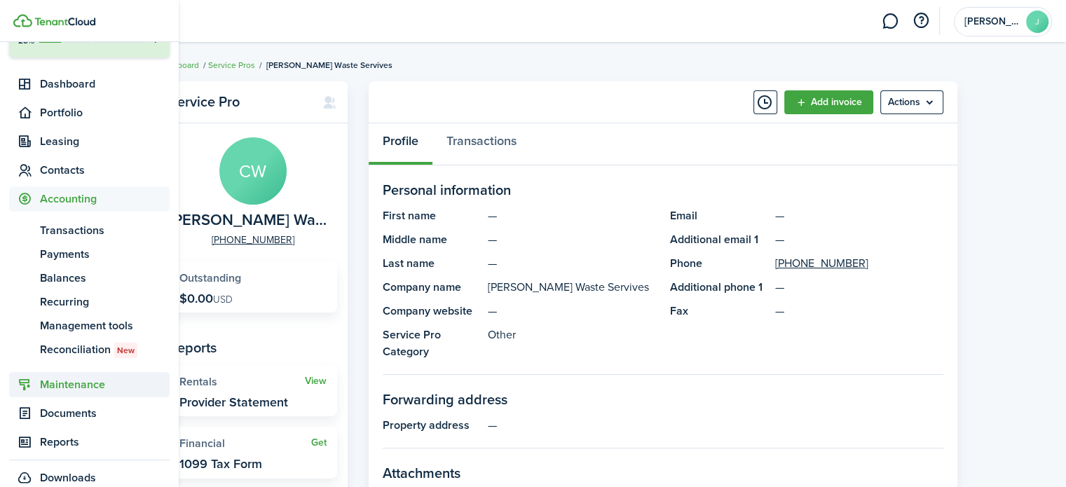
click at [67, 385] on span "Maintenance" at bounding box center [105, 384] width 130 height 17
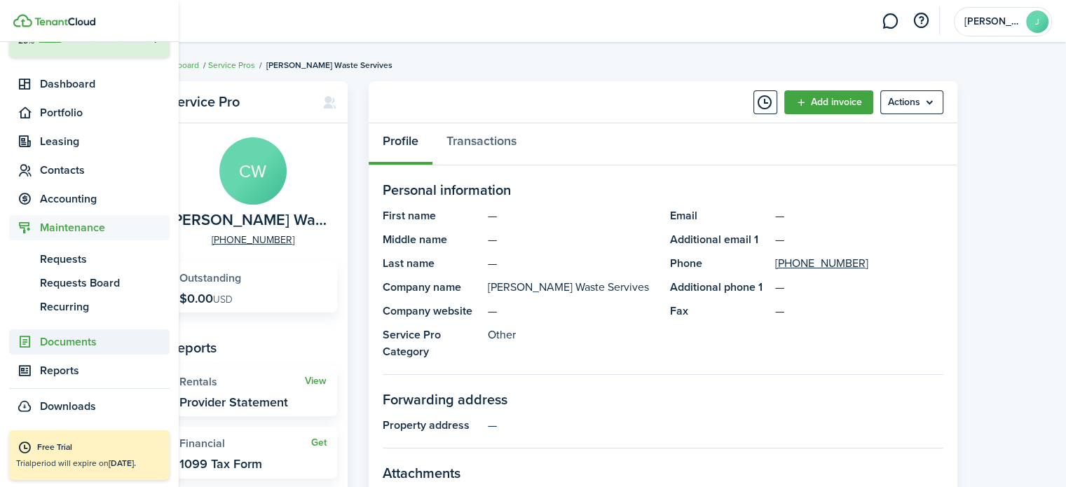
click at [67, 345] on span "Documents" at bounding box center [105, 342] width 130 height 17
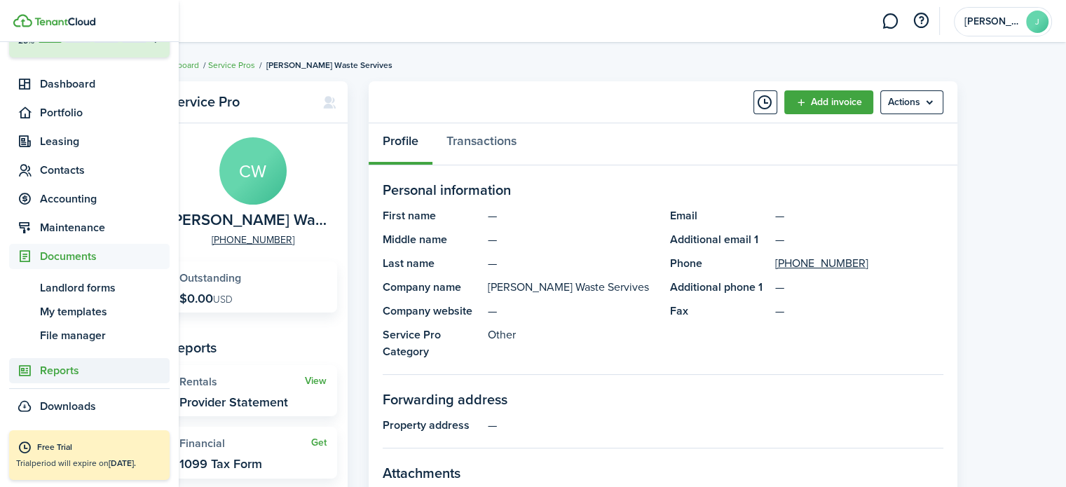
click at [64, 365] on span "Reports" at bounding box center [105, 370] width 130 height 17
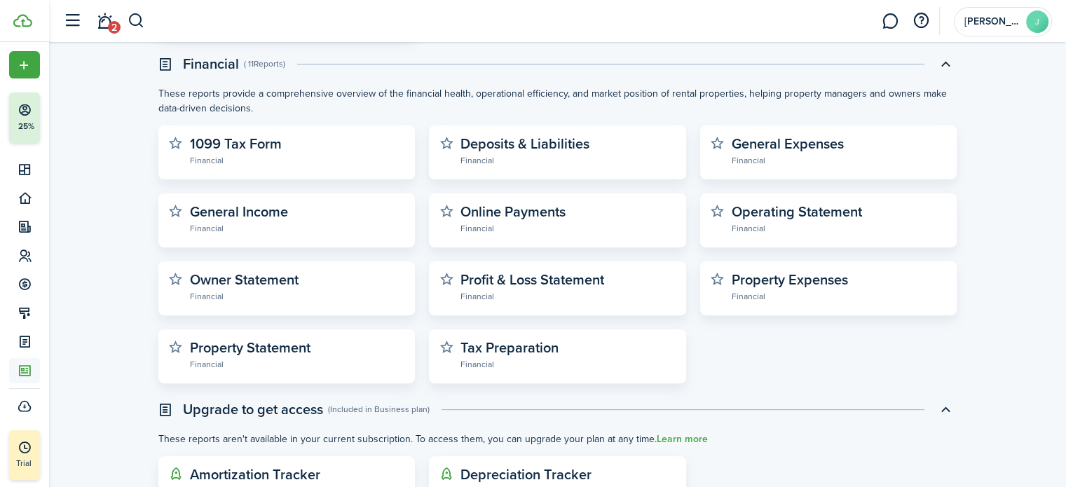
scroll to position [506, 0]
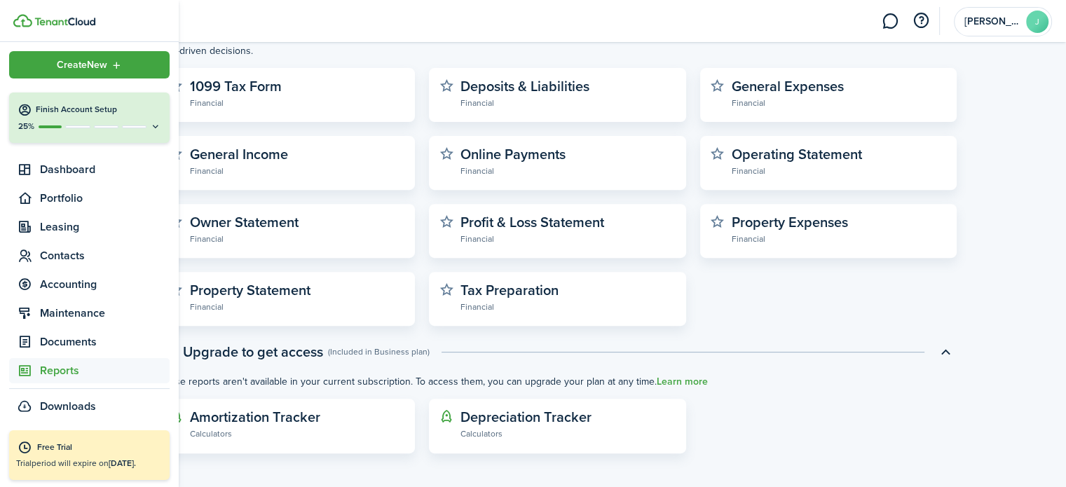
click at [150, 121] on icon at bounding box center [155, 126] width 11 height 11
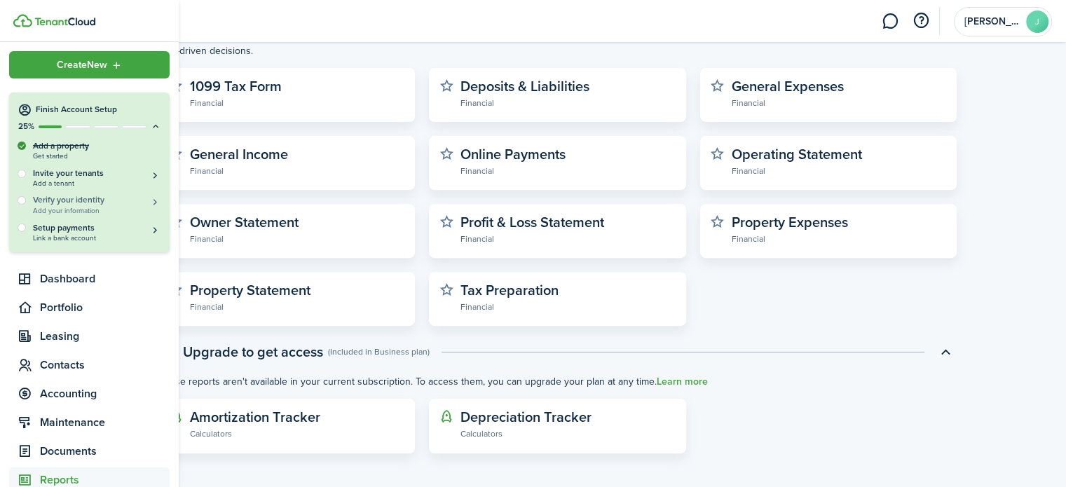
click at [87, 207] on span "Add your information" at bounding box center [97, 211] width 128 height 8
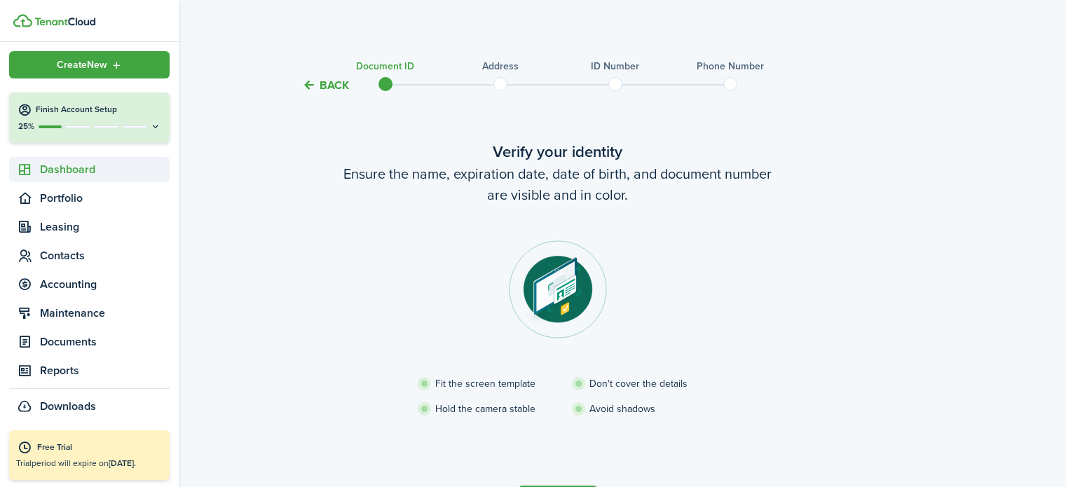
click at [33, 178] on span "Dashboard" at bounding box center [89, 169] width 160 height 25
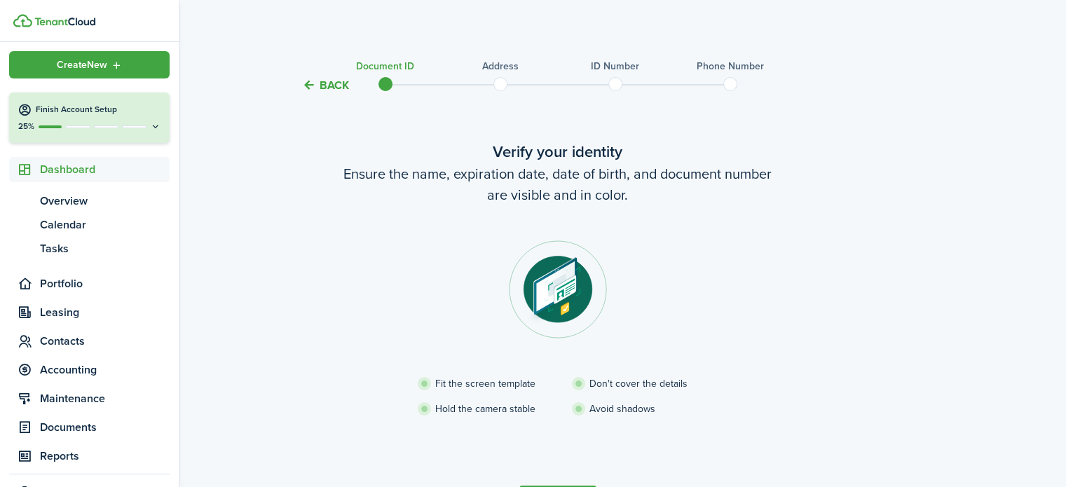
click at [33, 178] on span "Dashboard" at bounding box center [89, 169] width 160 height 25
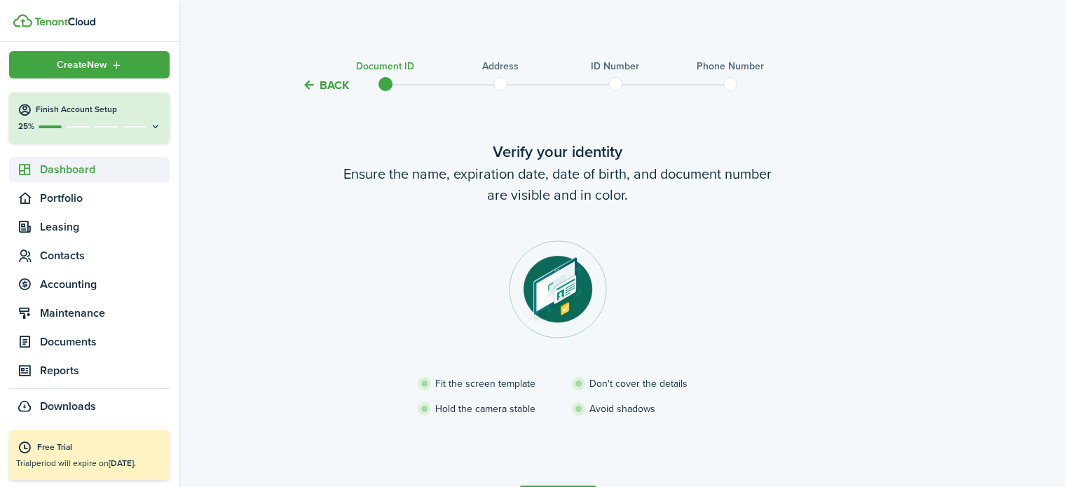
click at [39, 178] on span "Dashboard" at bounding box center [89, 169] width 160 height 25
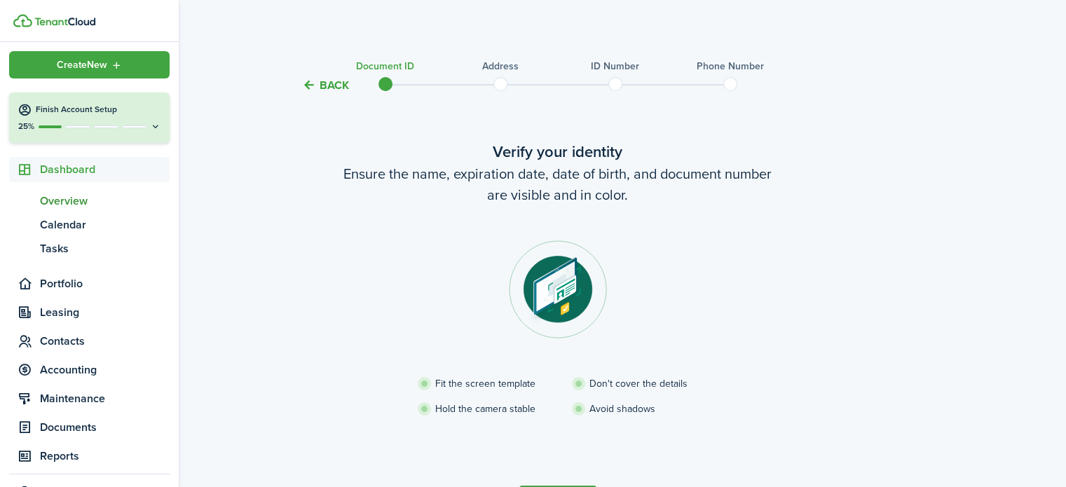
click at [65, 201] on span "Overview" at bounding box center [105, 201] width 130 height 17
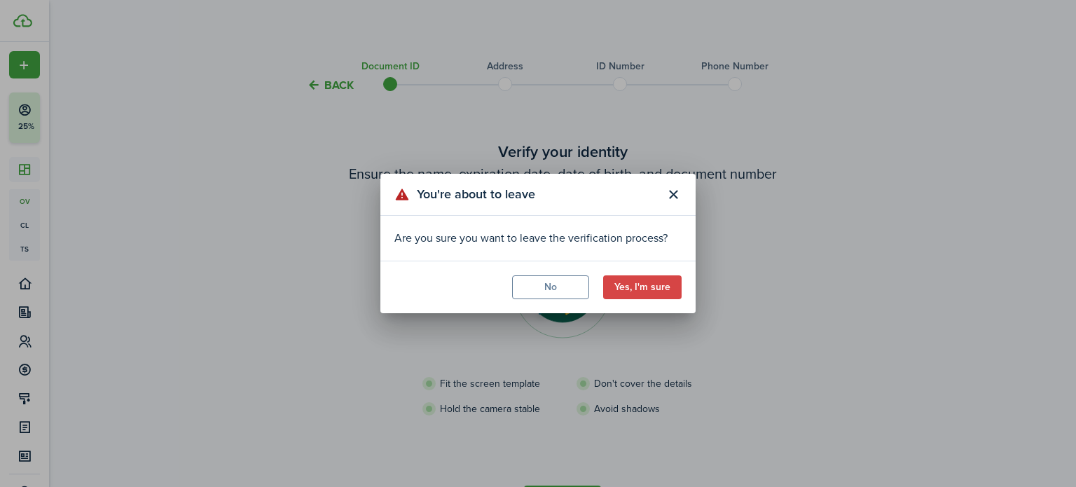
click at [648, 294] on button "Yes, I'm sure" at bounding box center [642, 287] width 78 height 24
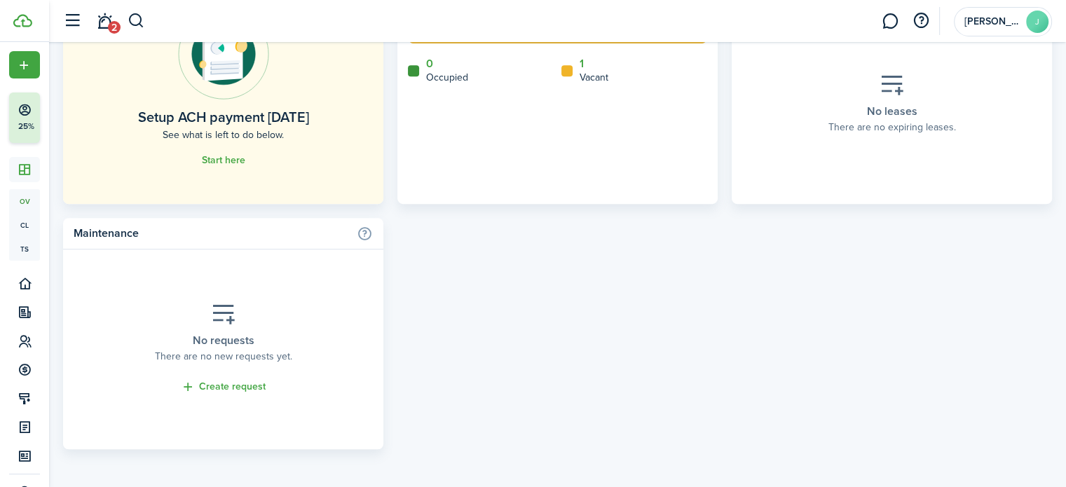
scroll to position [914, 0]
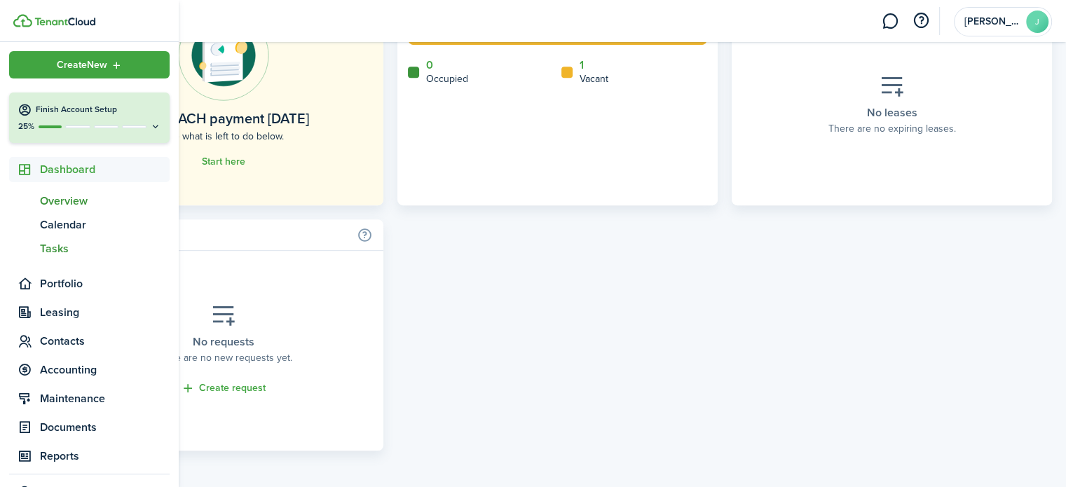
click at [45, 249] on span "Tasks" at bounding box center [105, 248] width 130 height 17
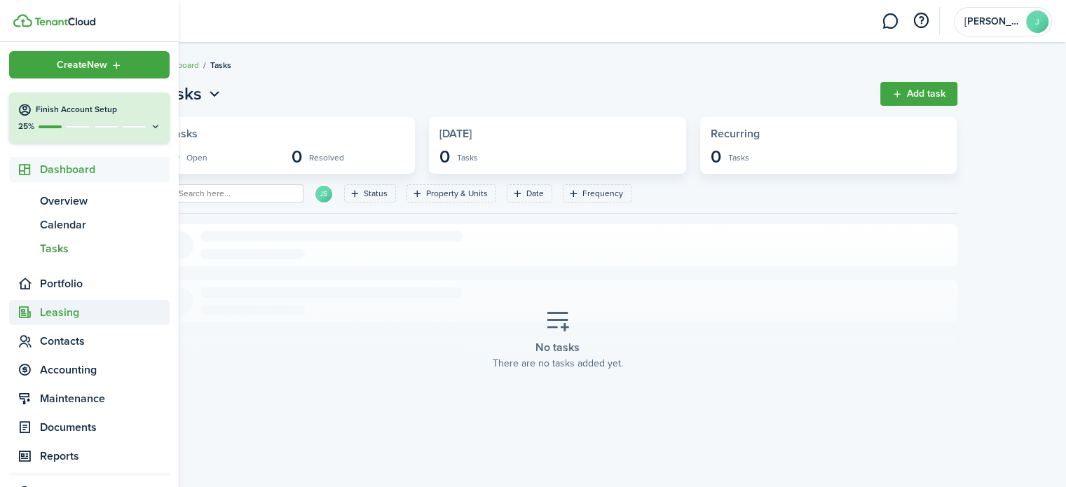
click at [32, 312] on sidebar-link-icon at bounding box center [24, 313] width 31 height 15
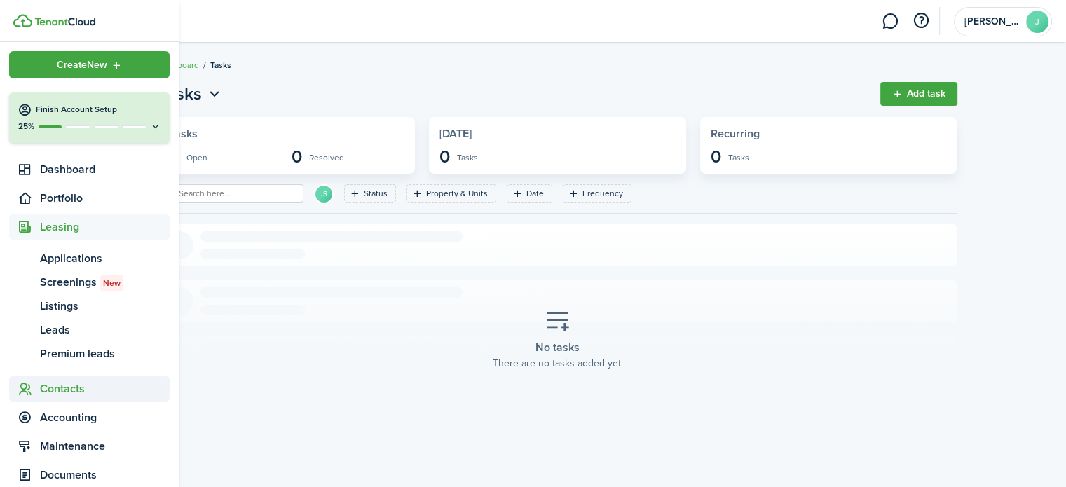
click at [50, 396] on span "Contacts" at bounding box center [105, 389] width 130 height 17
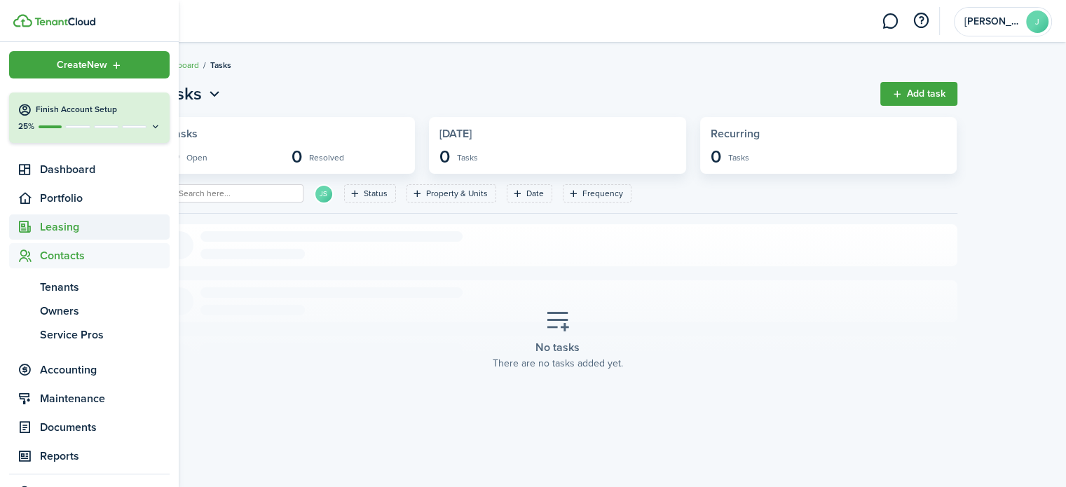
click at [59, 228] on span "Leasing" at bounding box center [105, 227] width 130 height 17
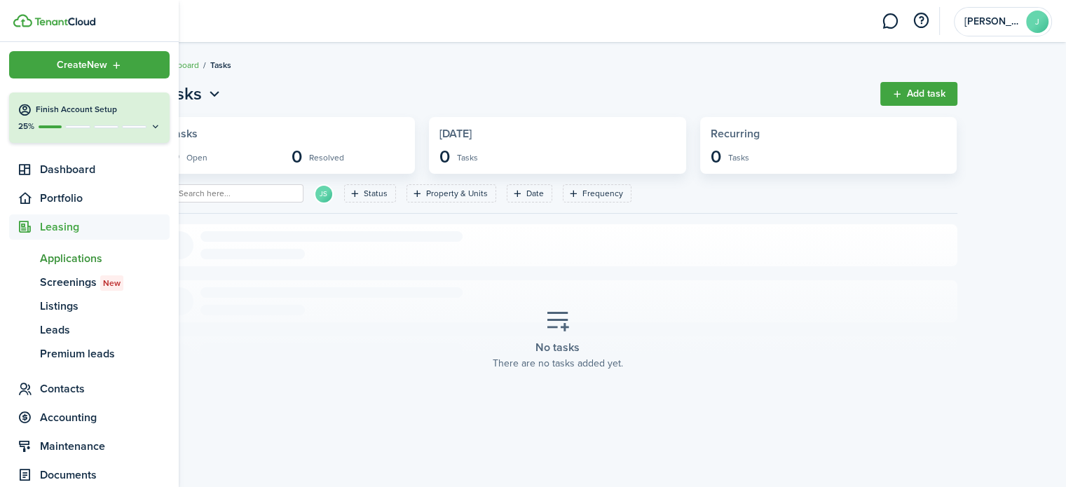
click at [61, 258] on span "Applications" at bounding box center [105, 258] width 130 height 17
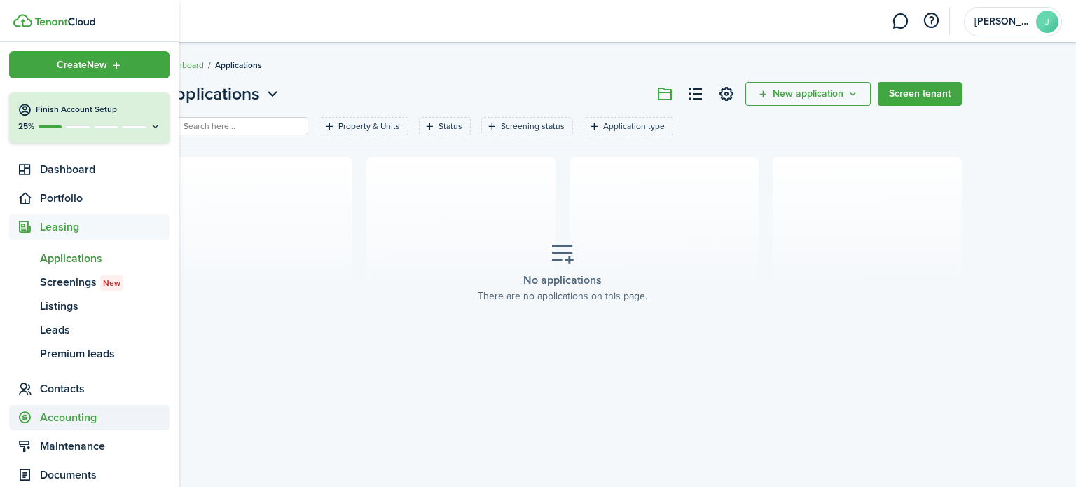
click at [64, 411] on span "Accounting" at bounding box center [105, 417] width 130 height 17
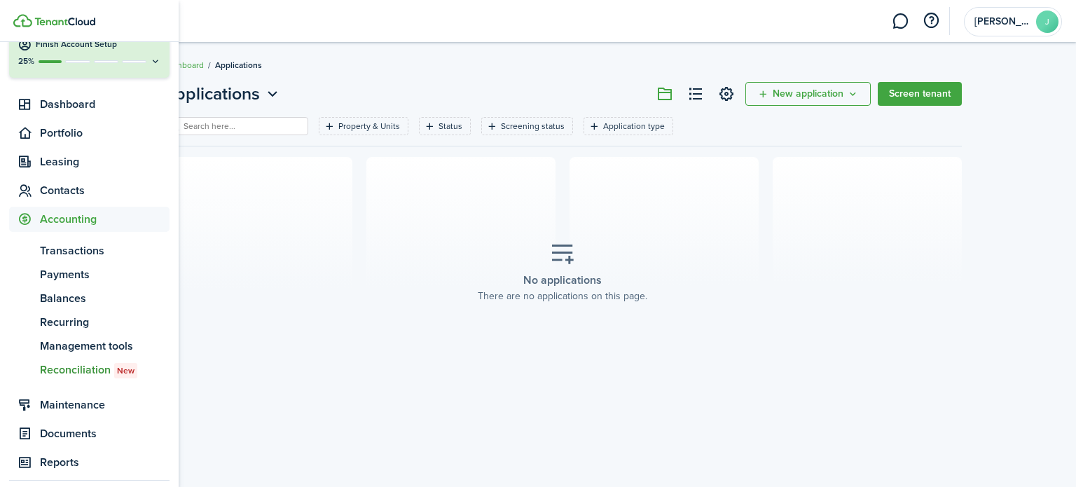
scroll to position [72, 0]
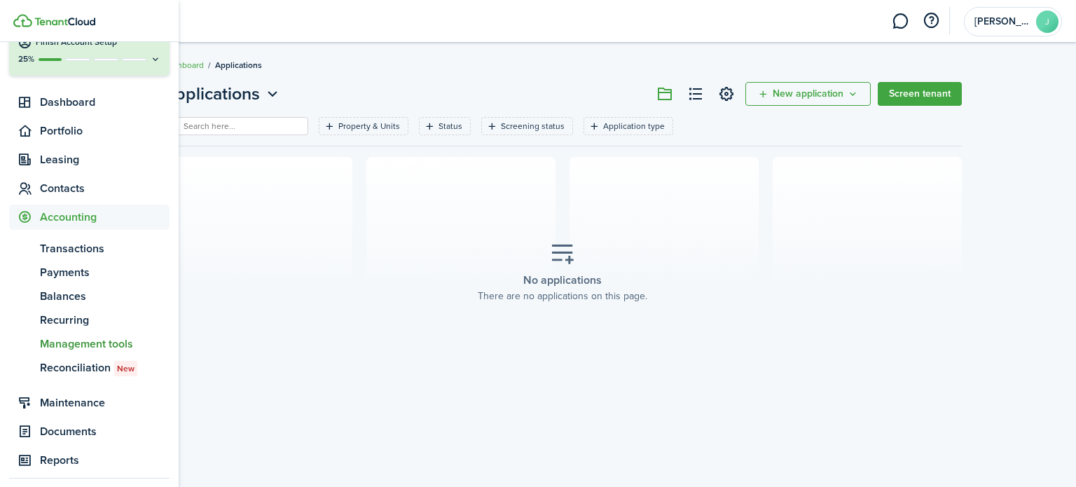
click at [96, 346] on span "Management tools" at bounding box center [105, 344] width 130 height 17
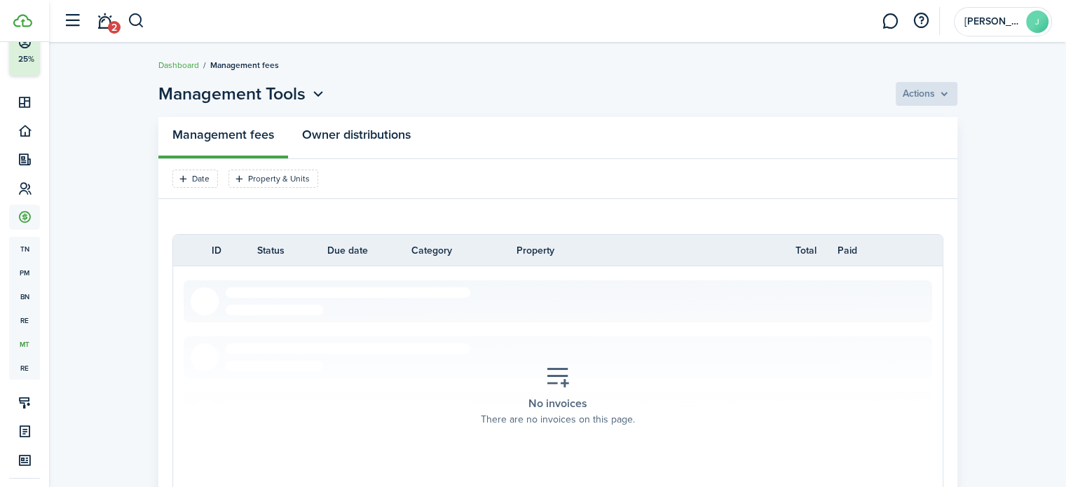
click at [354, 143] on link "Owner distributions" at bounding box center [356, 138] width 137 height 42
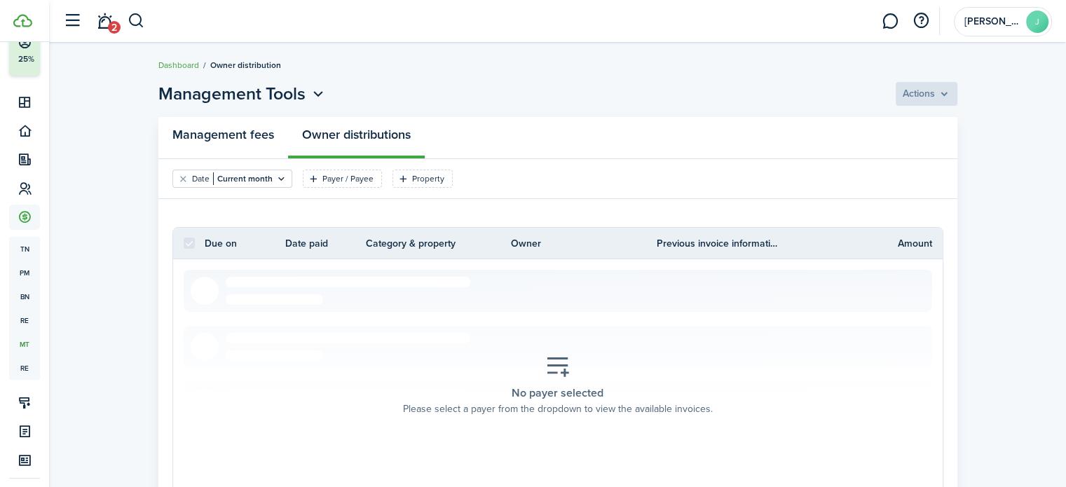
click at [224, 128] on link "Management fees" at bounding box center [223, 138] width 130 height 42
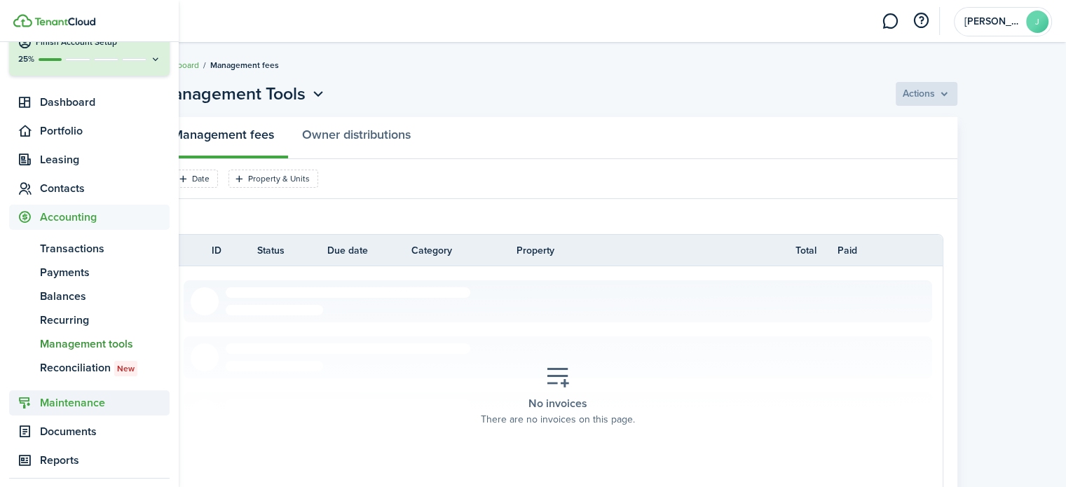
click at [55, 410] on span "Maintenance" at bounding box center [105, 403] width 130 height 17
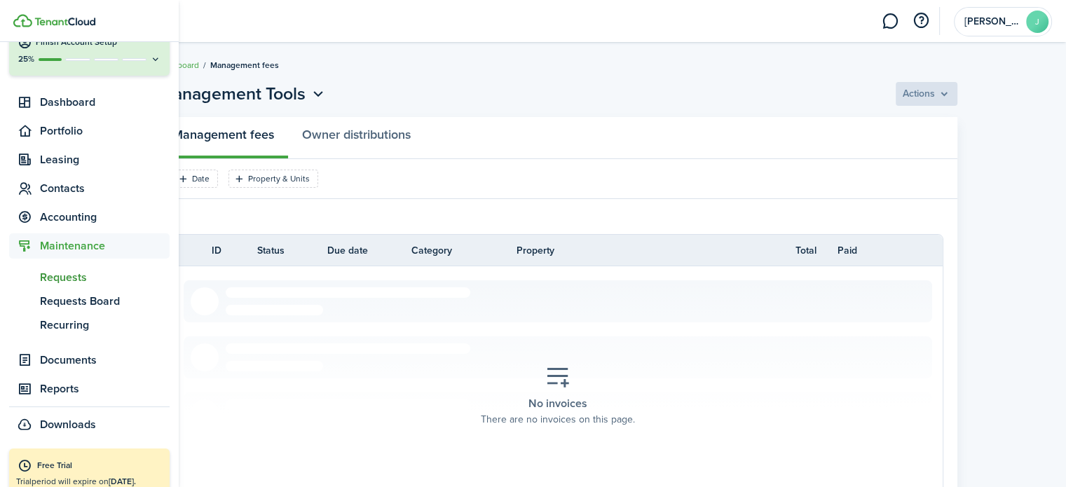
click at [58, 278] on span "Requests" at bounding box center [105, 277] width 130 height 17
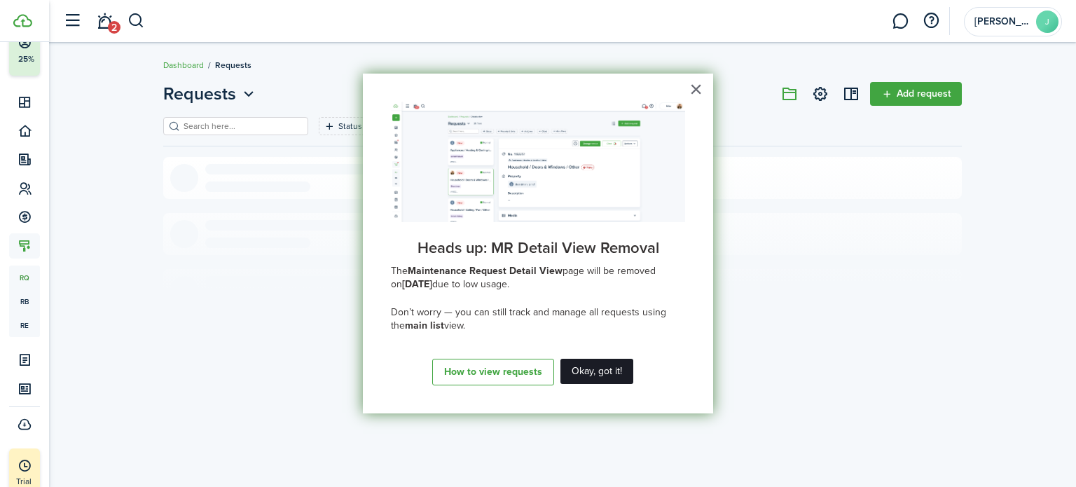
click at [594, 376] on button "Okay, got it!" at bounding box center [597, 371] width 73 height 25
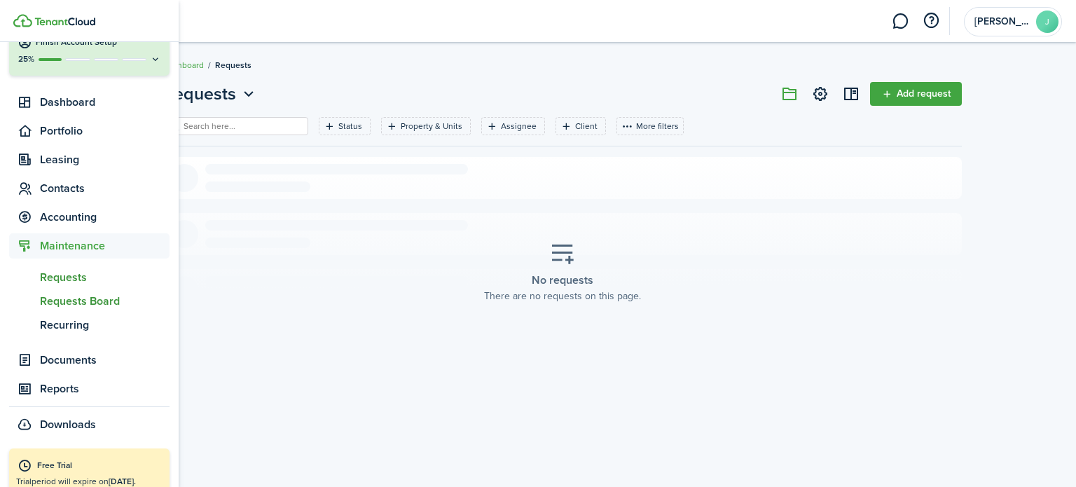
click at [78, 304] on span "Requests Board" at bounding box center [105, 301] width 130 height 17
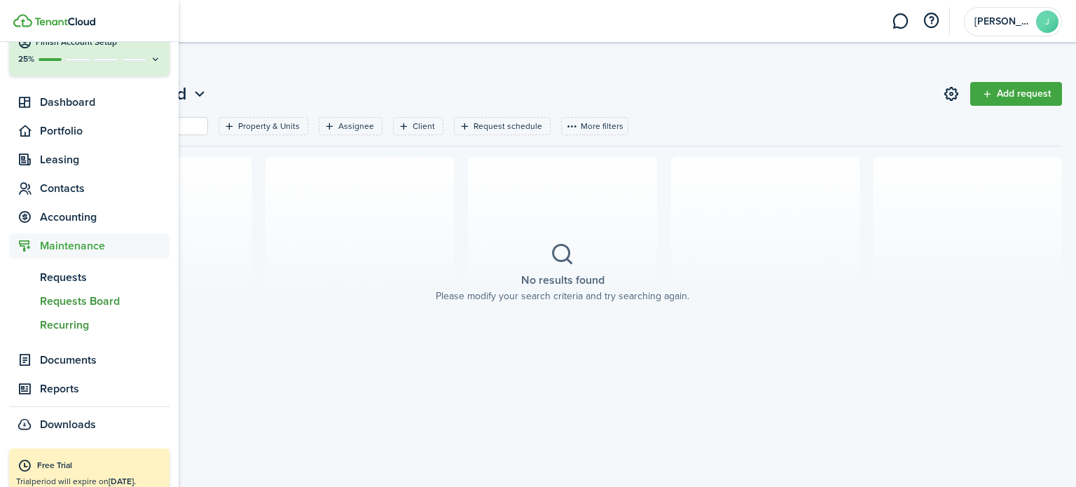
click at [74, 325] on span "Recurring" at bounding box center [105, 325] width 130 height 17
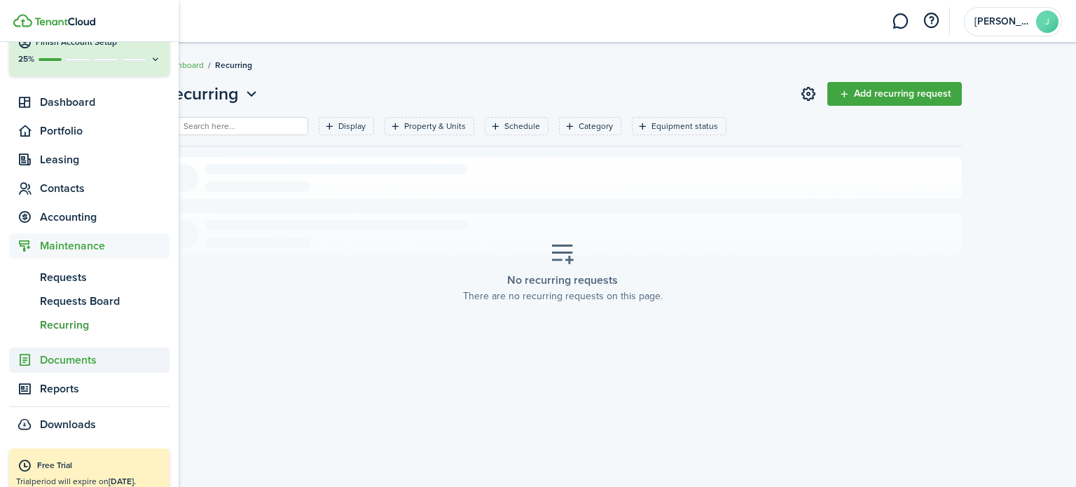
click at [70, 370] on span "Documents" at bounding box center [89, 360] width 160 height 25
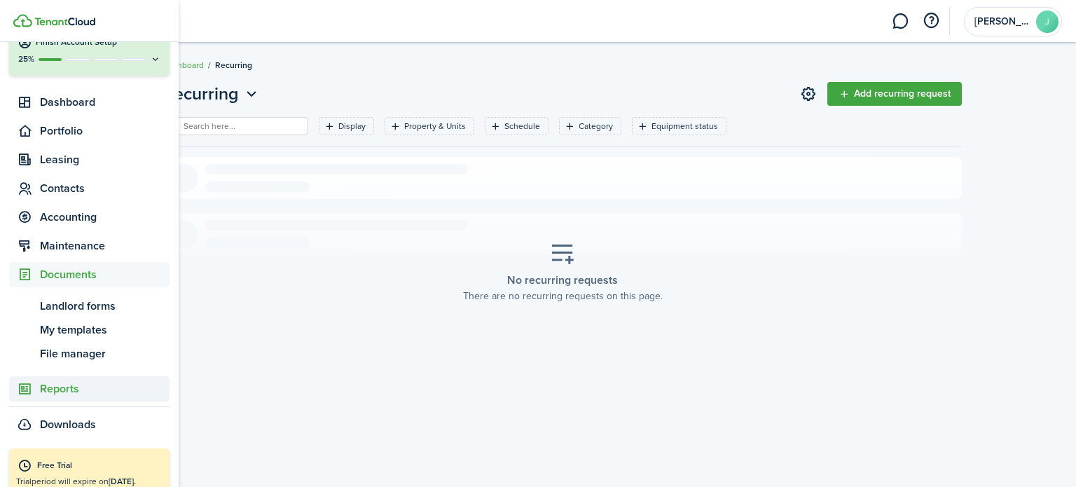
click at [64, 392] on span "Reports" at bounding box center [105, 389] width 130 height 17
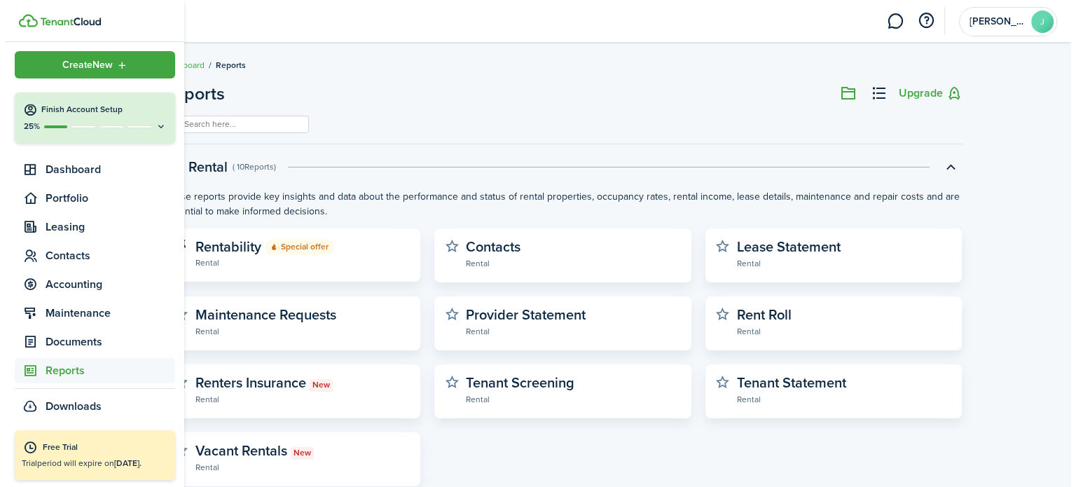
scroll to position [5, 0]
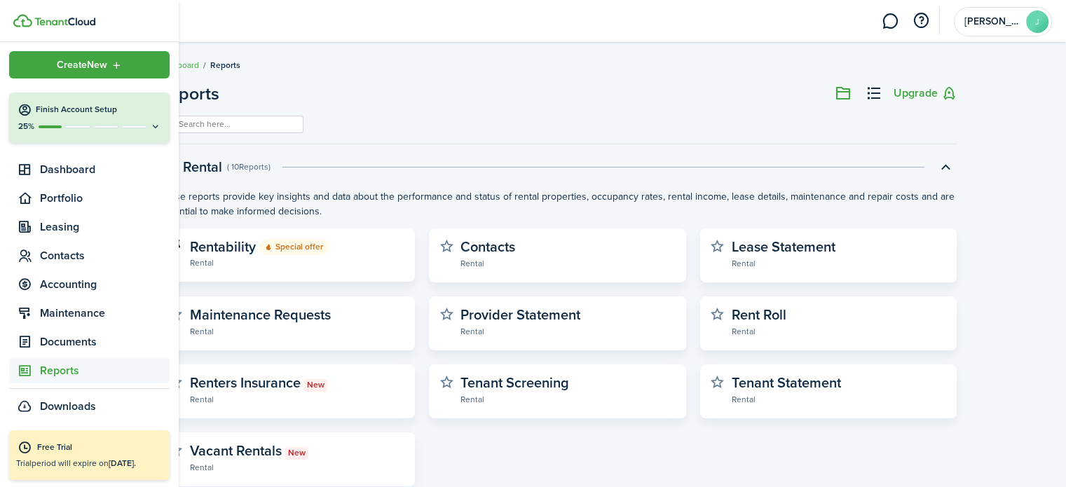
click at [64, 392] on ul "Create New Finish Account Setup 25% Dashboard Portfolio Leasing Contacts Accoun…" at bounding box center [89, 235] width 160 height 368
click at [44, 344] on span "Documents" at bounding box center [105, 342] width 130 height 17
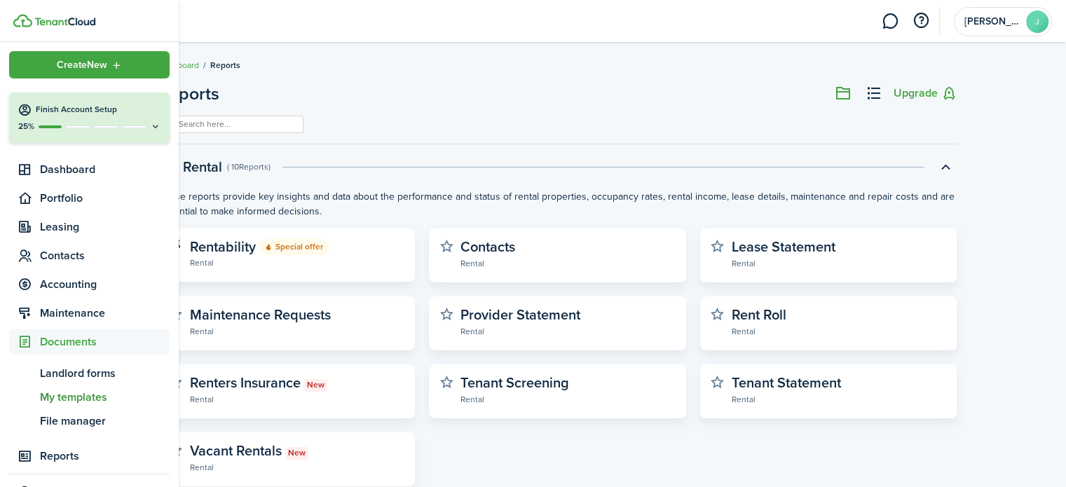
click at [67, 388] on link "tm My templates" at bounding box center [89, 397] width 160 height 24
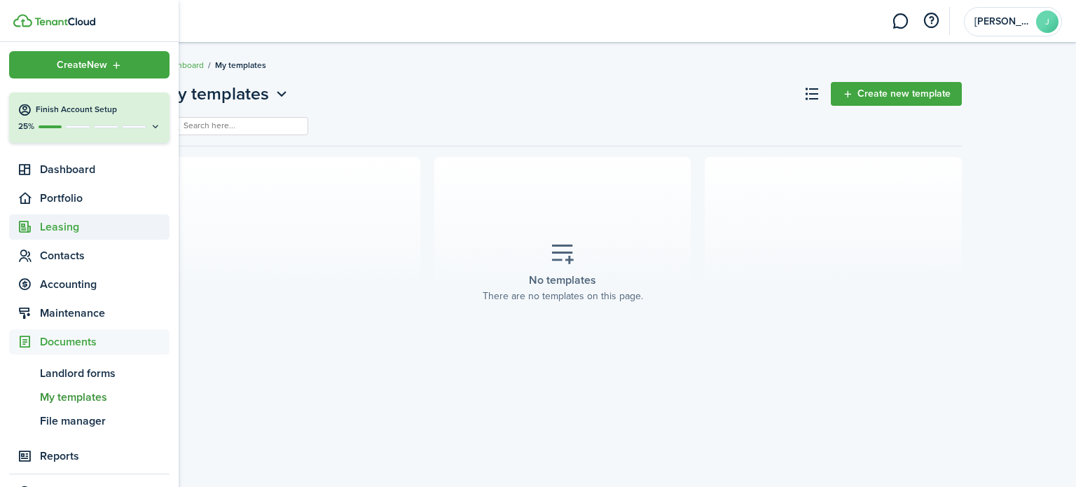
click at [73, 224] on span "Leasing" at bounding box center [105, 227] width 130 height 17
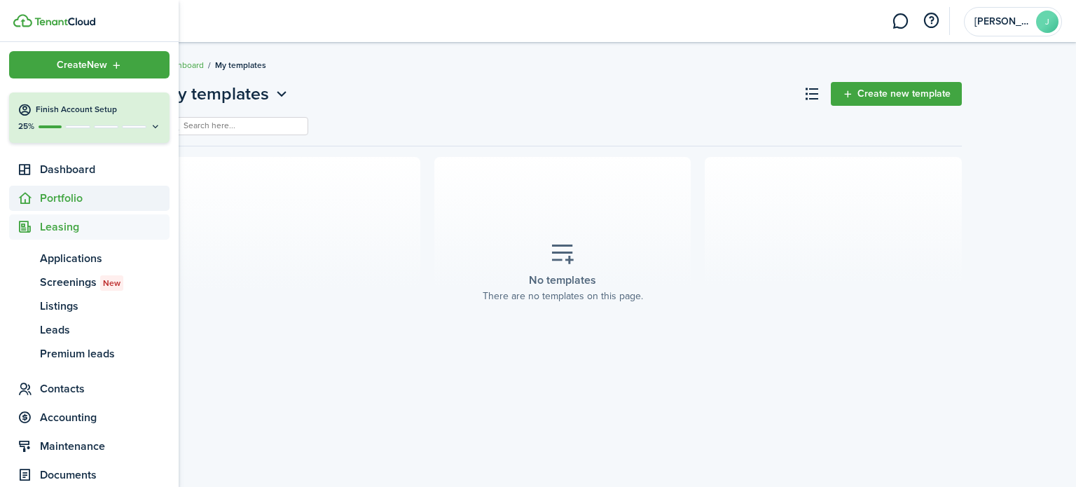
click at [70, 198] on span "Portfolio" at bounding box center [105, 198] width 130 height 17
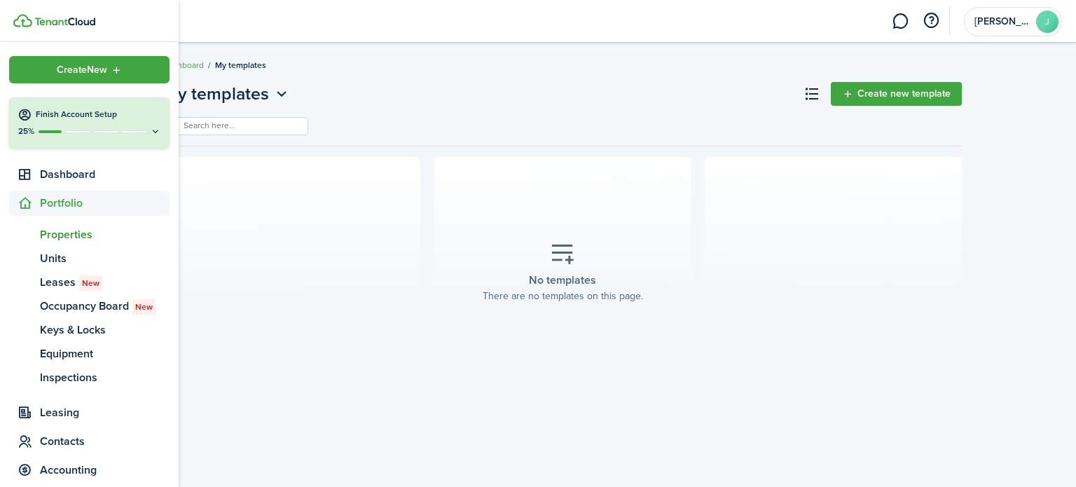
click at [72, 233] on span "Properties" at bounding box center [105, 234] width 130 height 17
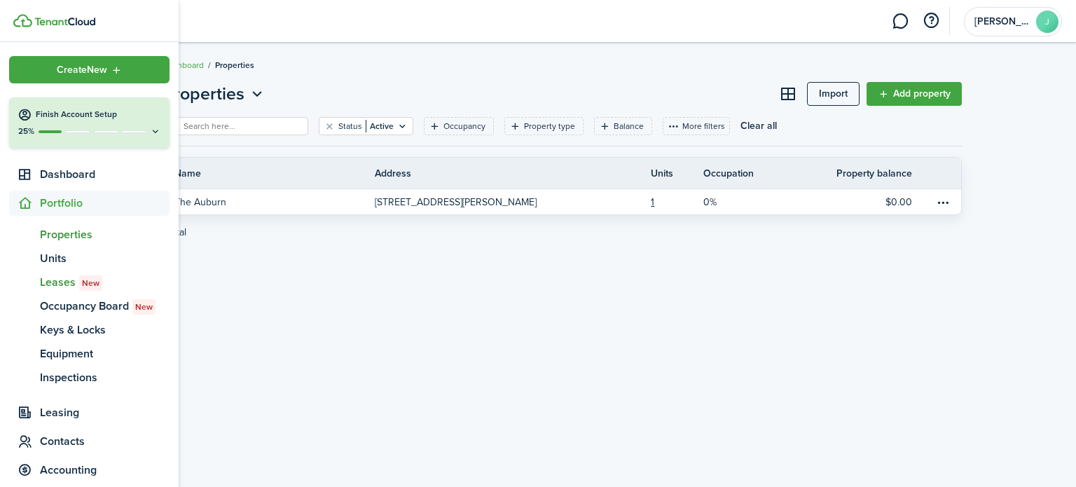
click at [55, 280] on span "Leases New" at bounding box center [105, 282] width 130 height 17
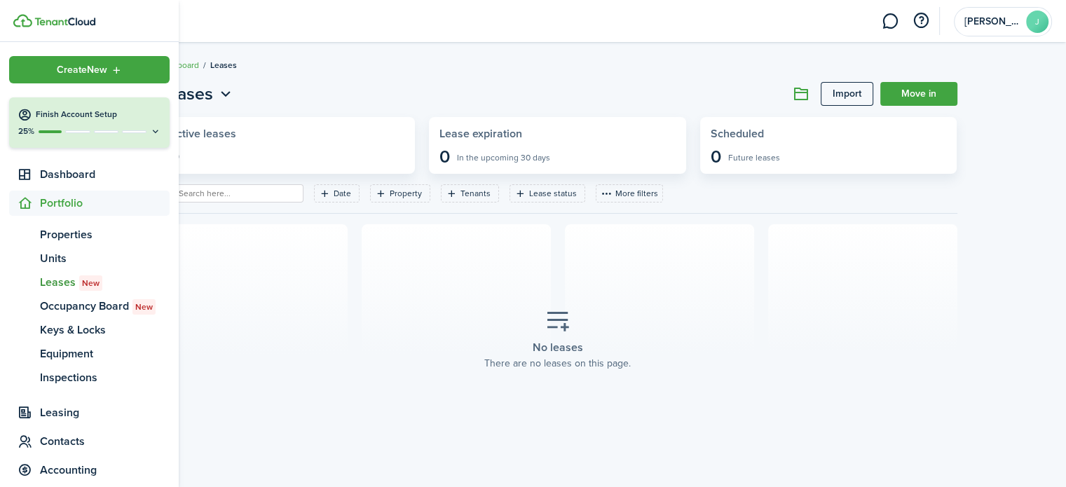
click at [111, 72] on icon "Open menu" at bounding box center [117, 69] width 12 height 11
click at [81, 235] on span "Properties" at bounding box center [105, 234] width 130 height 17
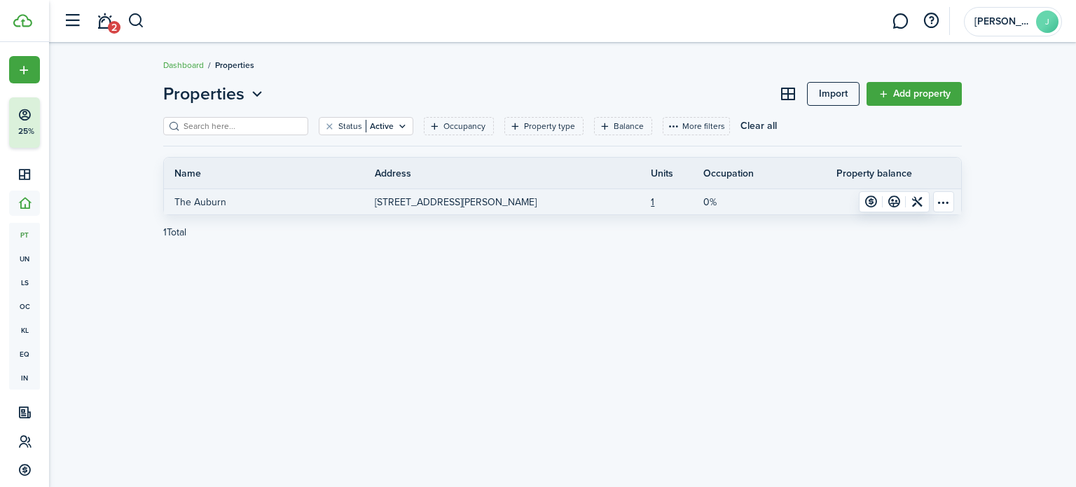
click at [946, 213] on link at bounding box center [947, 201] width 28 height 25
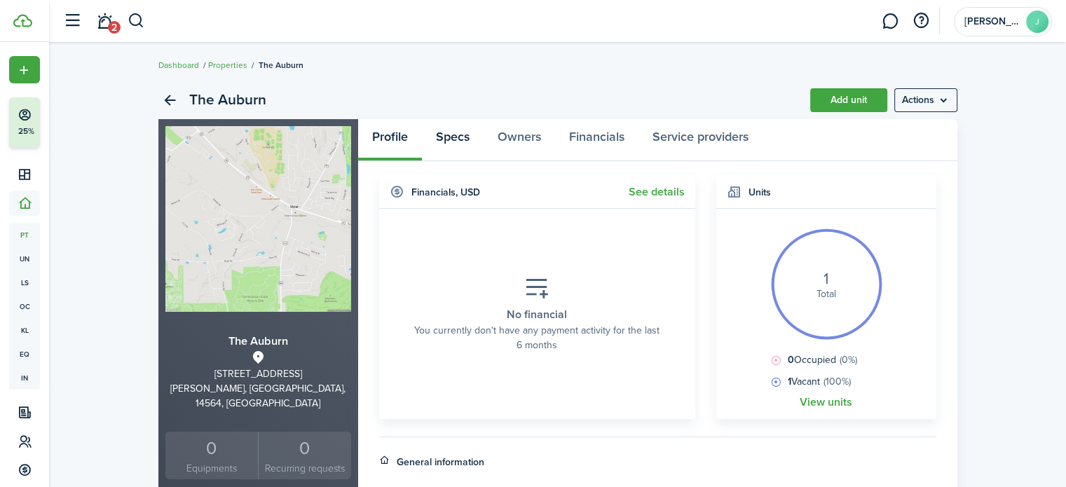
click at [459, 143] on link "Specs" at bounding box center [453, 140] width 62 height 42
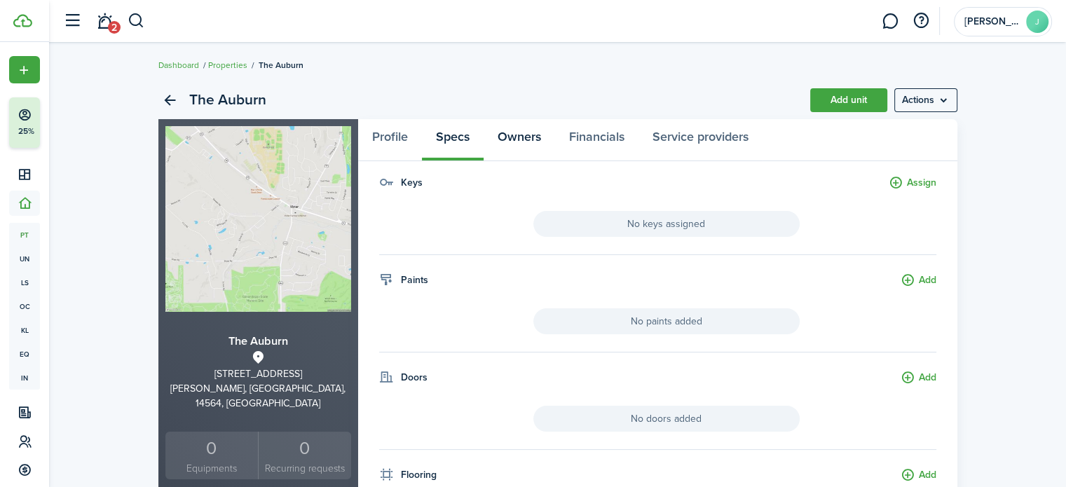
click at [513, 153] on link "Owners" at bounding box center [519, 140] width 71 height 42
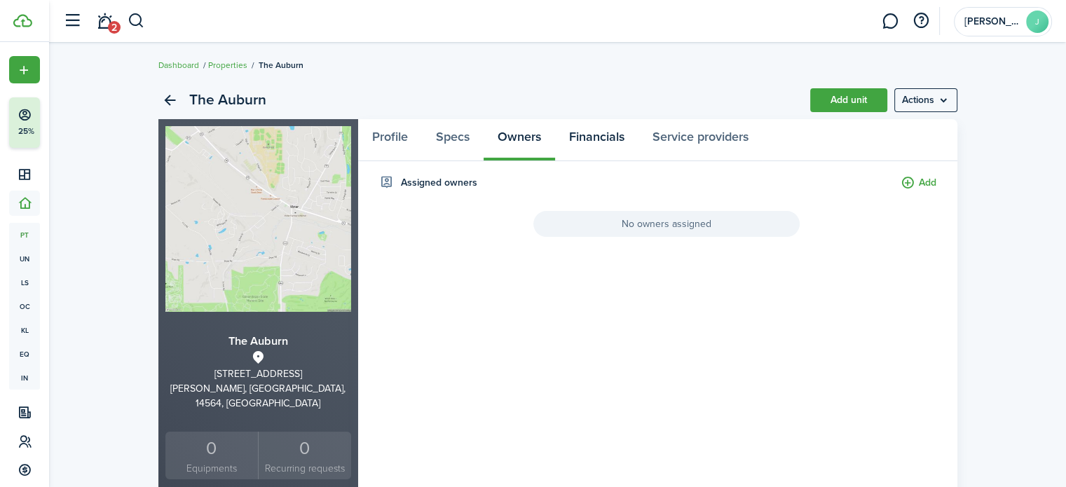
click at [591, 142] on link "Financials" at bounding box center [596, 140] width 83 height 42
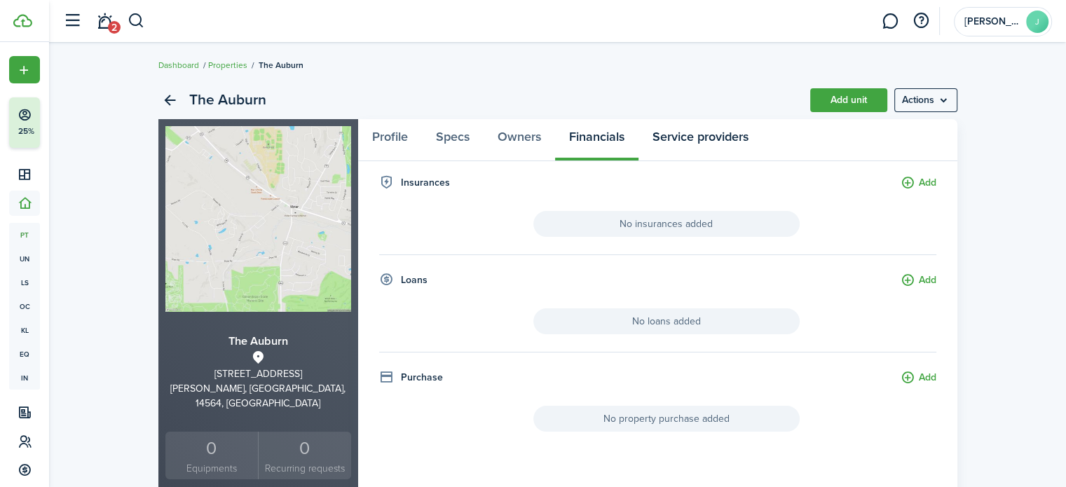
click at [694, 137] on link "Service providers" at bounding box center [700, 140] width 124 height 42
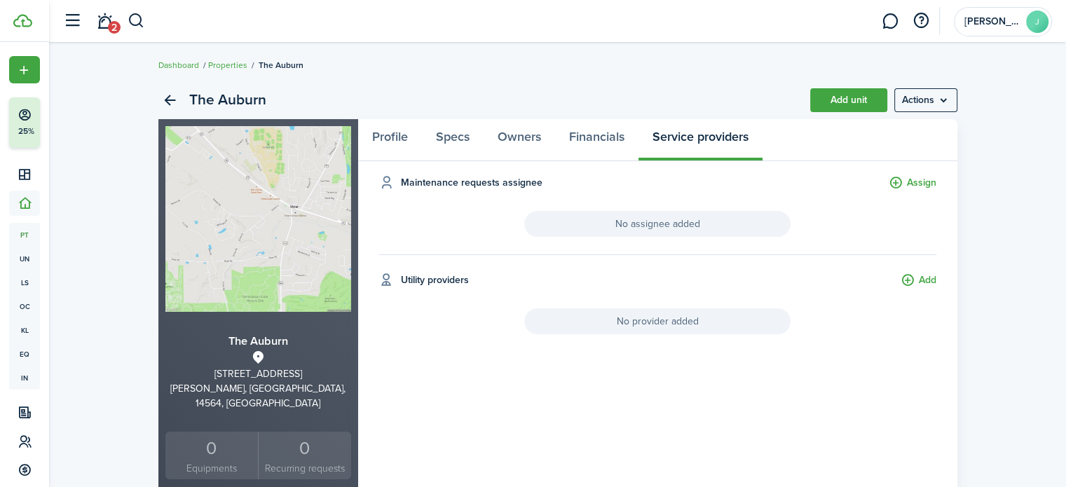
click at [952, 109] on menu-btn "Actions" at bounding box center [925, 100] width 63 height 24
click at [172, 101] on link "Back" at bounding box center [170, 100] width 24 height 24
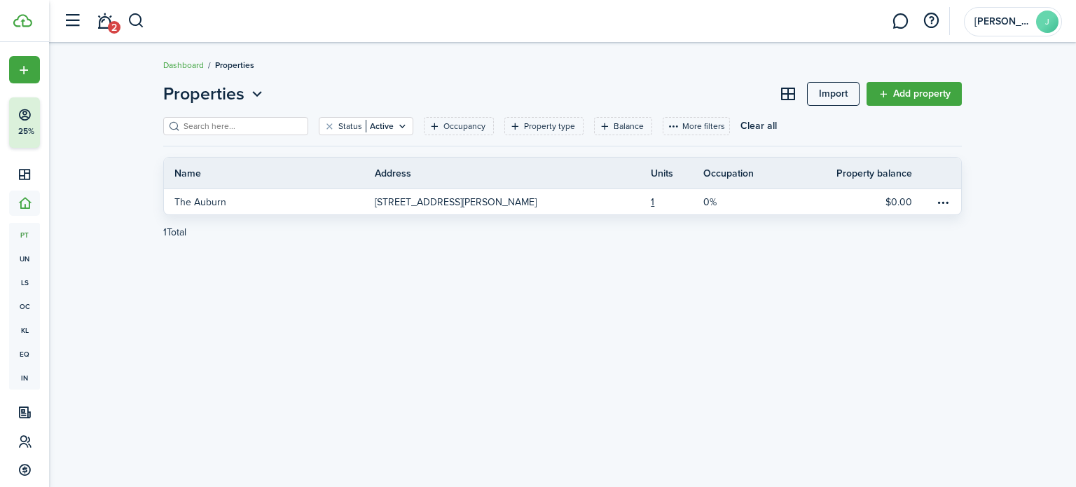
click at [64, 16] on button "button" at bounding box center [72, 21] width 27 height 27
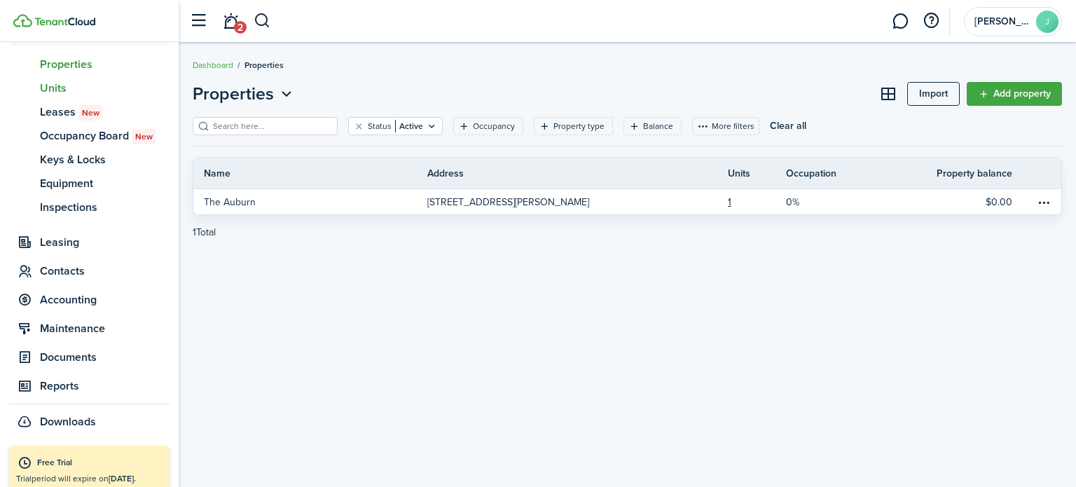
scroll to position [186, 0]
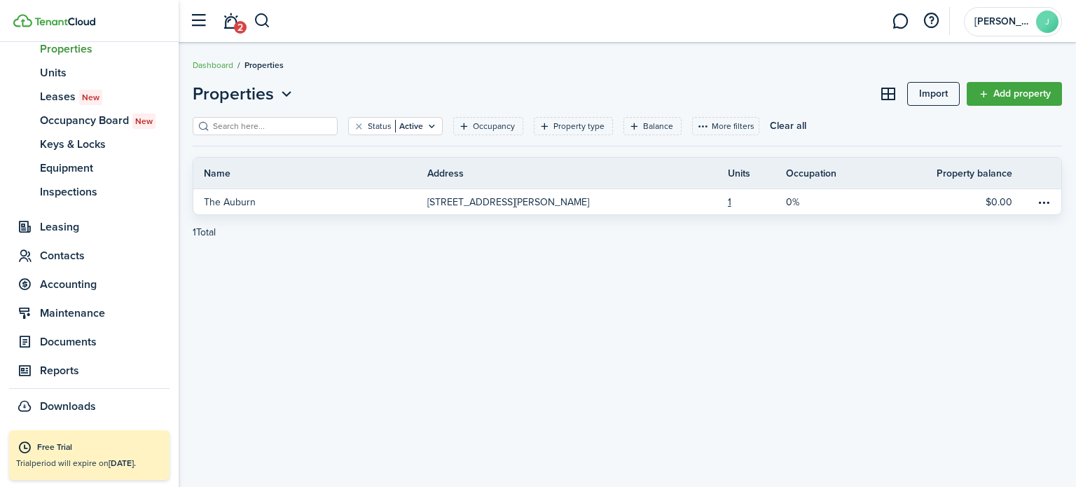
drag, startPoint x: 121, startPoint y: 348, endPoint x: 6, endPoint y: 156, distance: 224.4
click at [6, 156] on nav "Create New Finish Account Setup 25% Dashboard Portfolio pt Properties un Units …" at bounding box center [89, 143] width 179 height 574
click at [80, 288] on span "Accounting" at bounding box center [105, 284] width 130 height 17
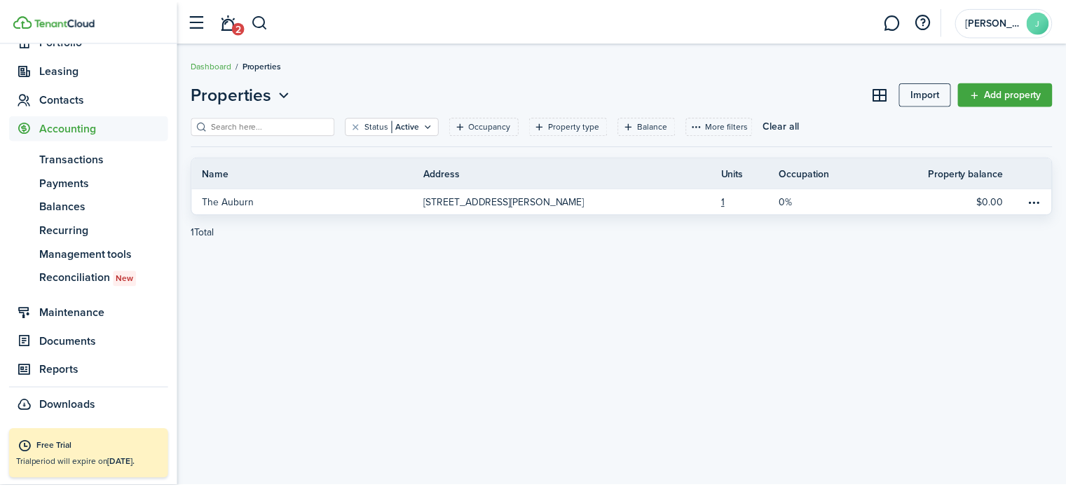
scroll to position [162, 0]
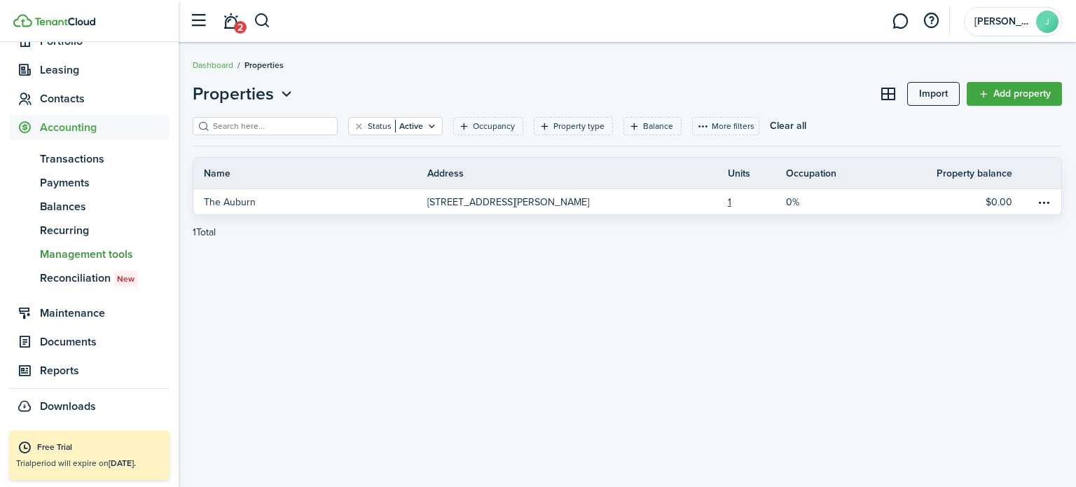
click at [93, 254] on span "Management tools" at bounding box center [105, 254] width 130 height 17
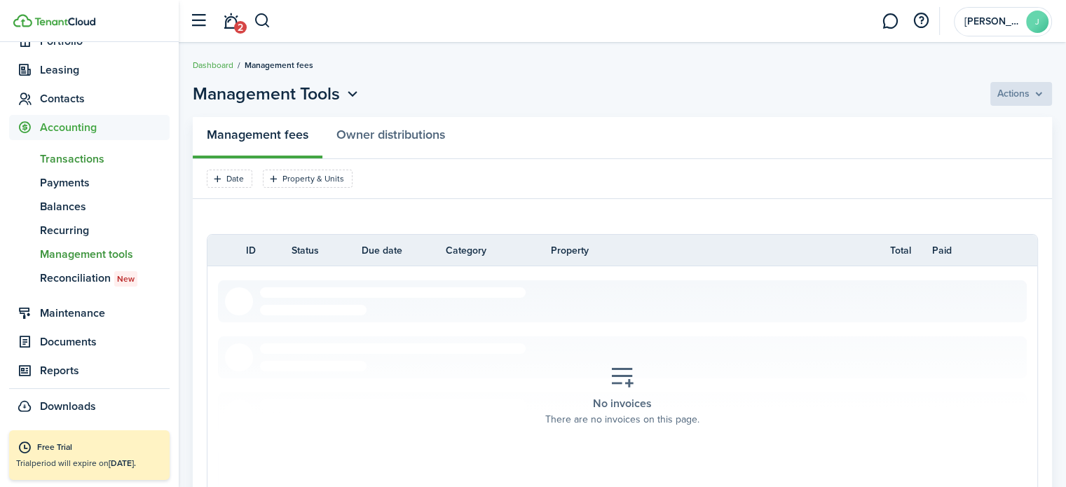
click at [89, 164] on span "Transactions" at bounding box center [105, 159] width 130 height 17
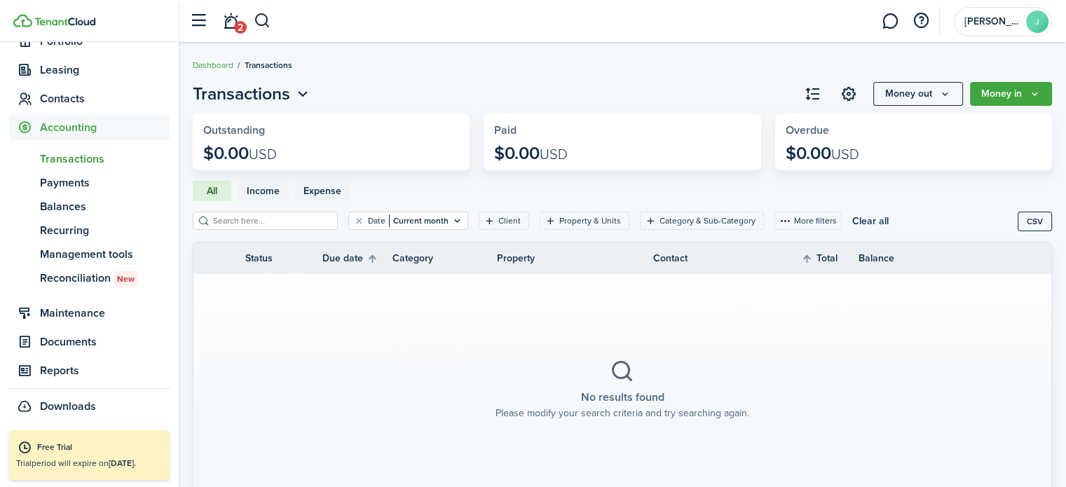
click at [1037, 89] on icon "Money in" at bounding box center [1035, 93] width 12 height 11
click at [85, 186] on span "Payments" at bounding box center [105, 182] width 130 height 17
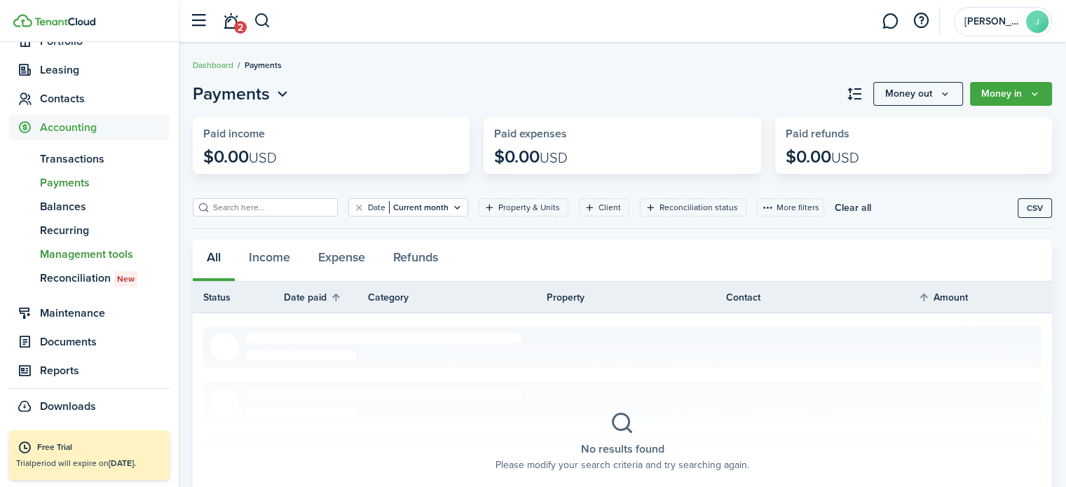
click at [80, 249] on span "Management tools" at bounding box center [105, 254] width 130 height 17
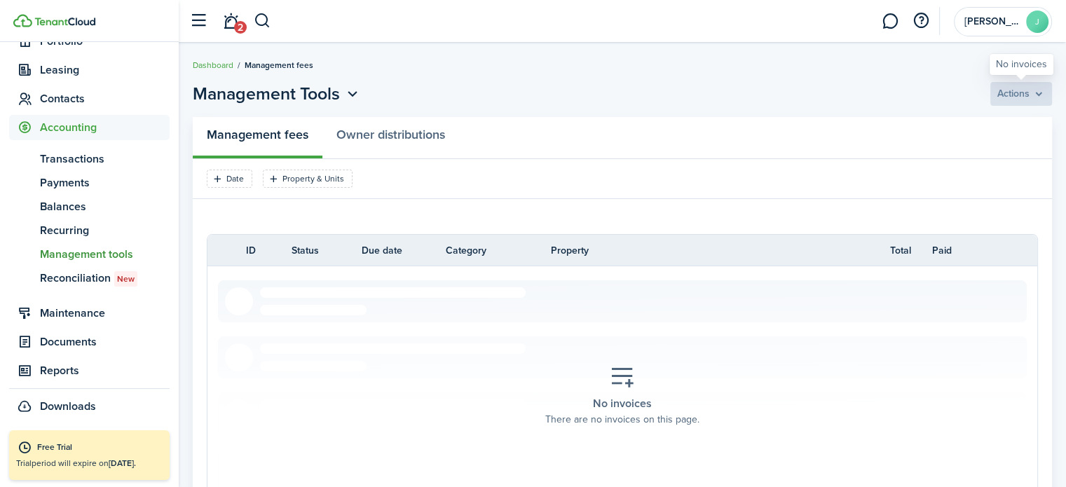
click at [1036, 100] on bulk-payment-actions "Actions" at bounding box center [1021, 94] width 62 height 24
click at [1038, 89] on bulk-payment-actions "Actions" at bounding box center [1021, 94] width 62 height 24
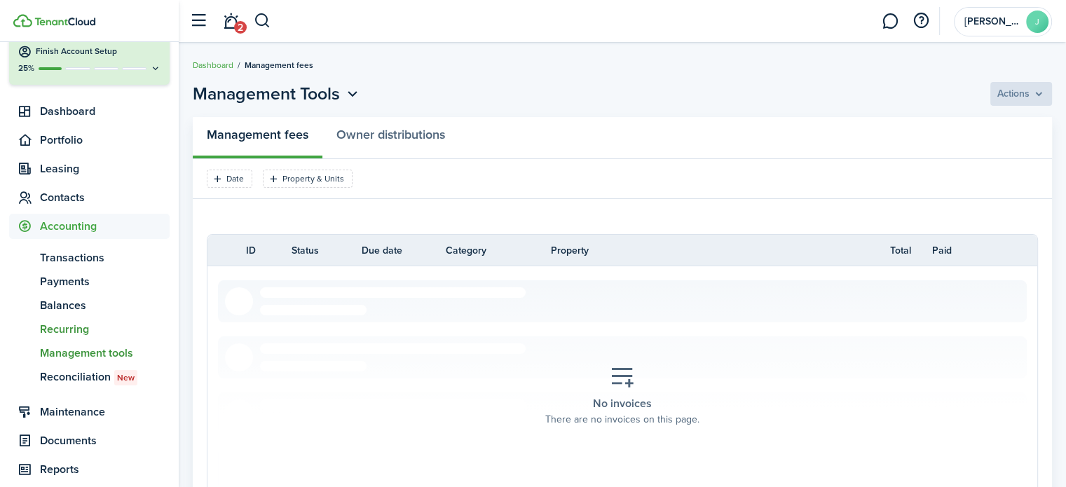
scroll to position [52, 0]
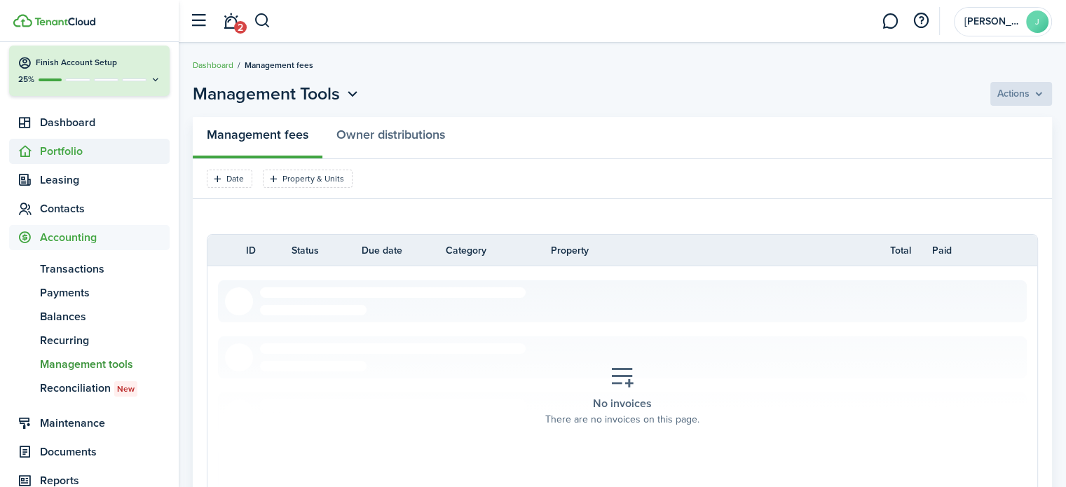
click at [74, 160] on span "Portfolio" at bounding box center [89, 151] width 160 height 25
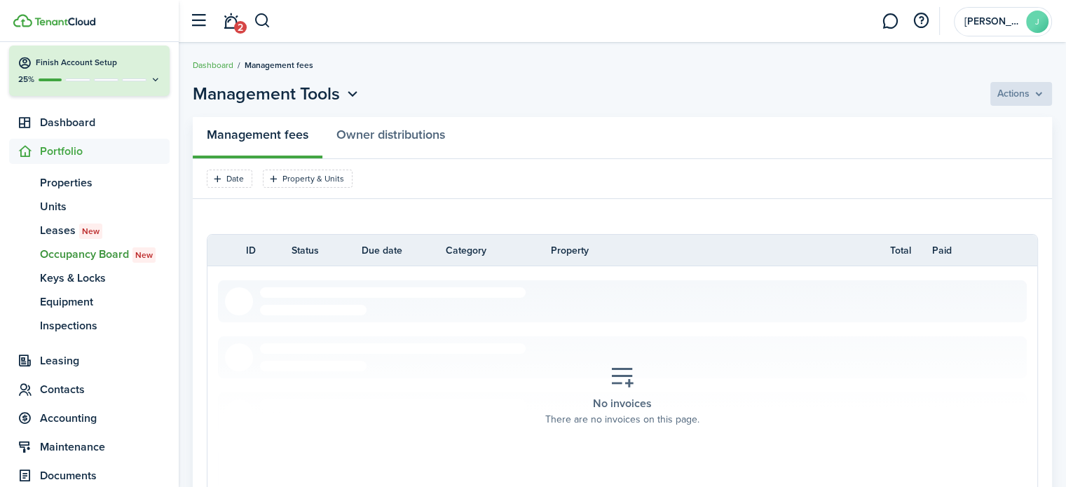
click at [118, 252] on span "Occupancy Board New" at bounding box center [105, 254] width 130 height 17
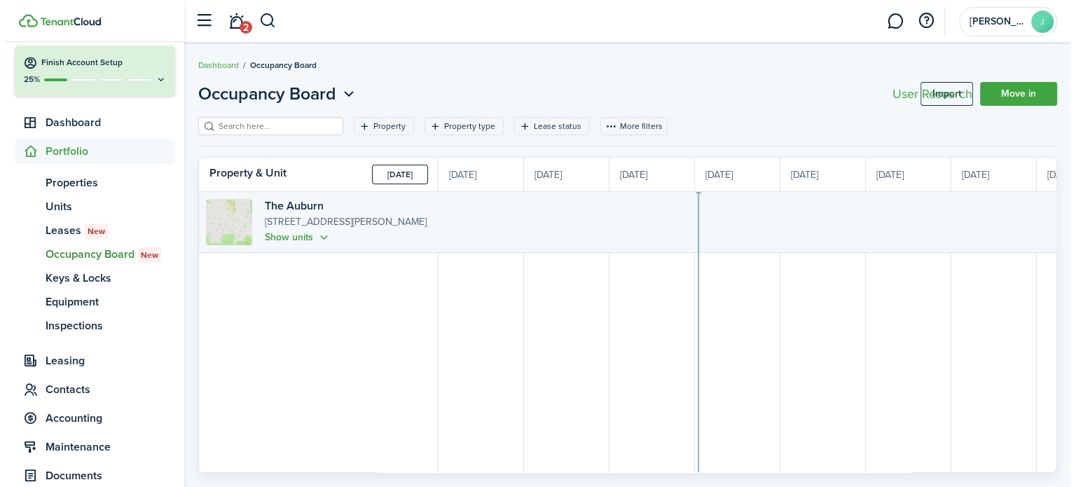
scroll to position [0, 256]
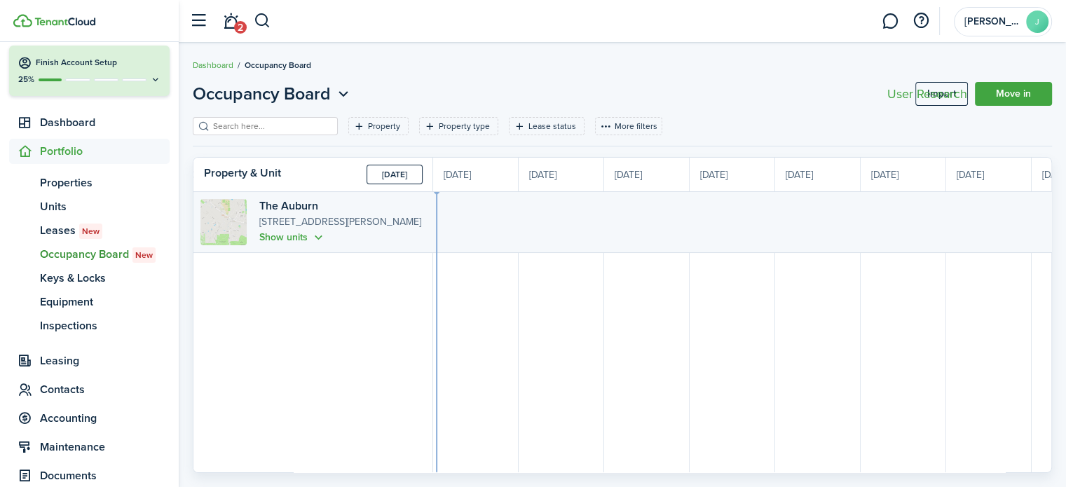
click at [310, 241] on button "Show units" at bounding box center [292, 237] width 67 height 16
click at [1006, 19] on span "[PERSON_NAME]" at bounding box center [992, 22] width 56 height 10
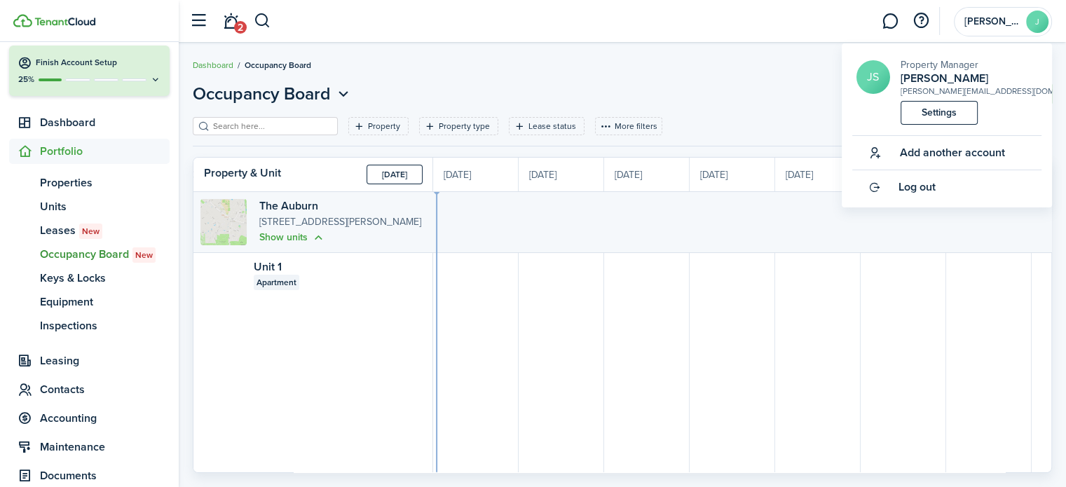
click at [929, 192] on span "Log out" at bounding box center [916, 187] width 37 height 13
